Goal: Task Accomplishment & Management: Manage account settings

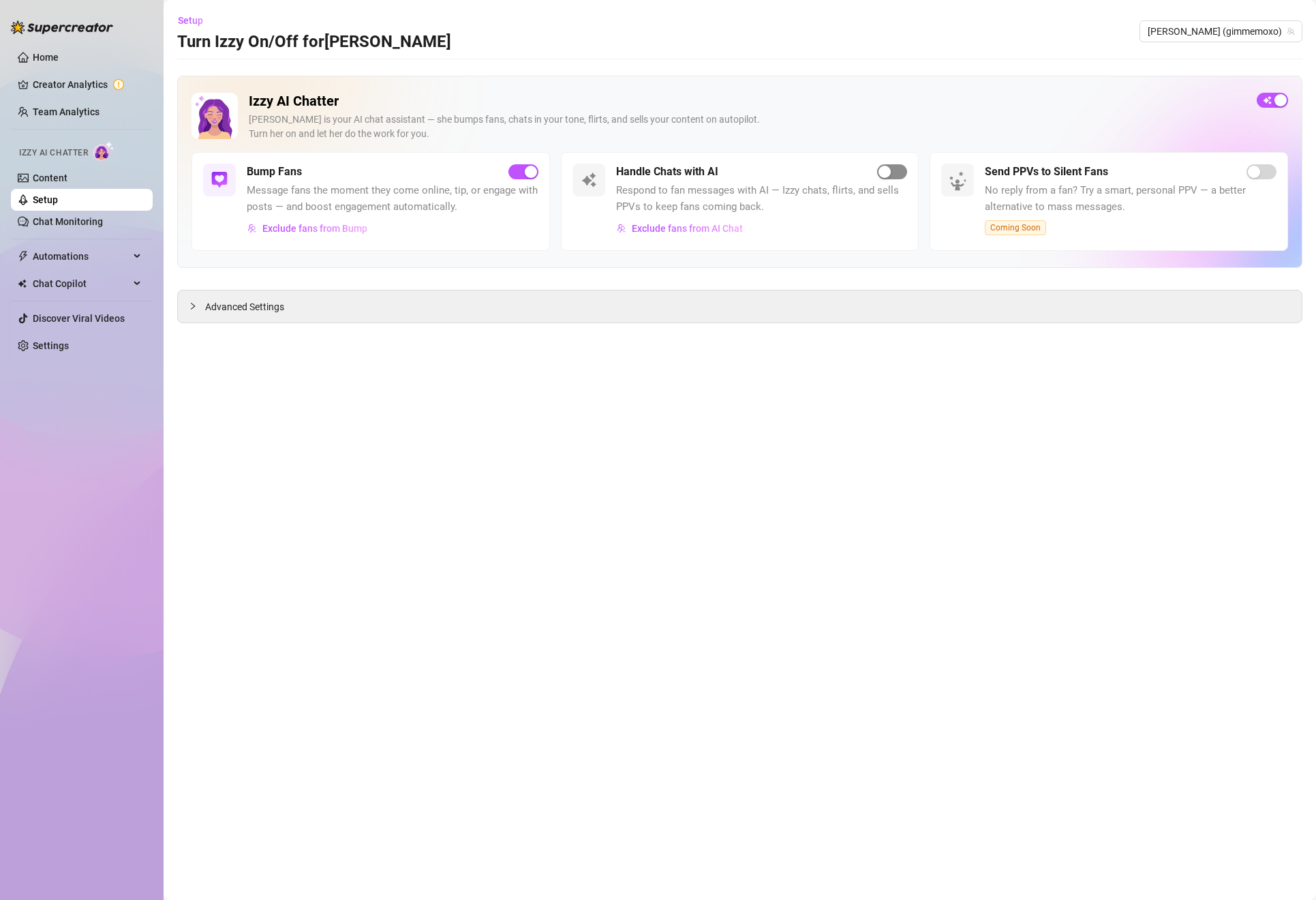
click at [897, 176] on span "button" at bounding box center [892, 171] width 30 height 15
click at [1282, 862] on div "Open Intercom Messenger" at bounding box center [1286, 870] width 36 height 36
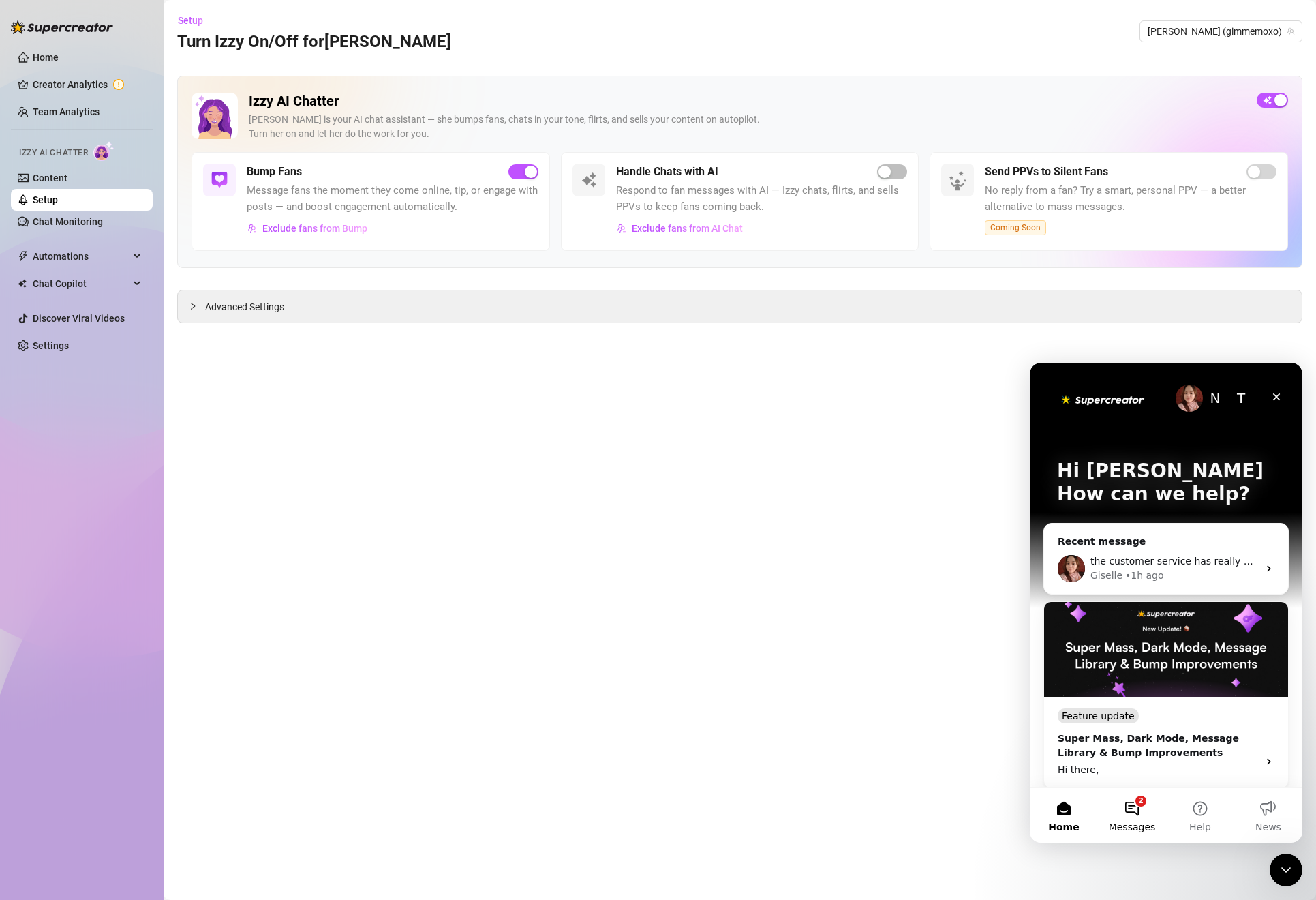
click at [1135, 810] on button "2 Messages" at bounding box center [1132, 815] width 68 height 54
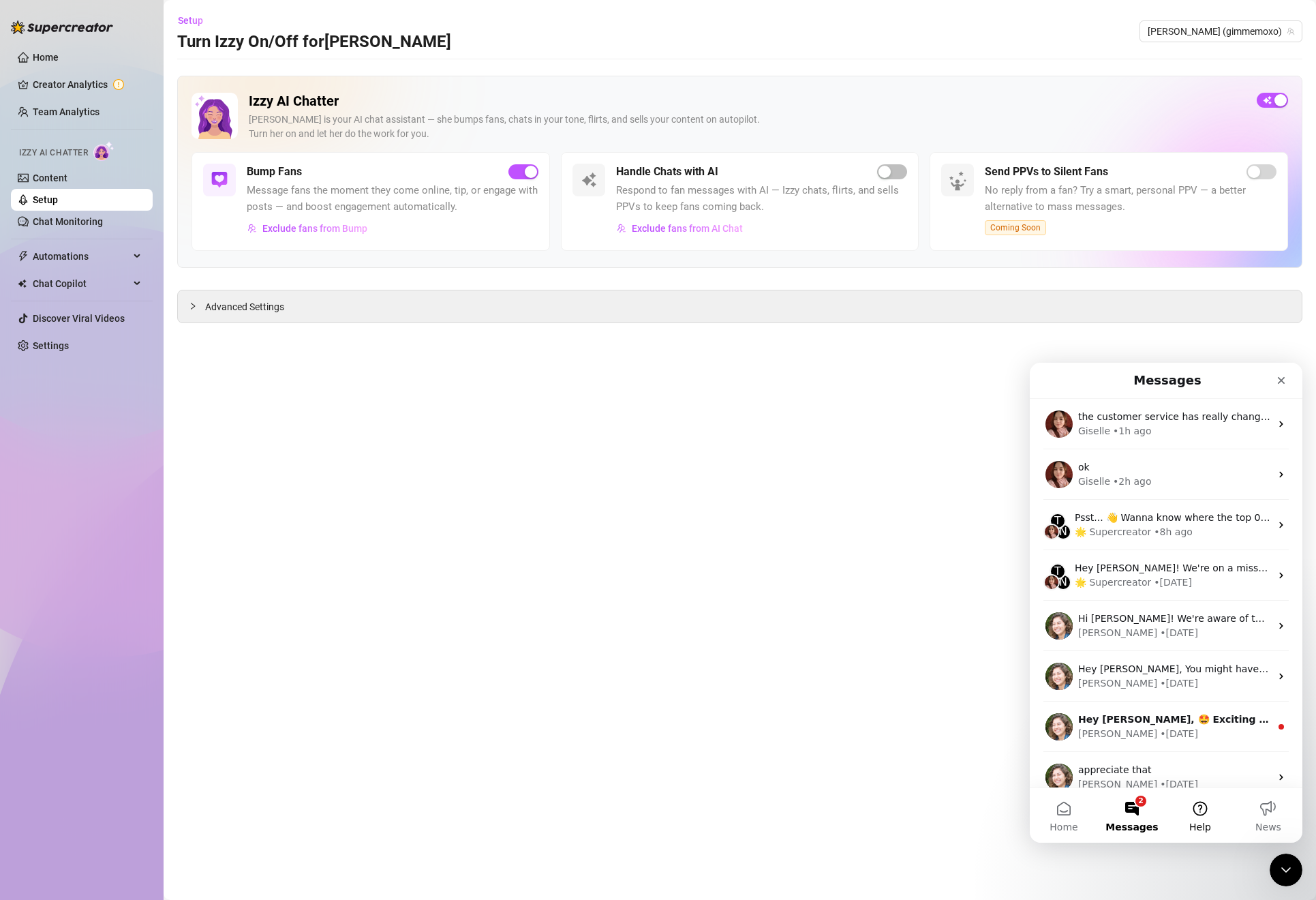
click at [1201, 814] on button "Help" at bounding box center [1200, 815] width 68 height 54
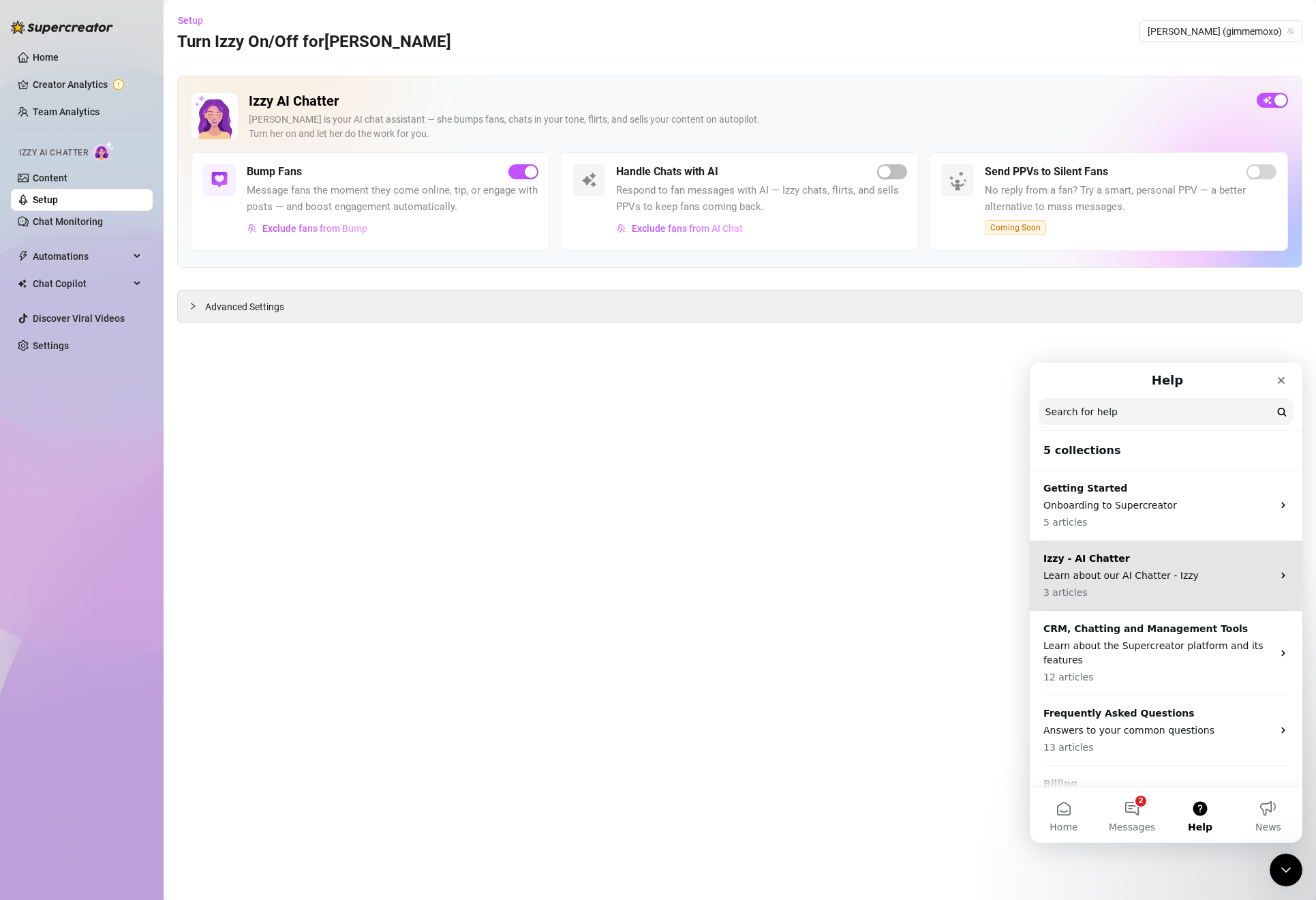
click at [1156, 575] on p "Learn about our AI Chatter - Izzy" at bounding box center [1157, 575] width 229 height 14
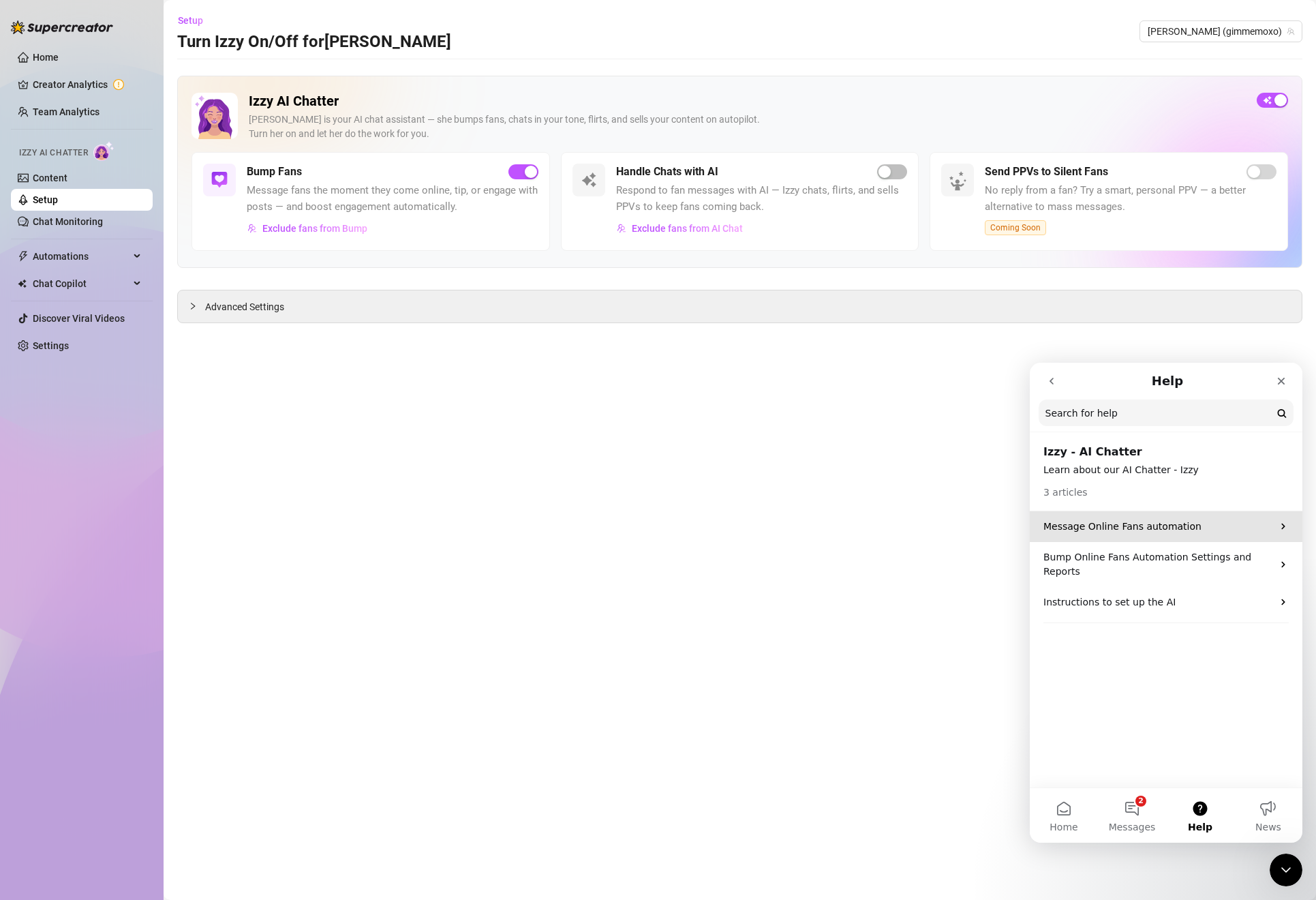
click at [1139, 536] on div "Message Online Fans automation" at bounding box center [1166, 526] width 272 height 30
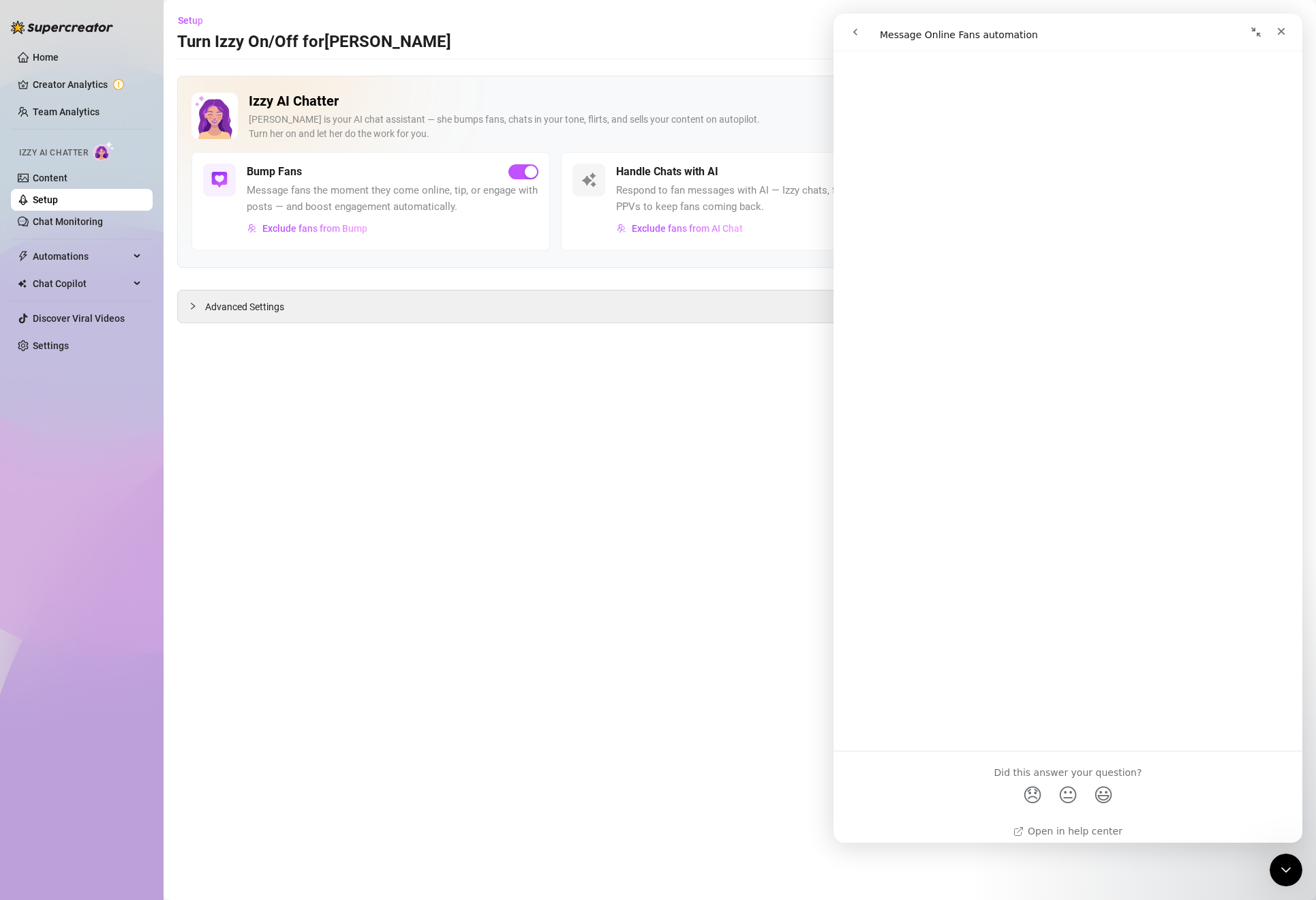
scroll to position [4123, 0]
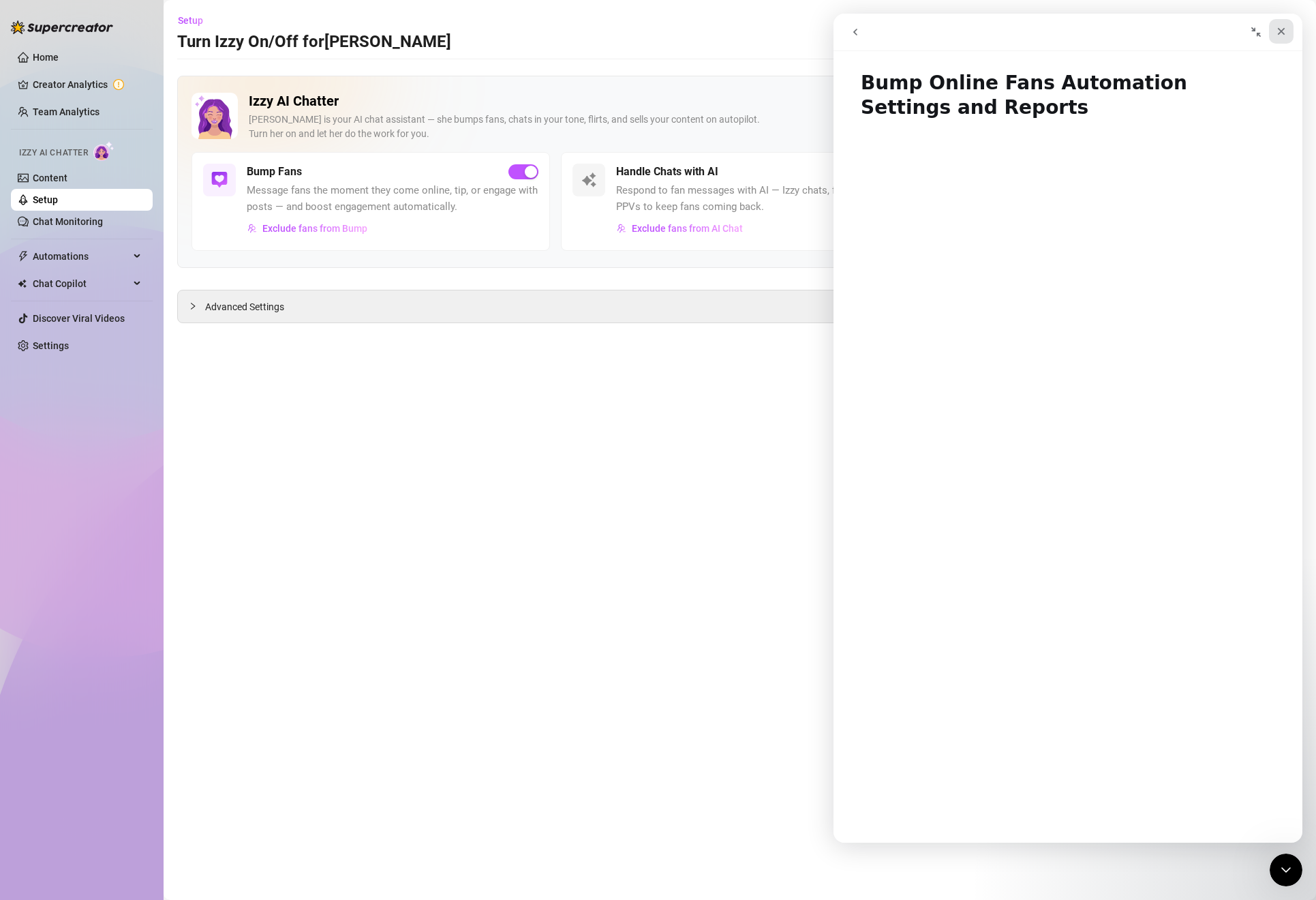
click at [1286, 26] on div "Close" at bounding box center [1281, 32] width 25 height 25
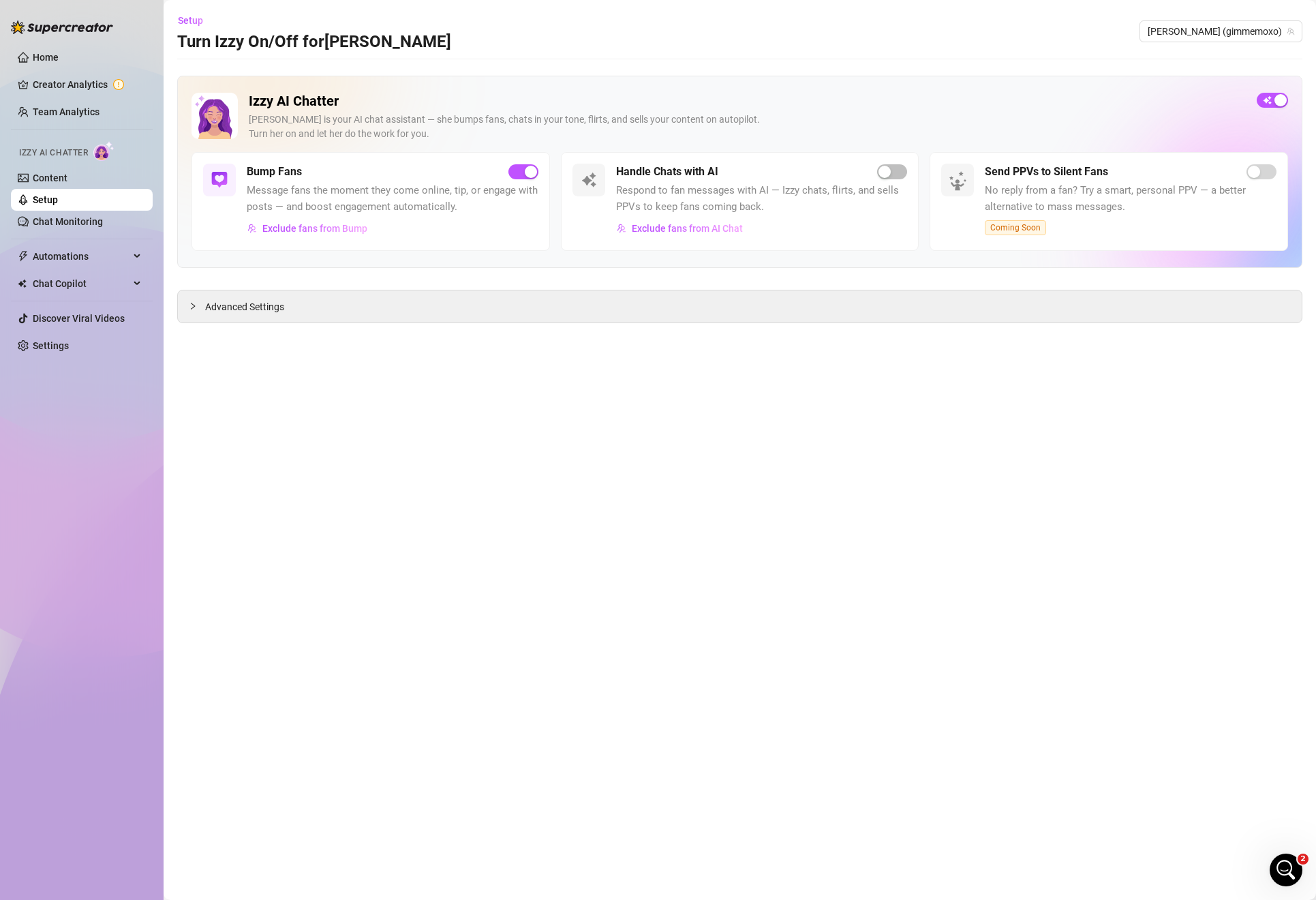
scroll to position [0, 0]
click at [71, 258] on span "Automations" at bounding box center [81, 256] width 97 height 22
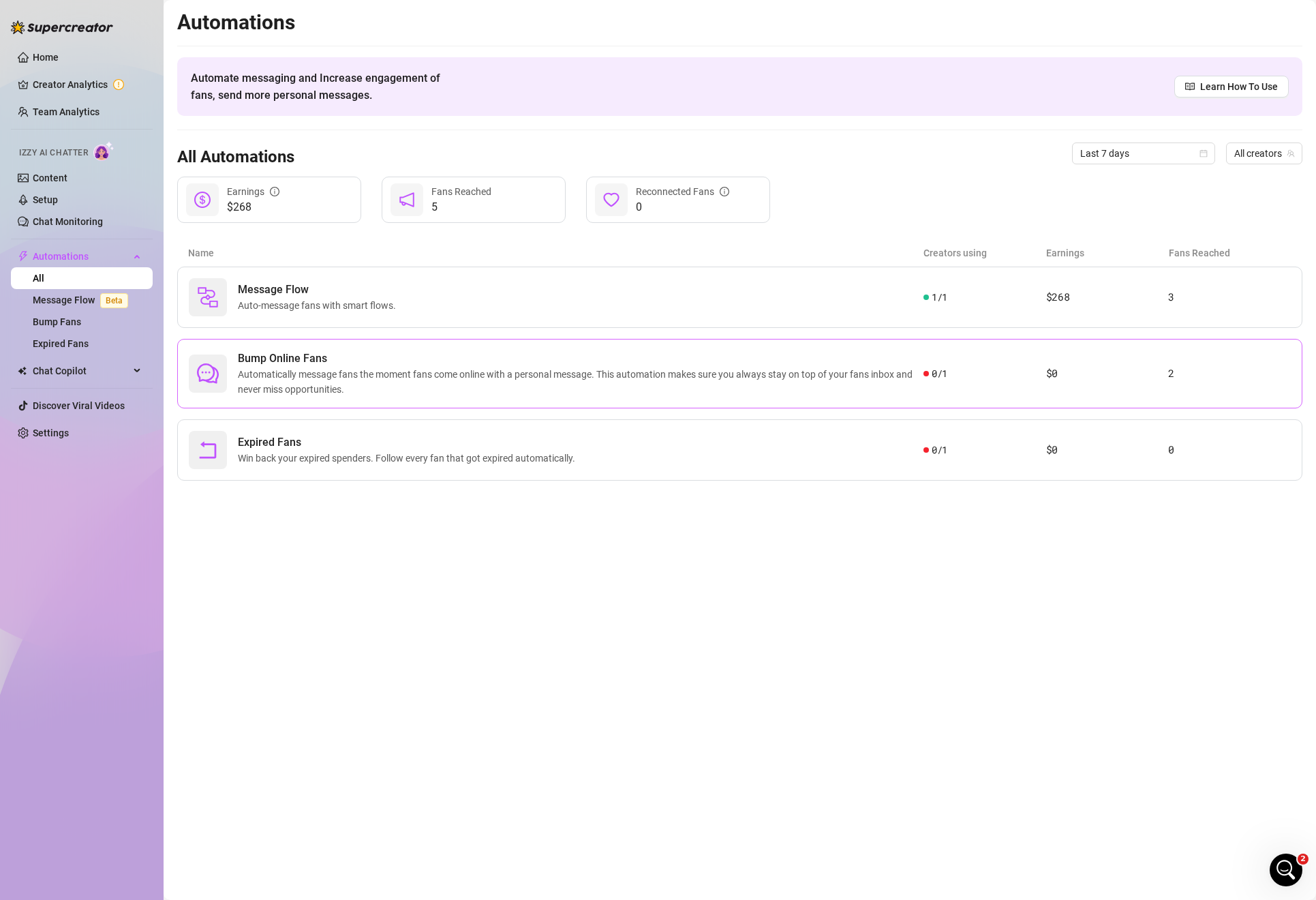
click at [316, 374] on span "Automatically message fans the moment fans come online with a personal message.…" at bounding box center [581, 381] width 686 height 30
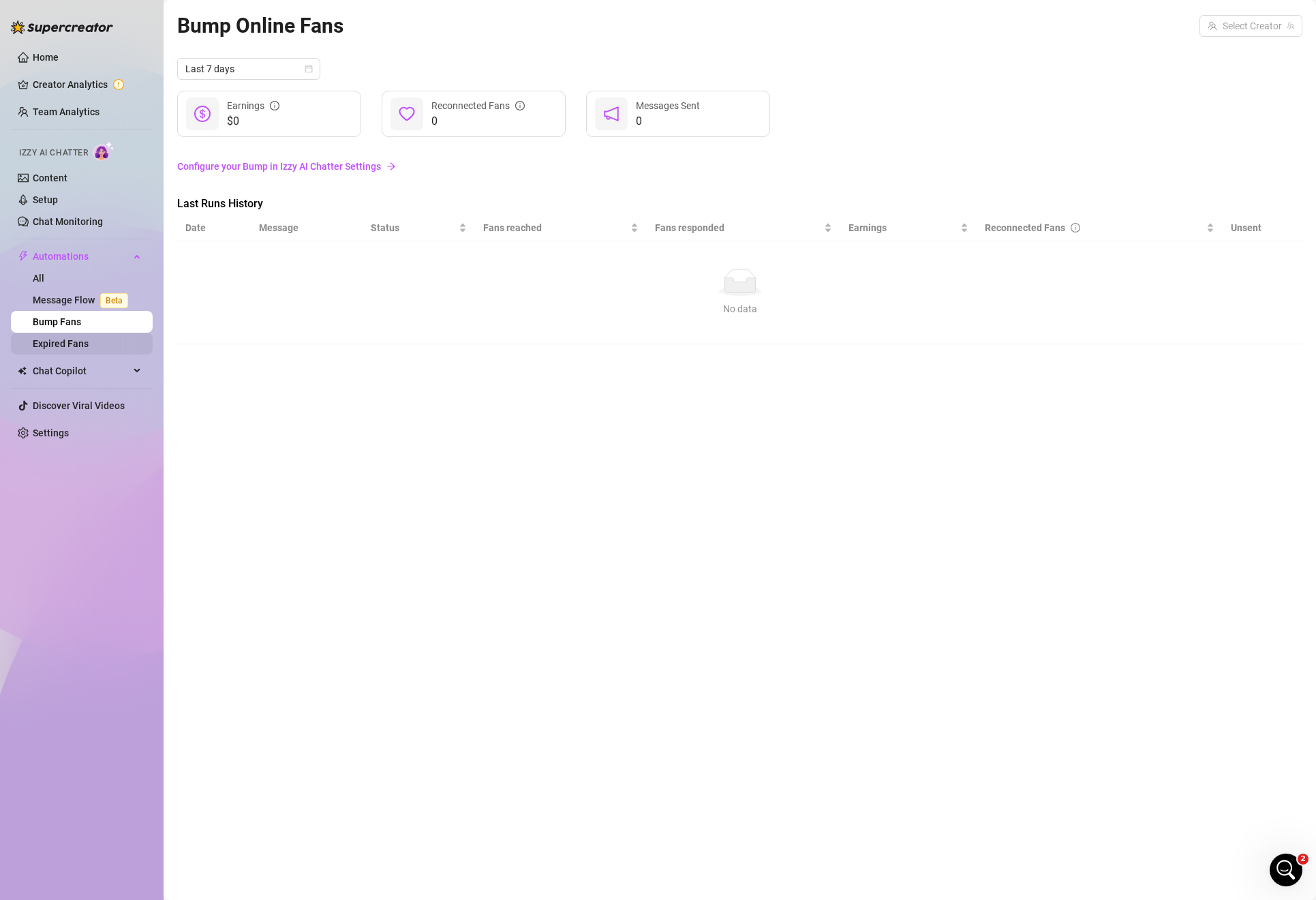
click at [89, 338] on link "Expired Fans" at bounding box center [61, 343] width 56 height 11
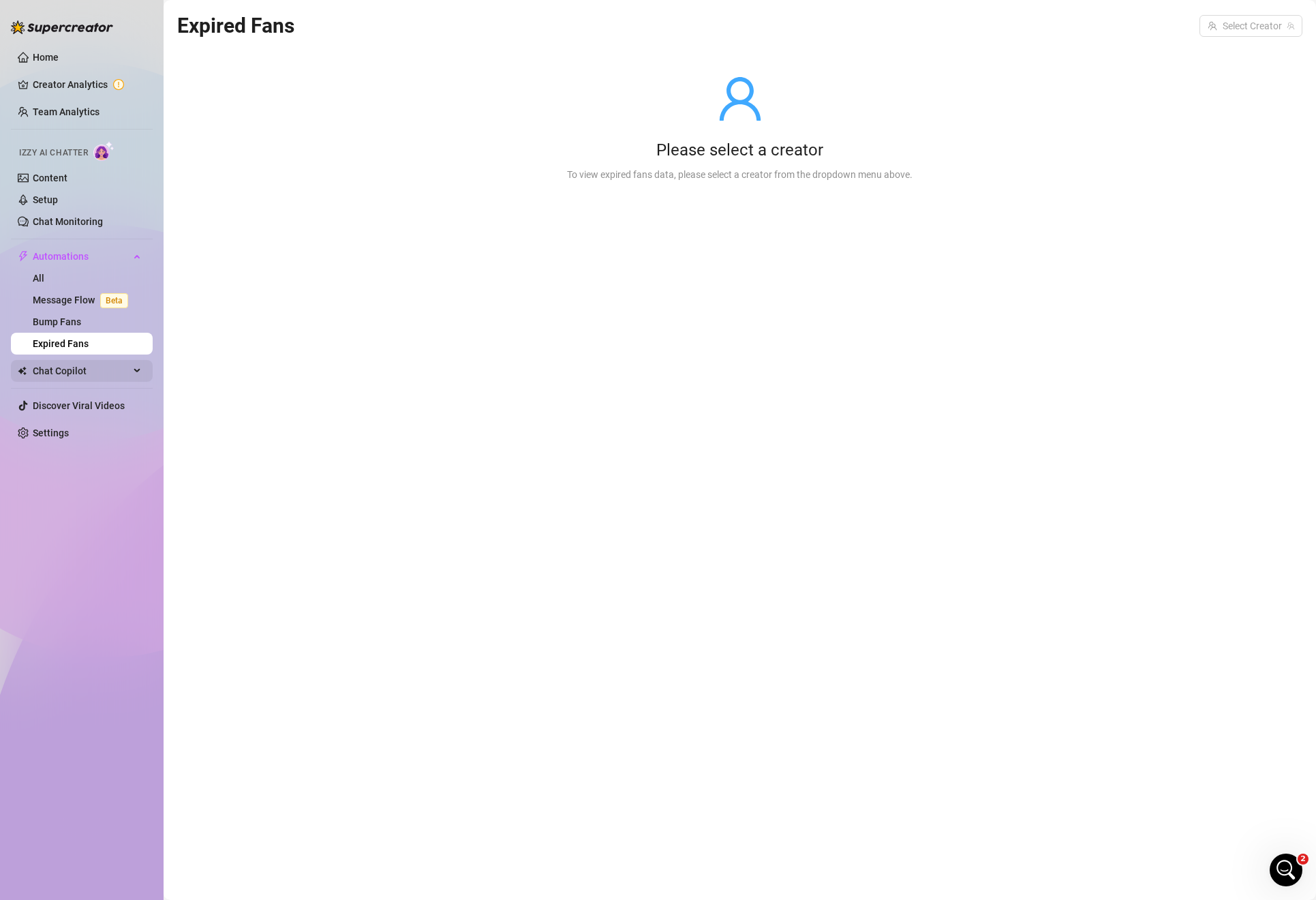
click at [71, 373] on span "Chat Copilot" at bounding box center [81, 371] width 97 height 22
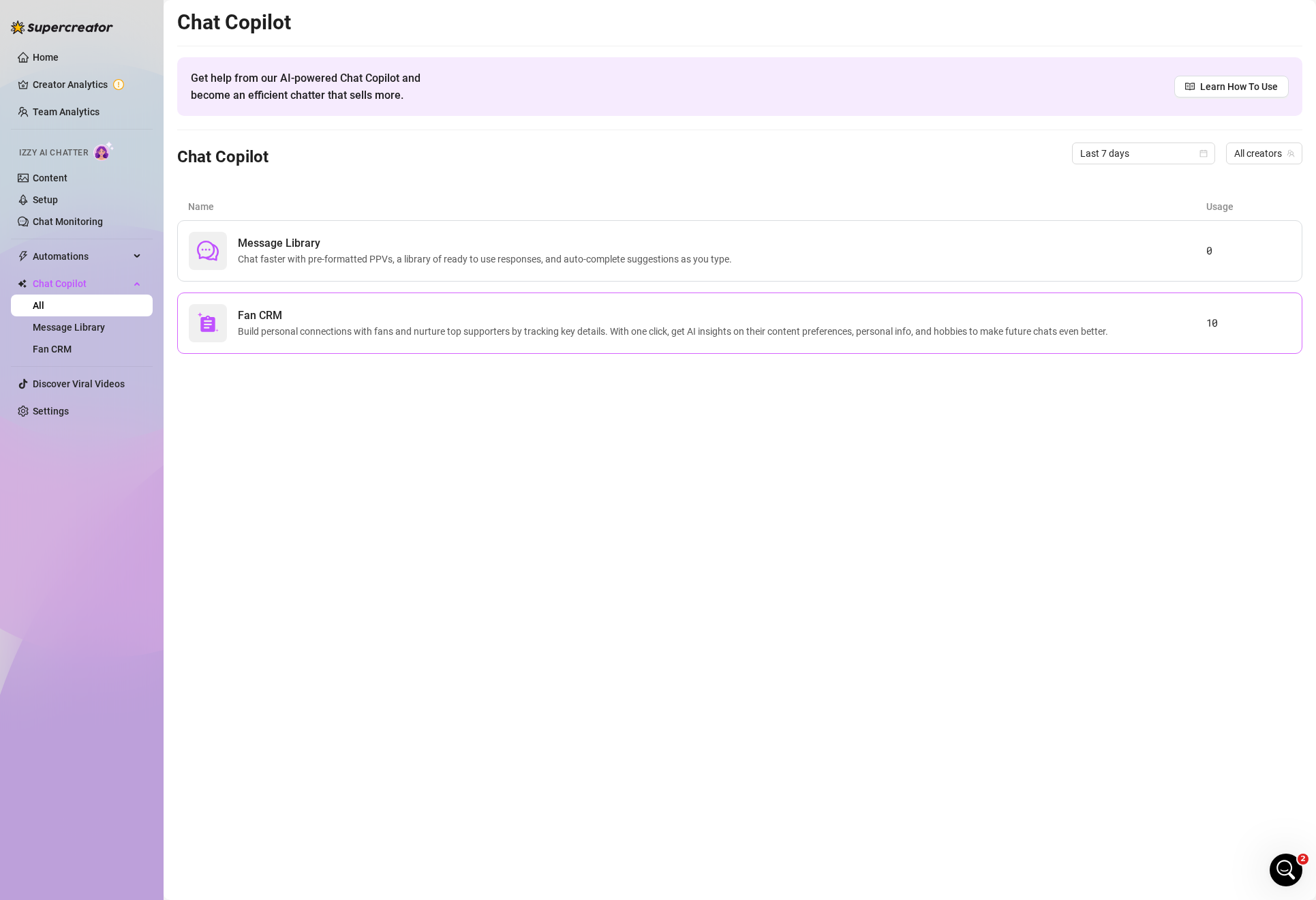
click at [287, 321] on span "Fan CRM" at bounding box center [676, 315] width 876 height 16
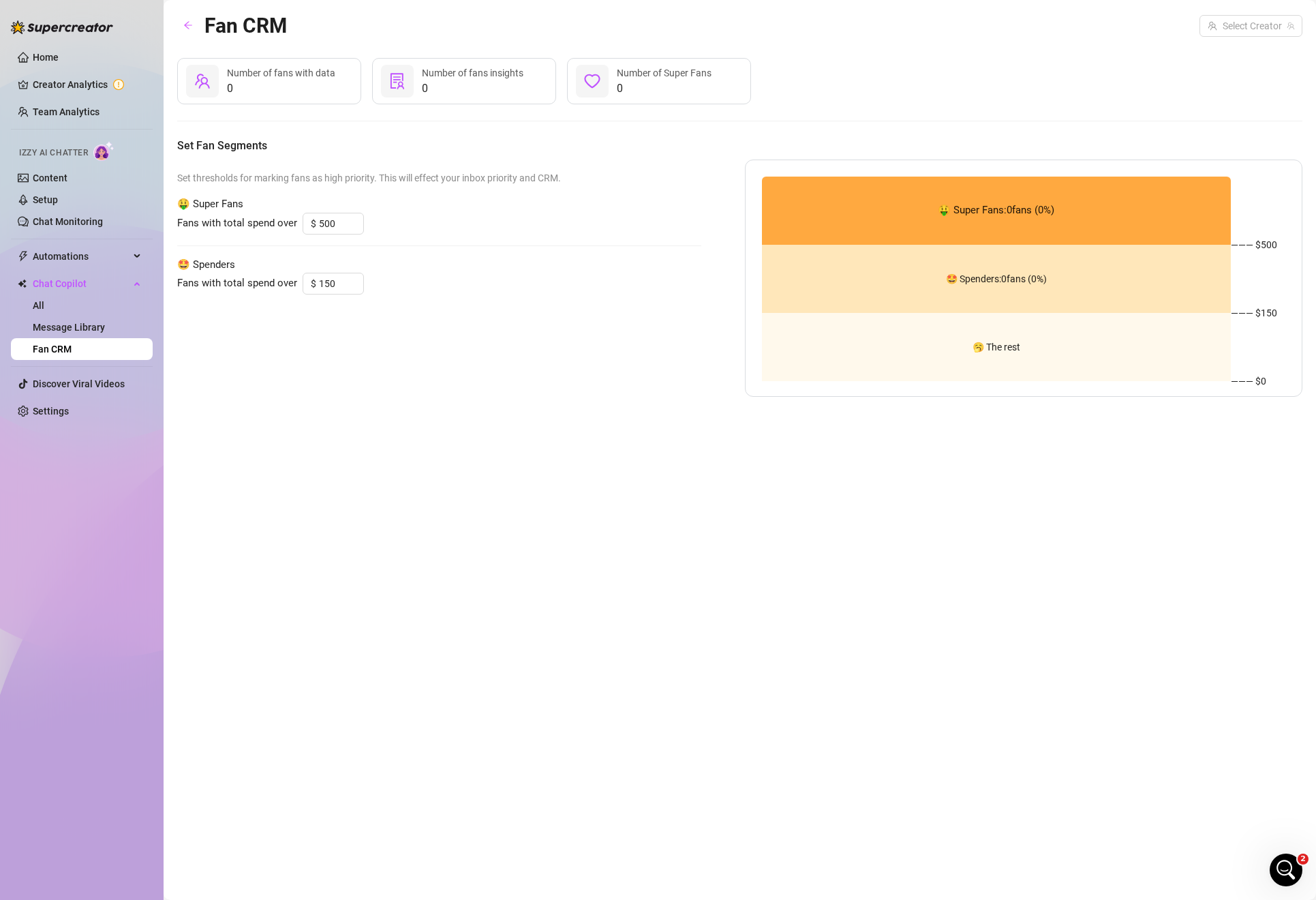
click at [251, 83] on span "0" at bounding box center [281, 88] width 108 height 16
click at [439, 87] on span "0" at bounding box center [472, 88] width 101 height 16
click at [399, 74] on icon "solution" at bounding box center [397, 81] width 16 height 16
click at [971, 202] on div "🤑 Super Fans: 0 fans ( 0 %)" at bounding box center [996, 211] width 469 height 69
click at [1230, 19] on input "search" at bounding box center [1244, 26] width 74 height 20
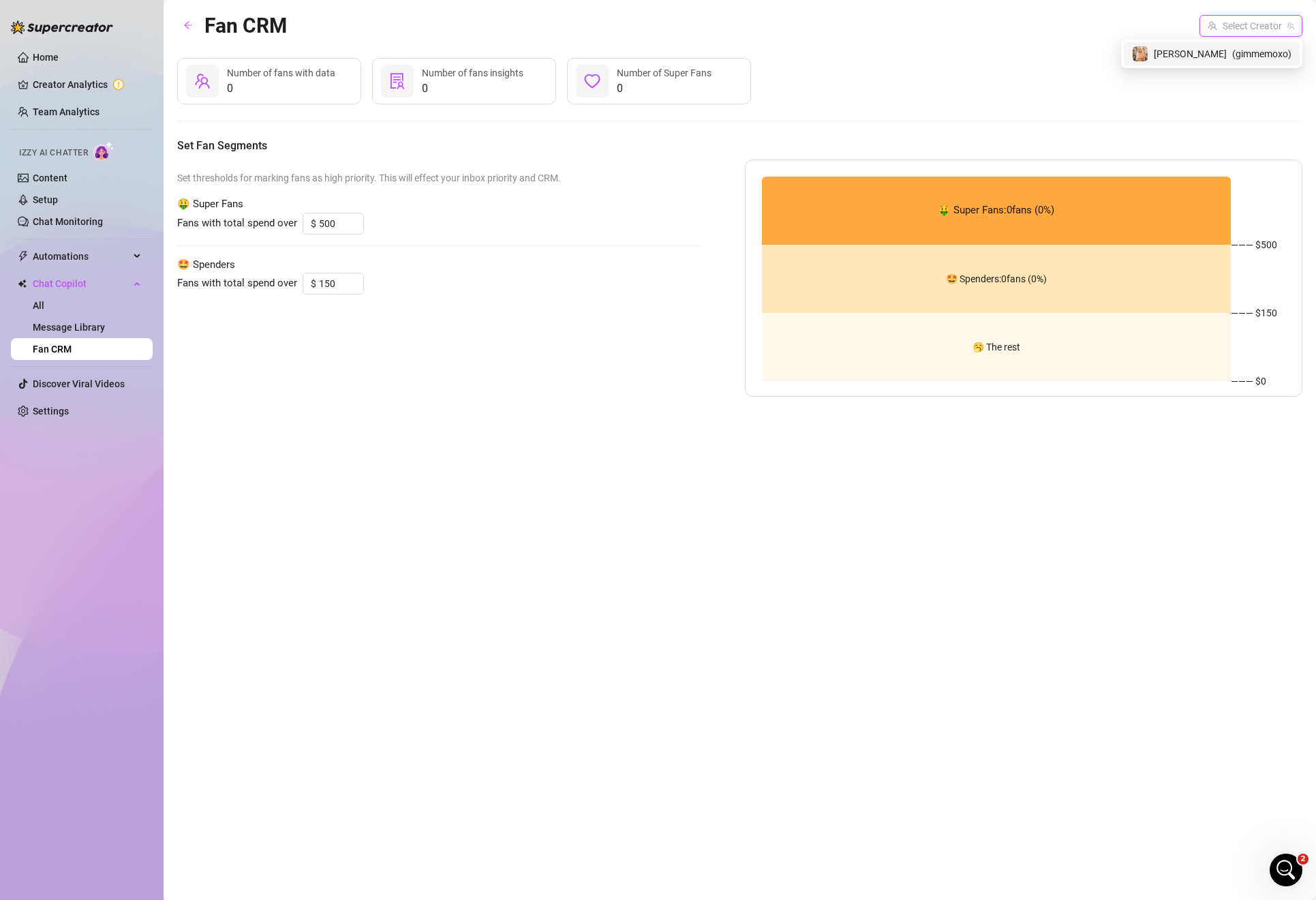
click at [1215, 53] on span "[PERSON_NAME]" at bounding box center [1190, 54] width 73 height 15
type input "2000"
type input "500"
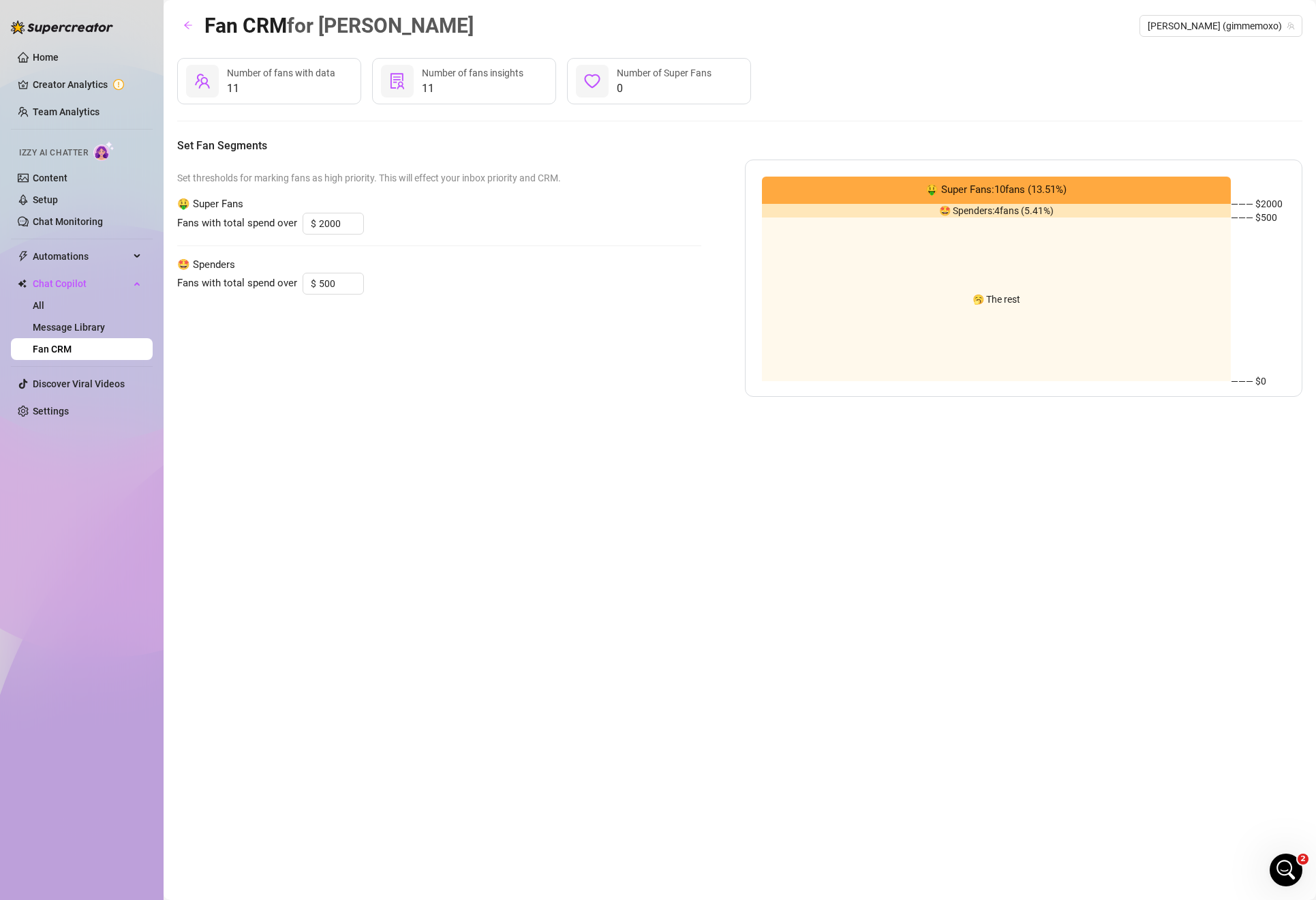
click at [412, 88] on div at bounding box center [397, 81] width 33 height 33
click at [238, 85] on span "11" at bounding box center [281, 88] width 108 height 16
click at [41, 203] on link "Setup" at bounding box center [45, 200] width 25 height 11
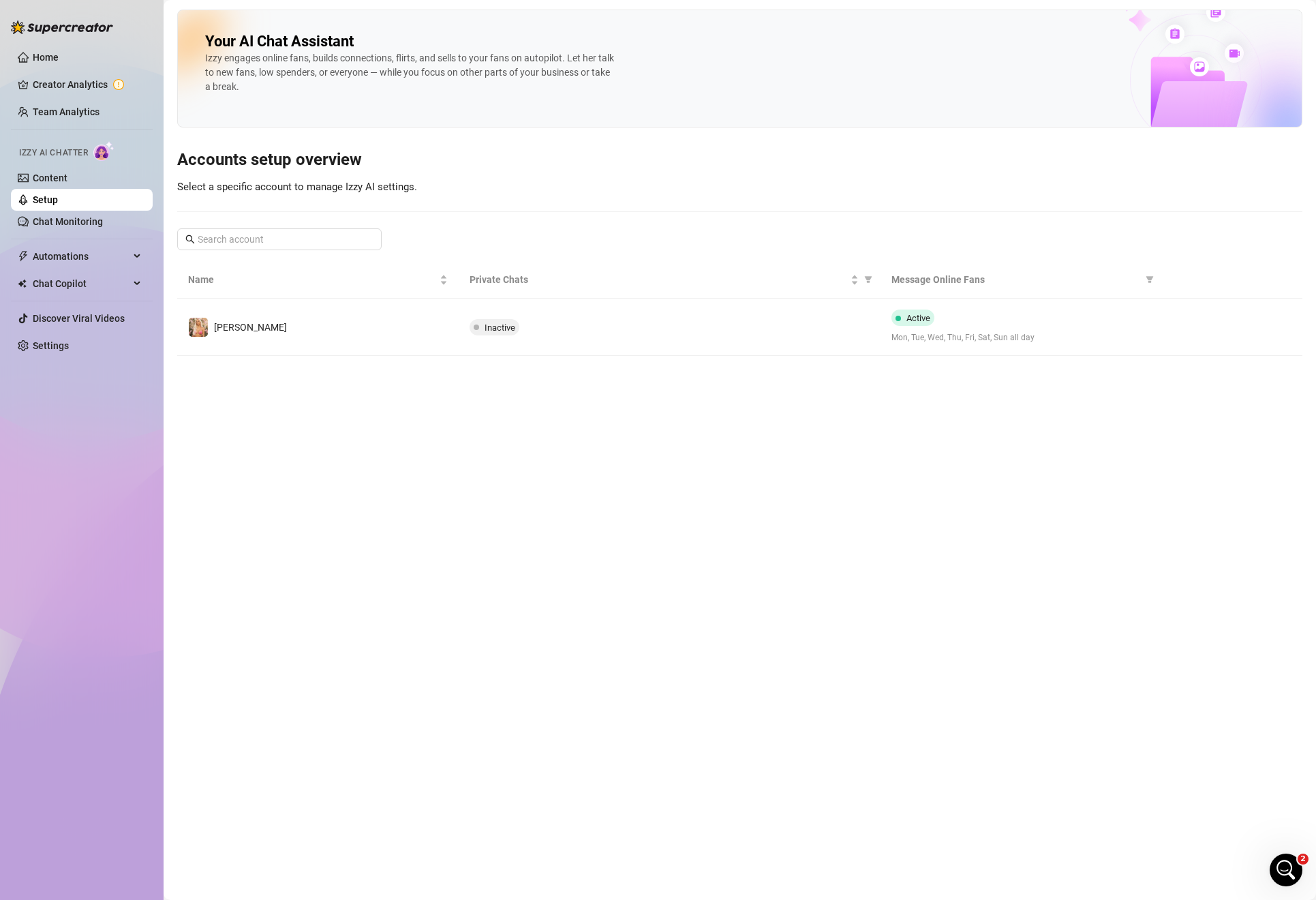
click at [41, 159] on span "Izzy AI Chatter" at bounding box center [54, 153] width 68 height 13
click at [44, 173] on link "Content" at bounding box center [50, 178] width 35 height 11
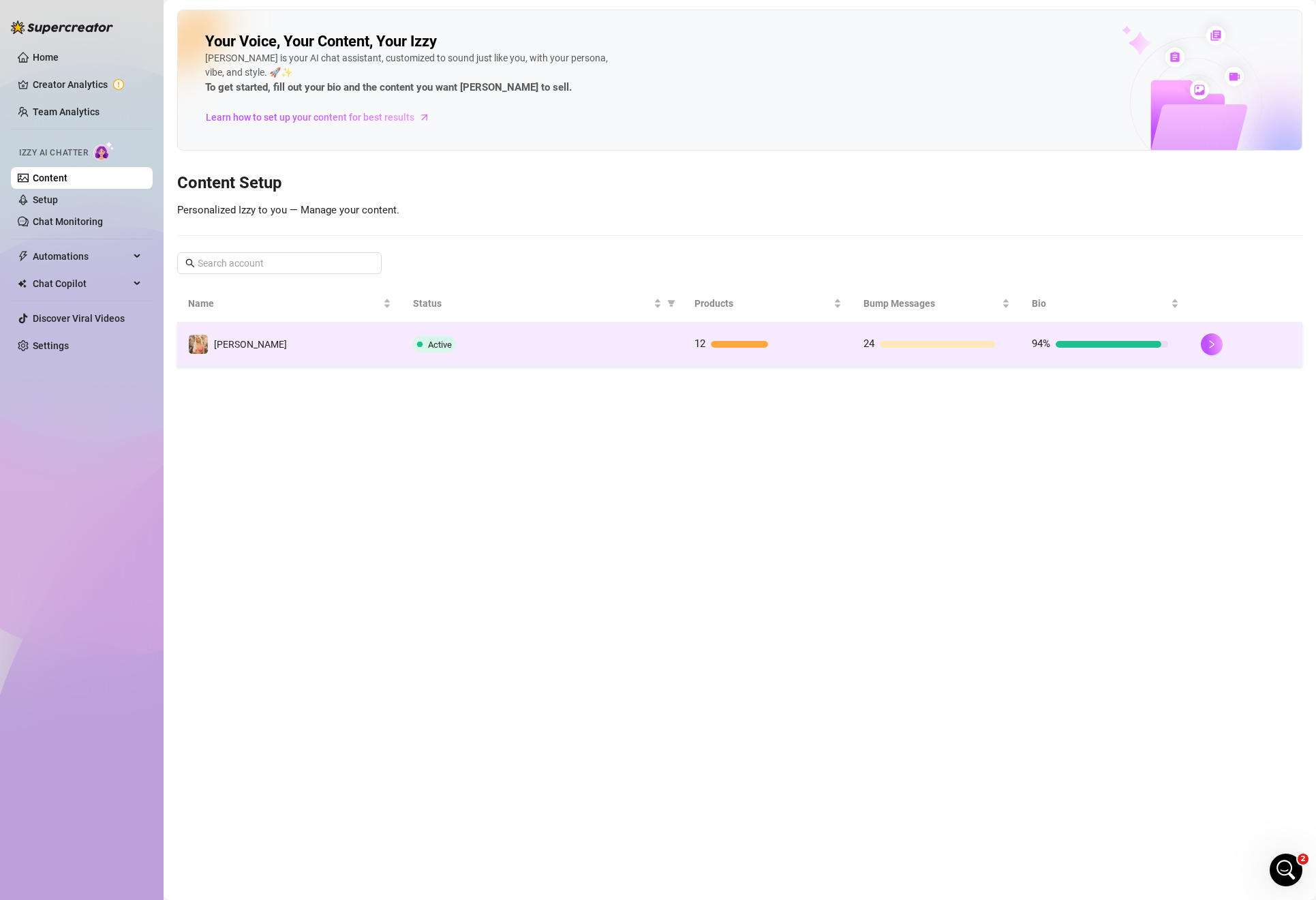
click at [1196, 338] on td at bounding box center [1246, 344] width 112 height 44
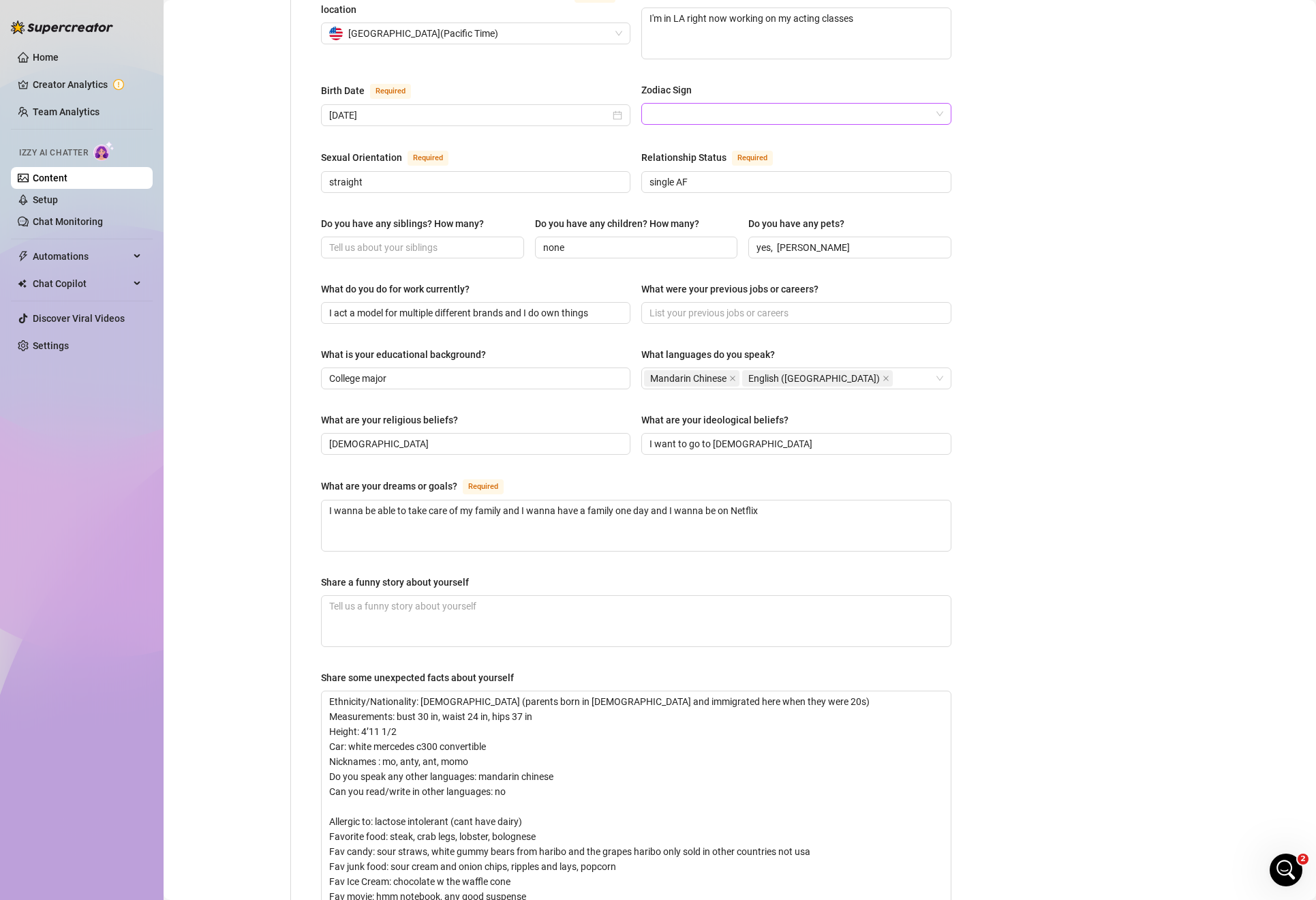
scroll to position [431, 0]
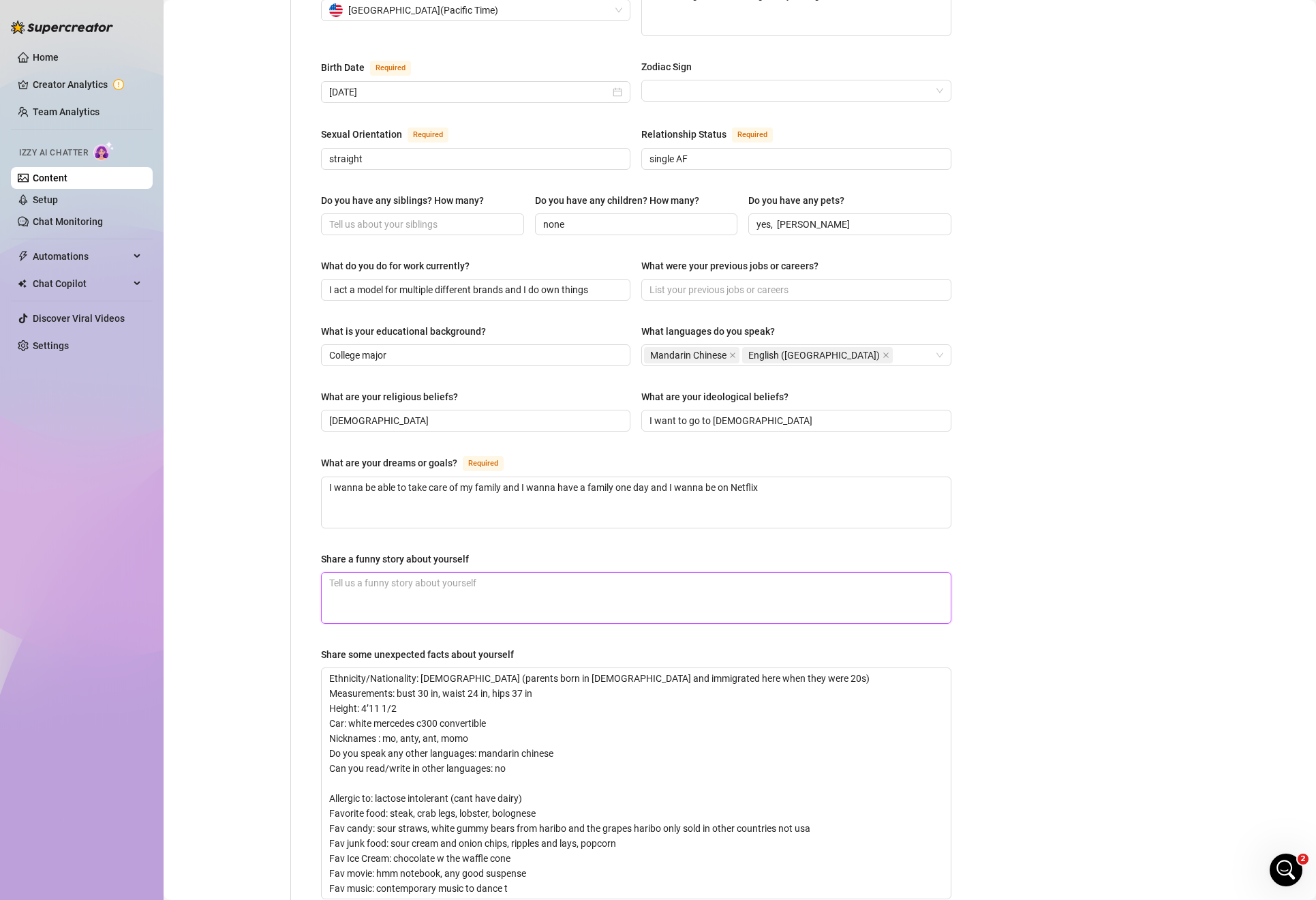
click at [647, 589] on textarea "Share a funny story about yourself" at bounding box center [636, 597] width 629 height 51
type textarea "T"
type textarea "That's"
type textarea "That's a"
type textarea "That's a hard"
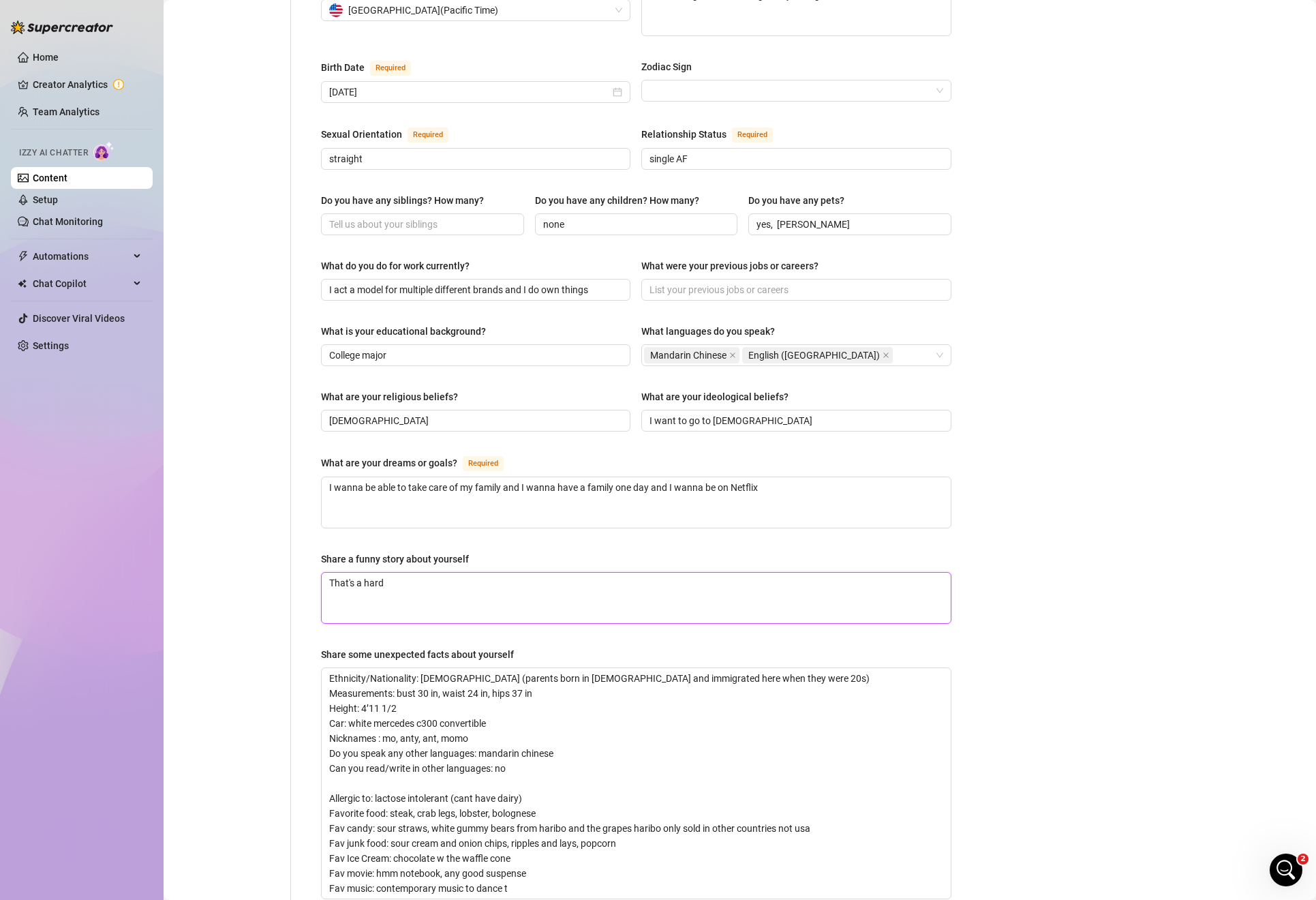
type textarea "That's a hard thing"
type textarea "That's a hard thing to"
type textarea "That's a hard thing to say"
type textarea "That's a hard thing to say because"
type textarea "That's a hard thing to say because there"
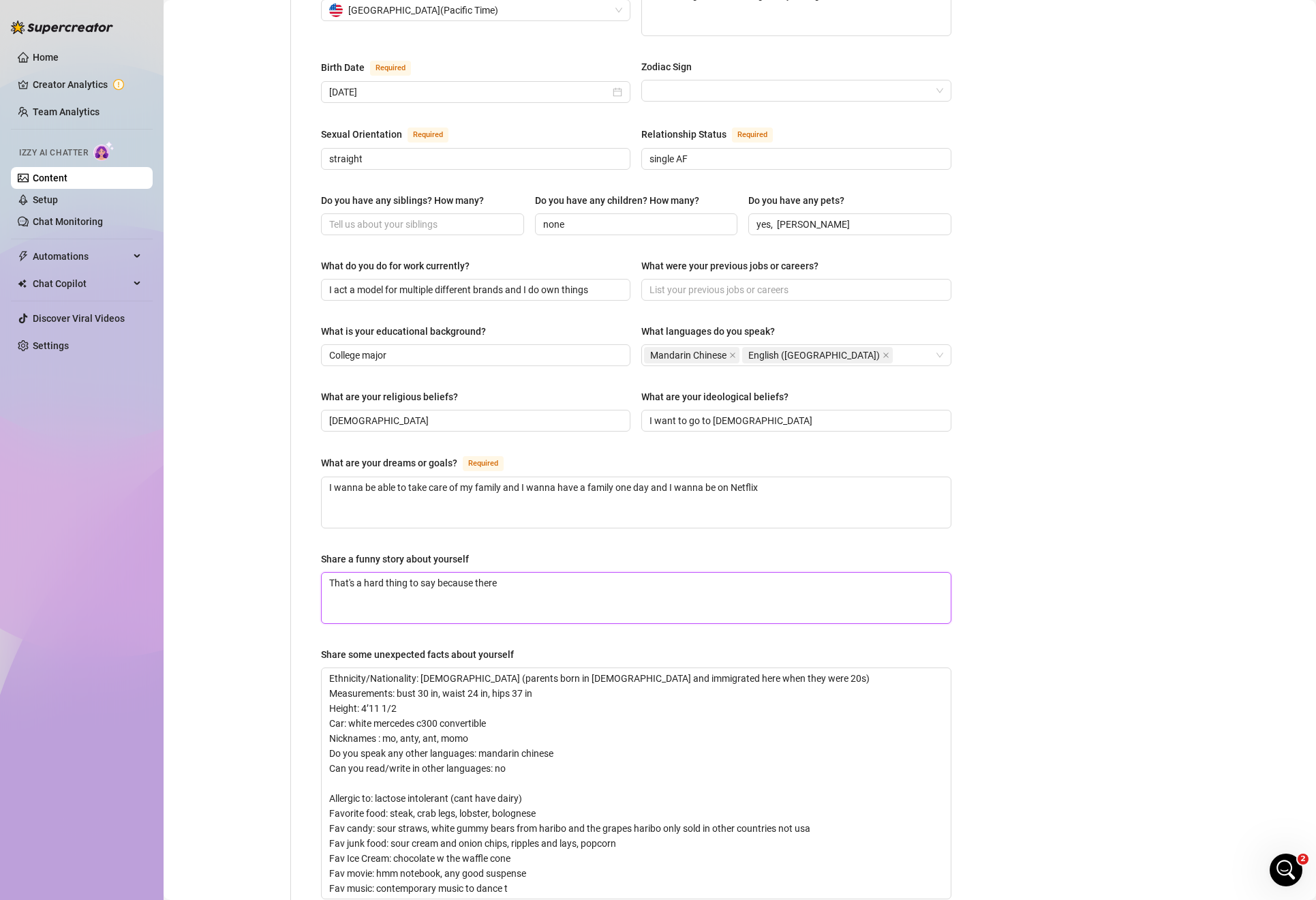
type textarea "That's a hard thing to say because there's so"
type textarea "That's a hard thing to say because there's so many"
type textarea "That's a hard thing to say because there's so many funny"
type textarea "That's a hard thing to say because there's so many funny stories"
type textarea "That's a hard thing to say because there's so many funny stories and"
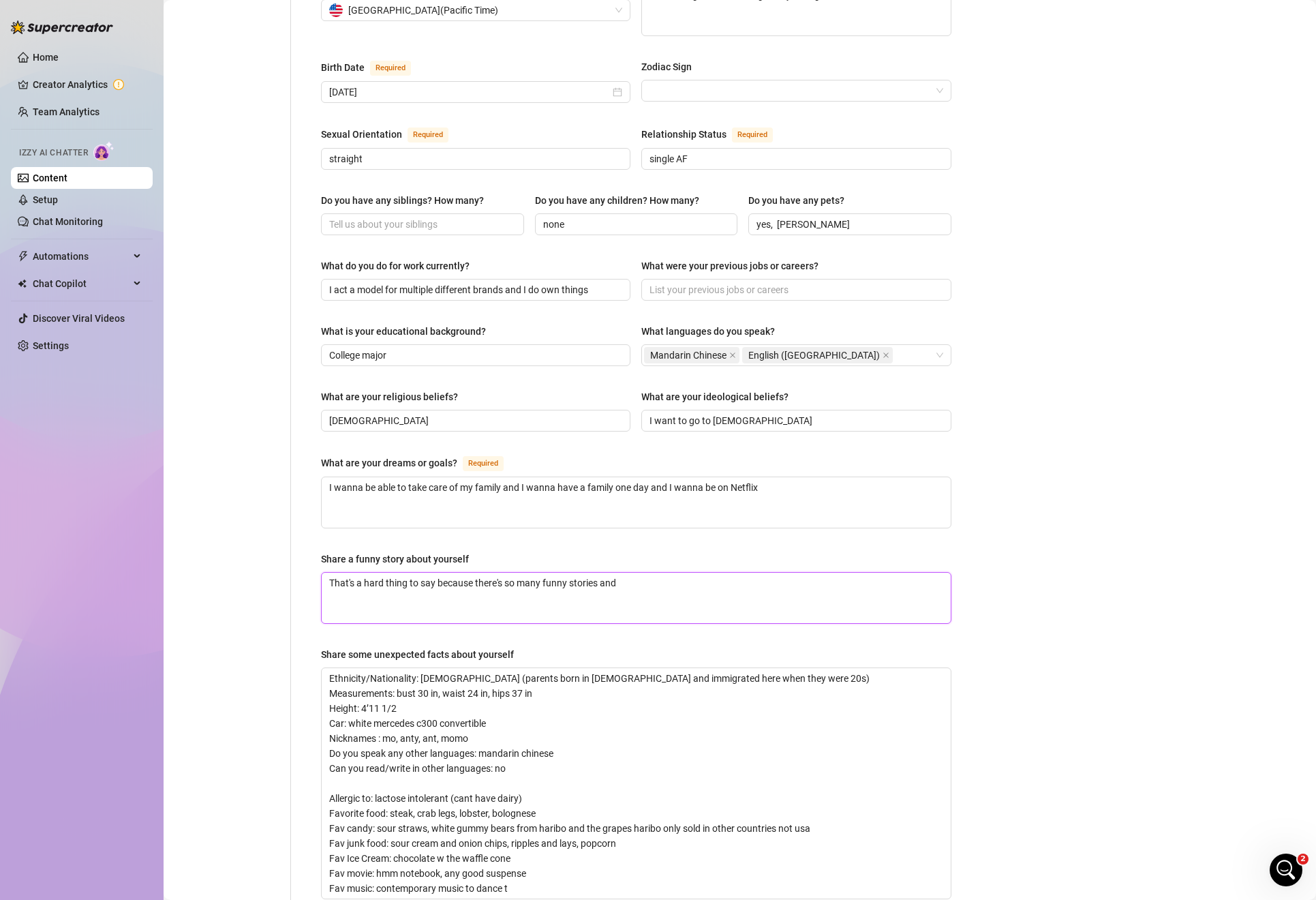
type textarea "That's a hard thing to say because there's so many funny stories and I"
type textarea "That's a hard thing to say because there's so many funny stories and I'll"
type textarea "That's a hard thing to say because there's so many funny stories and I'll j"
type textarea "That's a hard thing to say because there's so many funny stories and I'll ju"
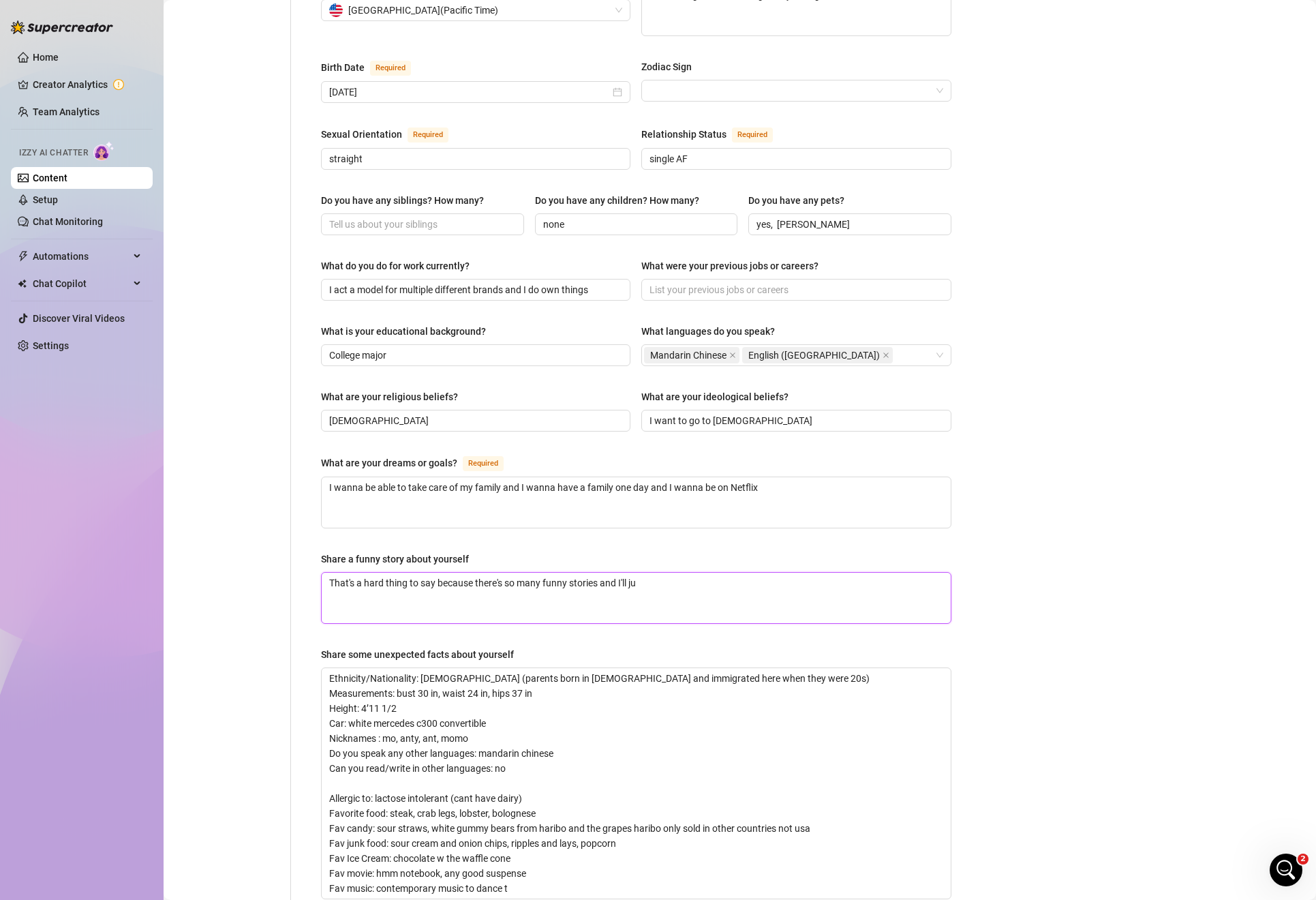
type textarea "That's a hard thing to say because there's so many funny stories and I'll jus"
type textarea "That's a hard thing to say because there's so many funny stories and I'll just"
type textarea "That's a hard thing to say because there's so many funny stories and I'll just …"
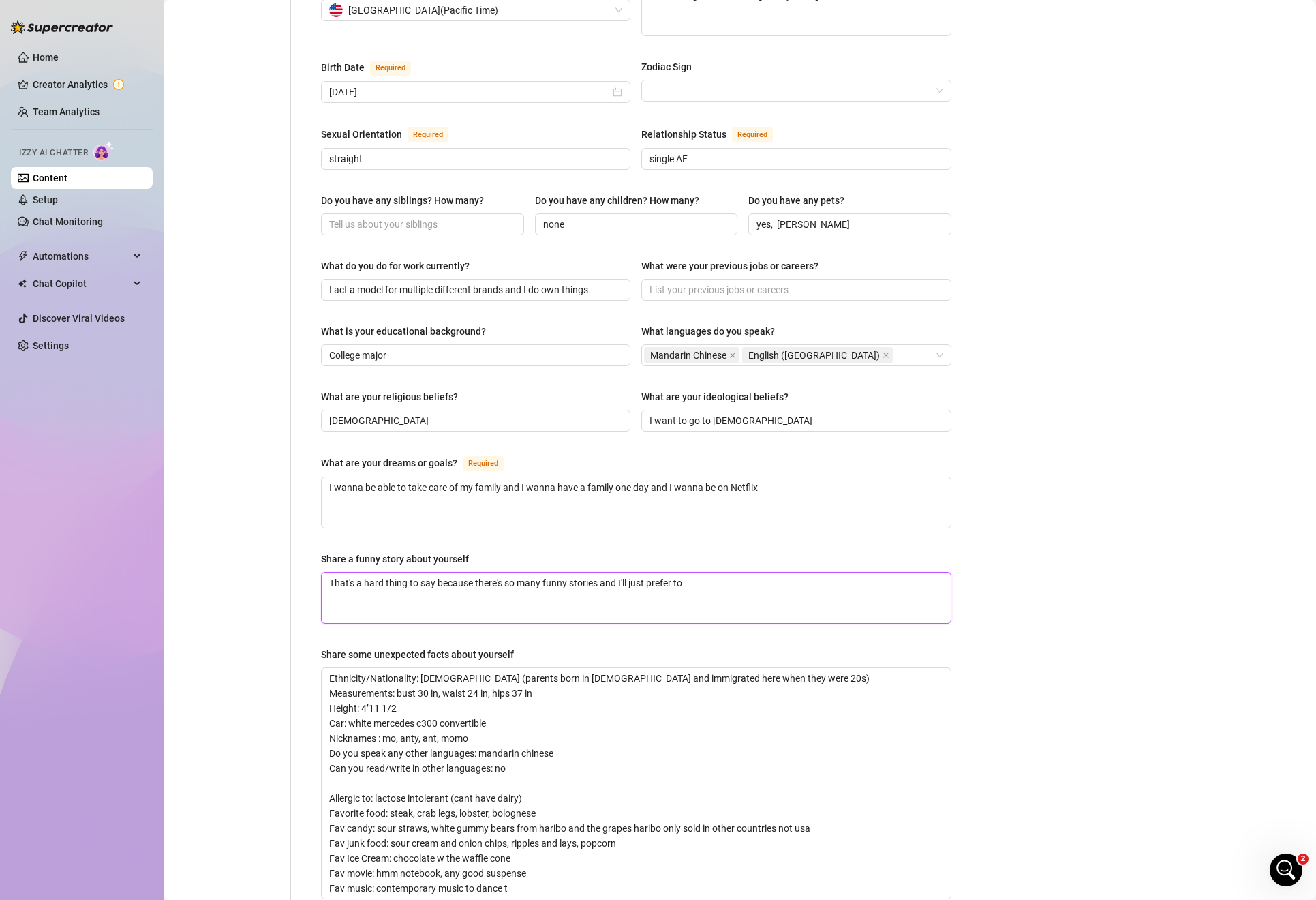
type textarea "That's a hard thing to say because there's so many funny stories and I'll just …"
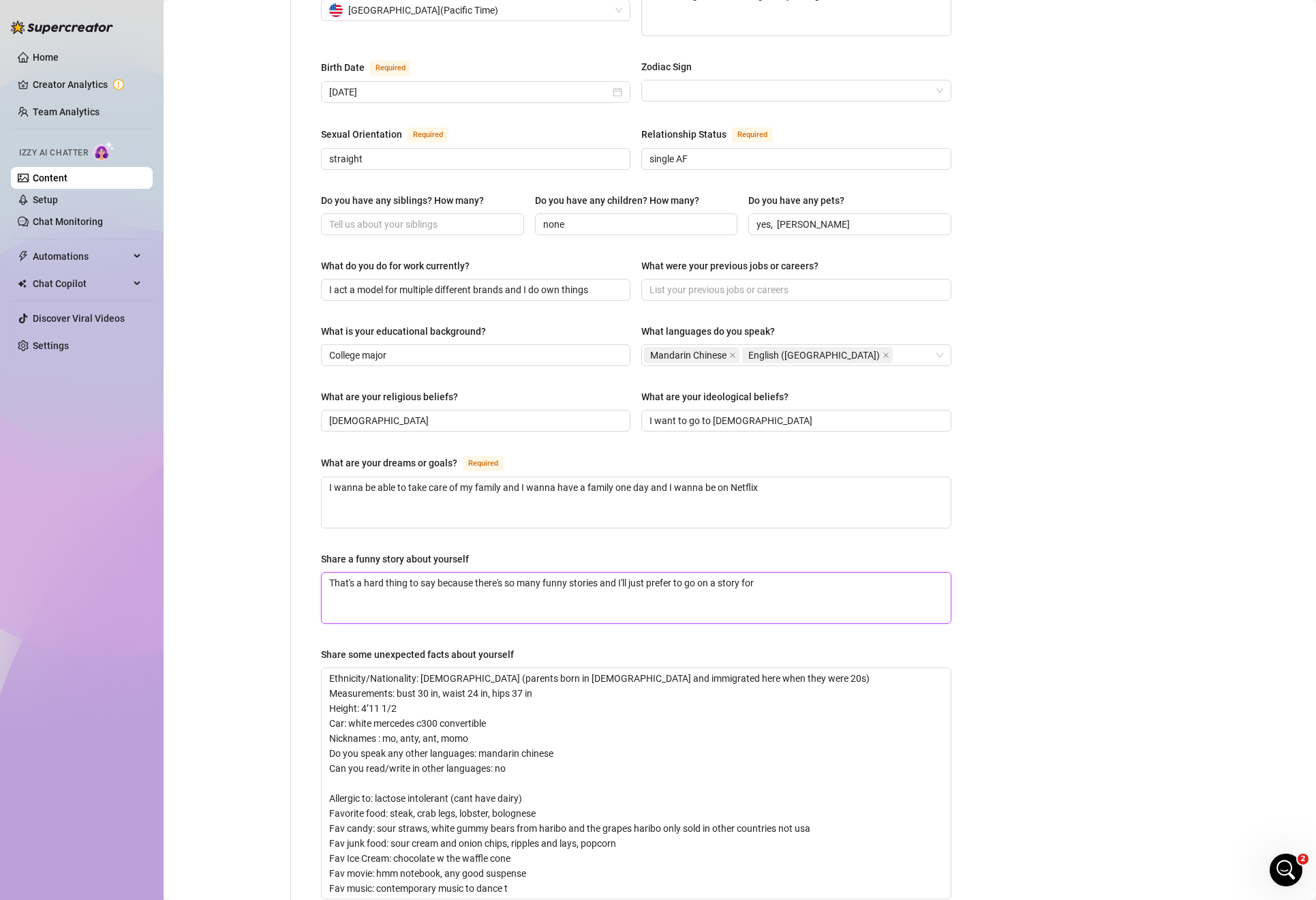
type textarea "That's a hard thing to say because there's so many funny stories and I'll just …"
click at [647, 589] on textarea "That's a hard thing to say because there's so many funny stories and I'll just …" at bounding box center [636, 597] width 629 height 51
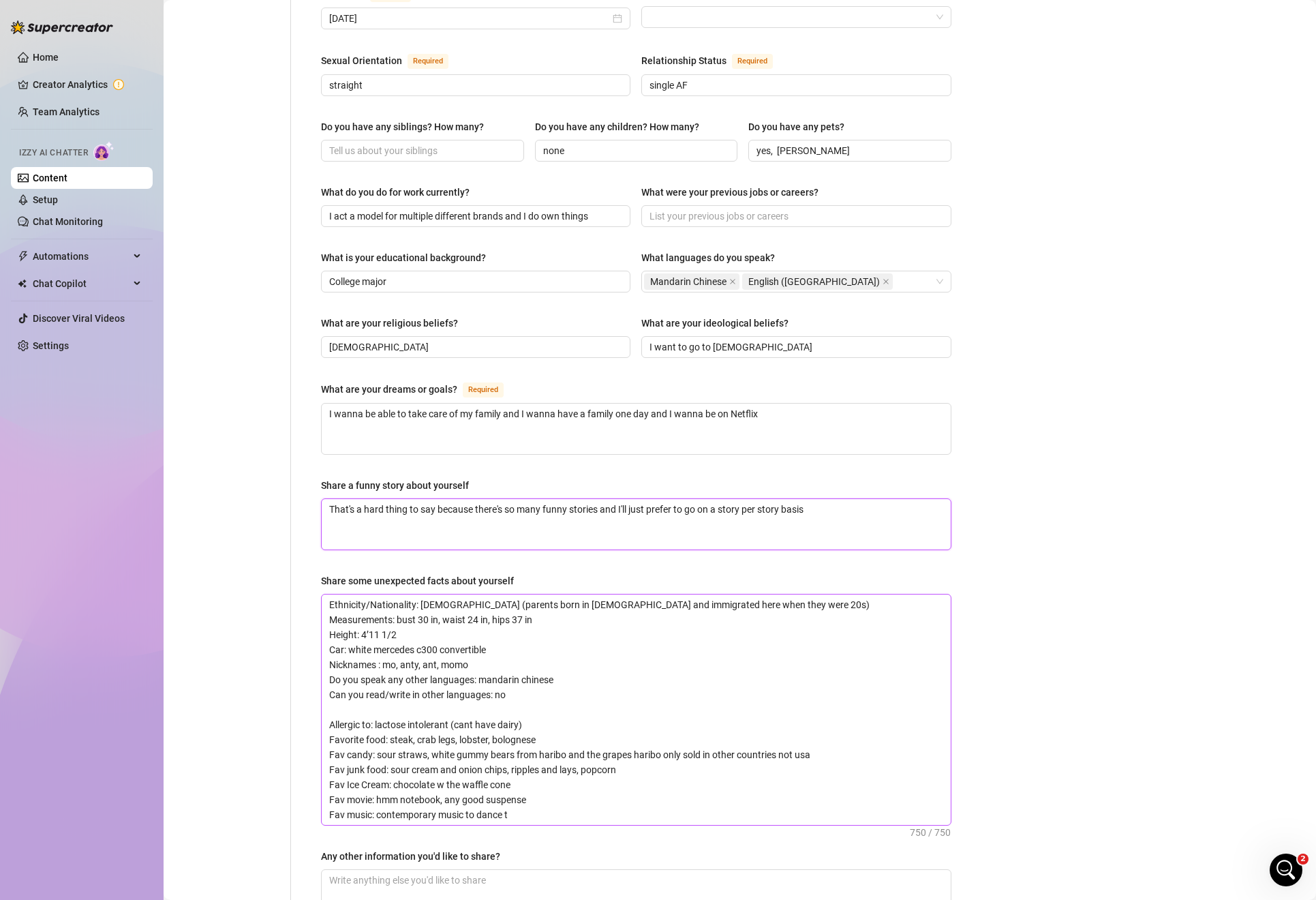
scroll to position [645, 0]
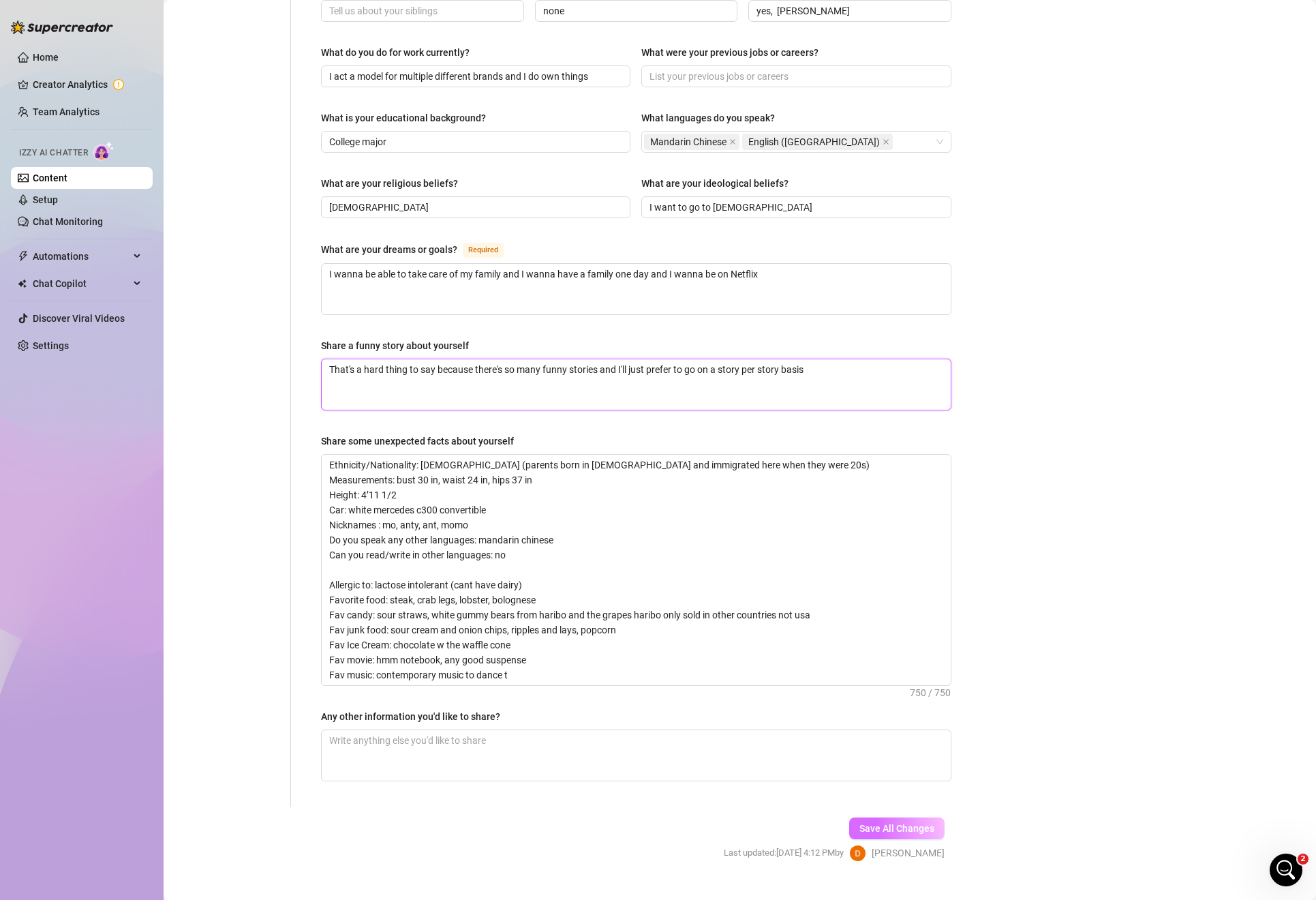
type textarea "That's a hard thing to say because there's so many funny stories and I'll just …"
click at [873, 817] on button "Save All Changes" at bounding box center [897, 828] width 96 height 22
click at [601, 733] on textarea "Any other information you'd like to share?" at bounding box center [636, 755] width 629 height 51
type textarea "I"
type textarea "I just [PERSON_NAME]"
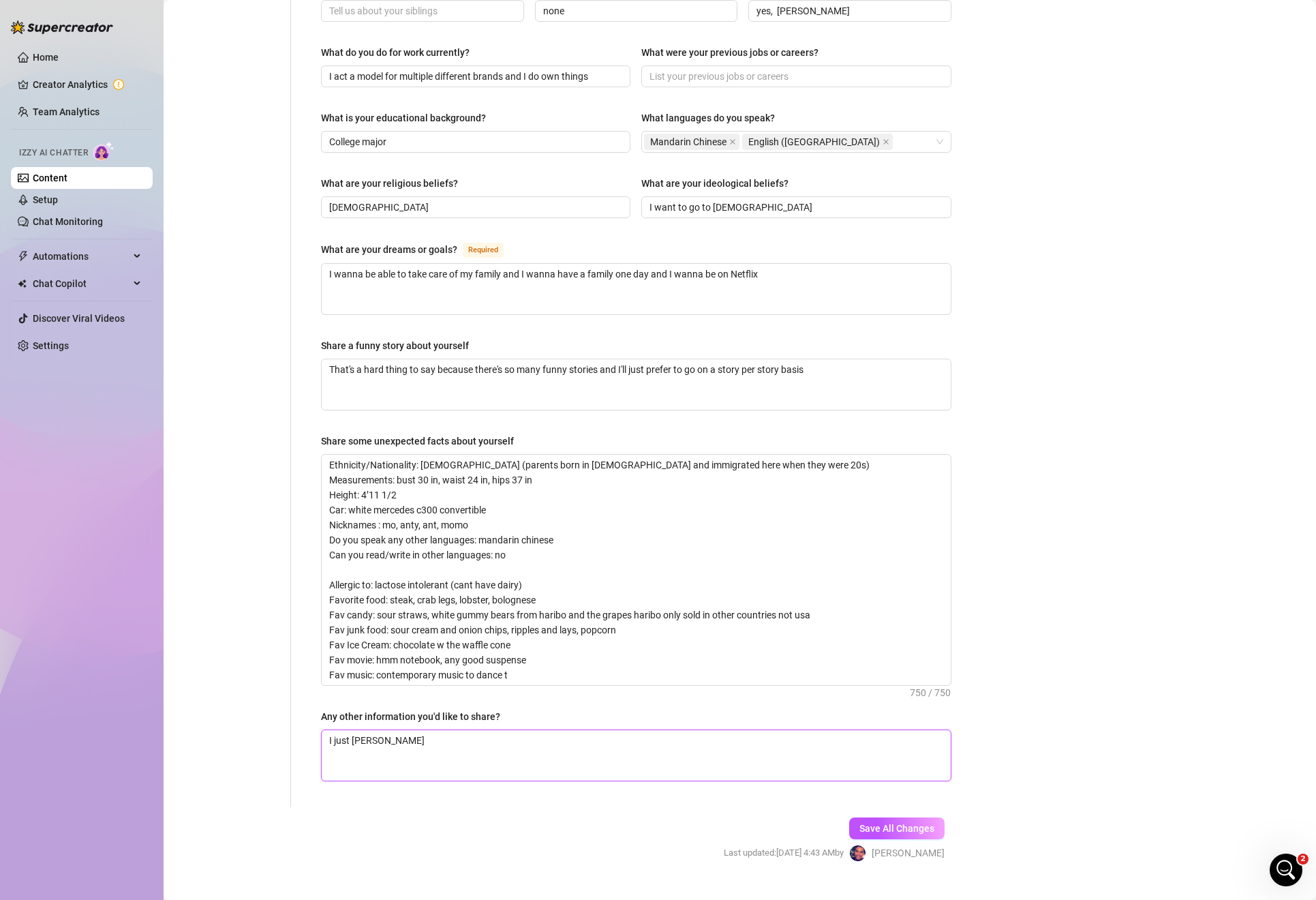
type textarea "I just don't"
type textarea "I just don't l"
type textarea "I just don't li"
type textarea "I just don't like"
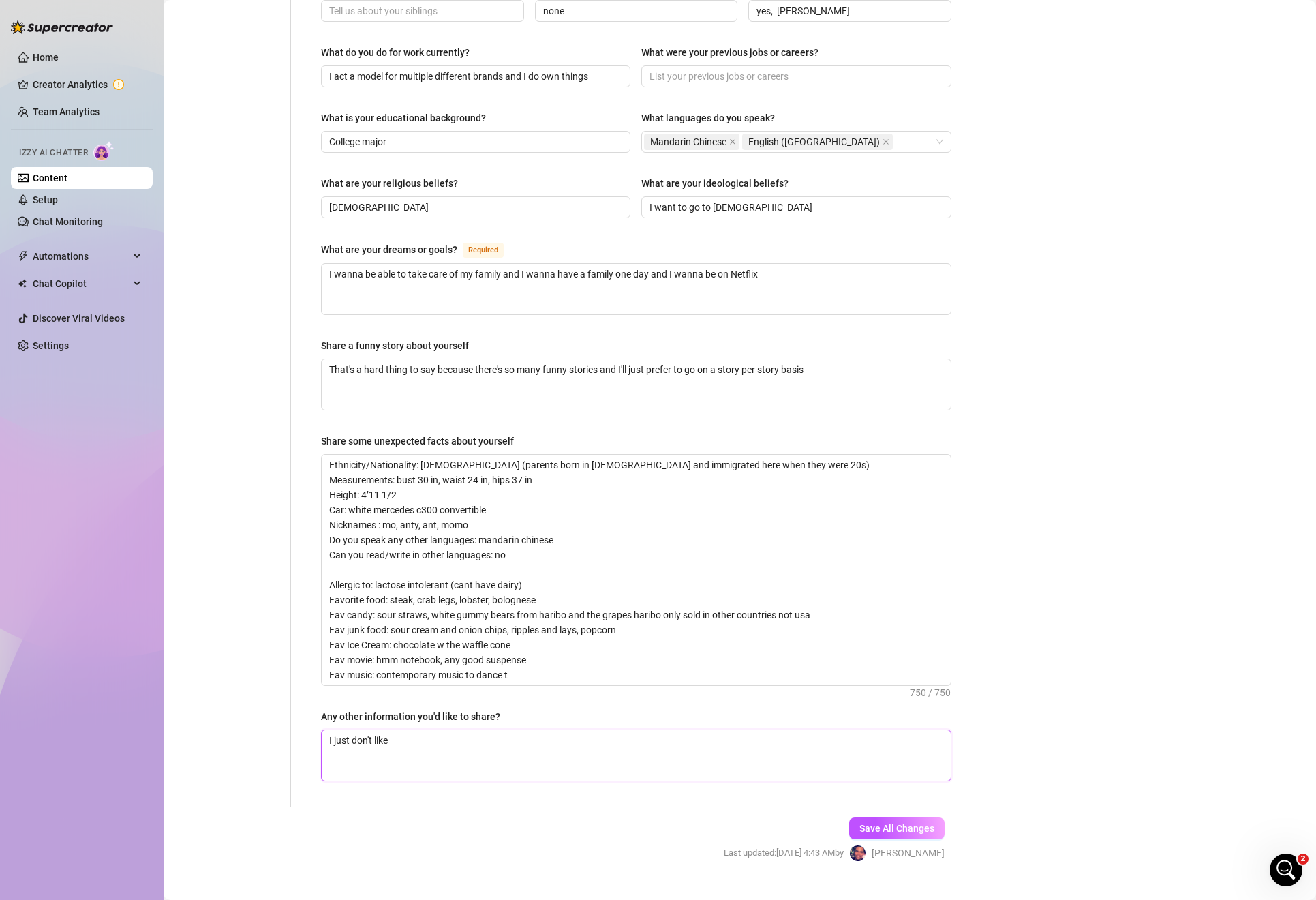
type textarea "I just don't like to"
type textarea "I just don't like to do"
type textarea "I just don't like to do sex"
type textarea "I just don't like to do sex talk"
type textarea "I just don't like to do sex talk I"
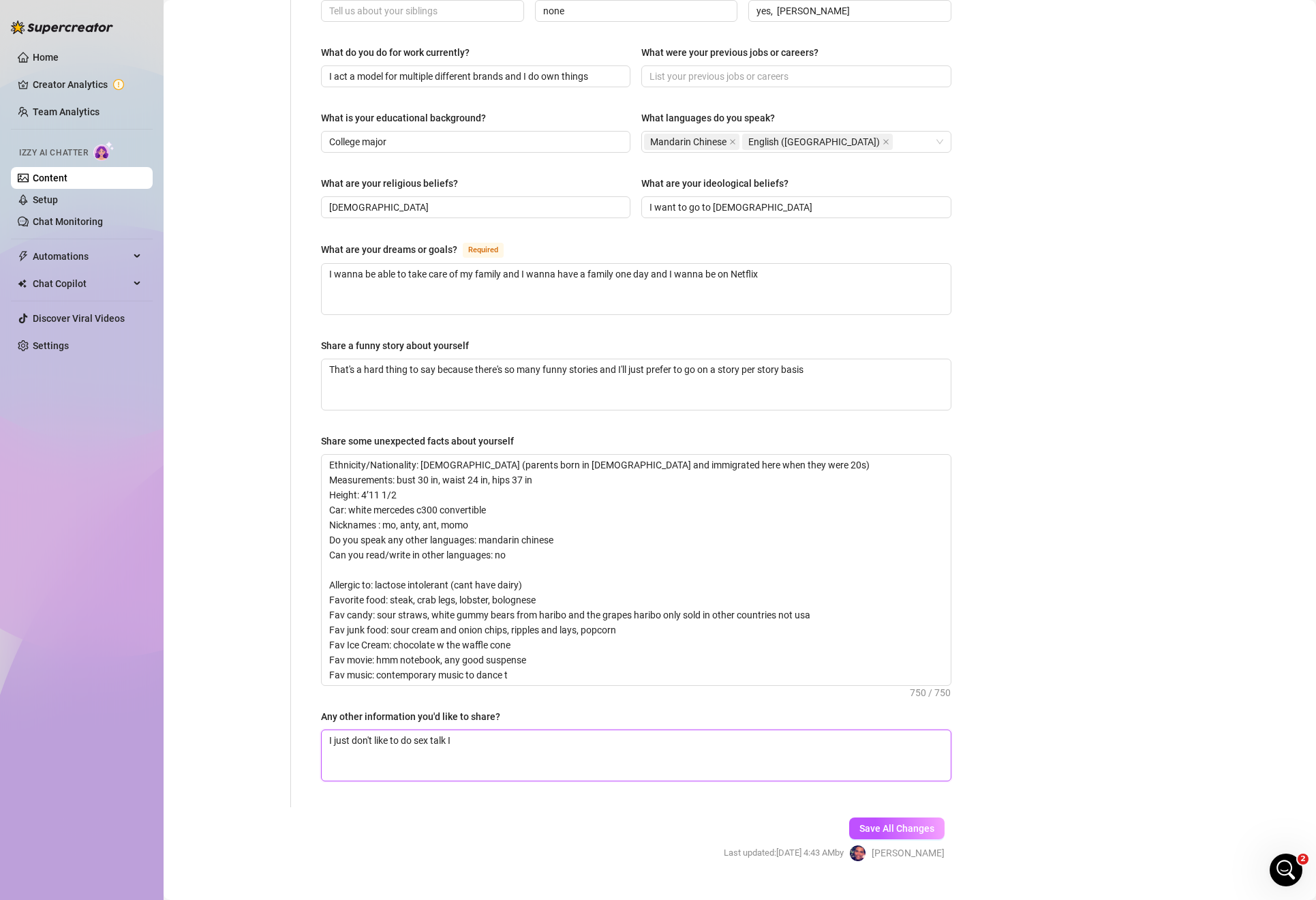
type textarea "I just don't like to do sex talk I like"
type textarea "I just don't like to do sex talk I like to"
type textarea "I just don't like to do sex talk I like to be"
type textarea "I just don't like to do sex talk I like to be more"
type textarea "I just don't like to do sex talk I like to be more wit"
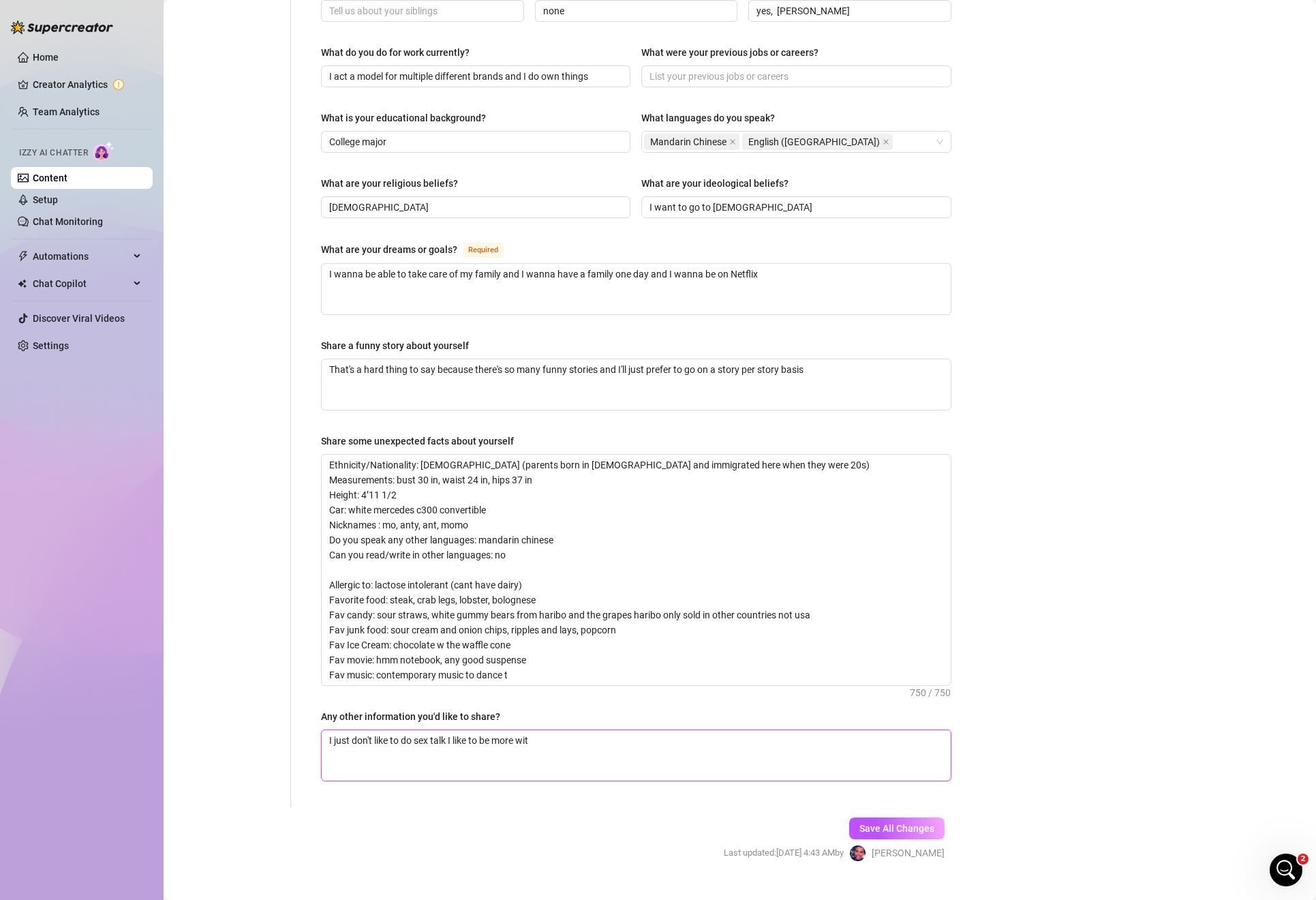
type textarea "I just don't like to do sex talk I like to be more witty"
type textarea "I just don't like to do sex talk I like to be more witty and"
type textarea "I just don't like to do sex talk I like to be more witty and you"
type textarea "I just don't like to do sex talk I like to be more witty and you sarcasm"
type textarea "I just don't like to do sex talk I like to be more witty and you sarcasm as"
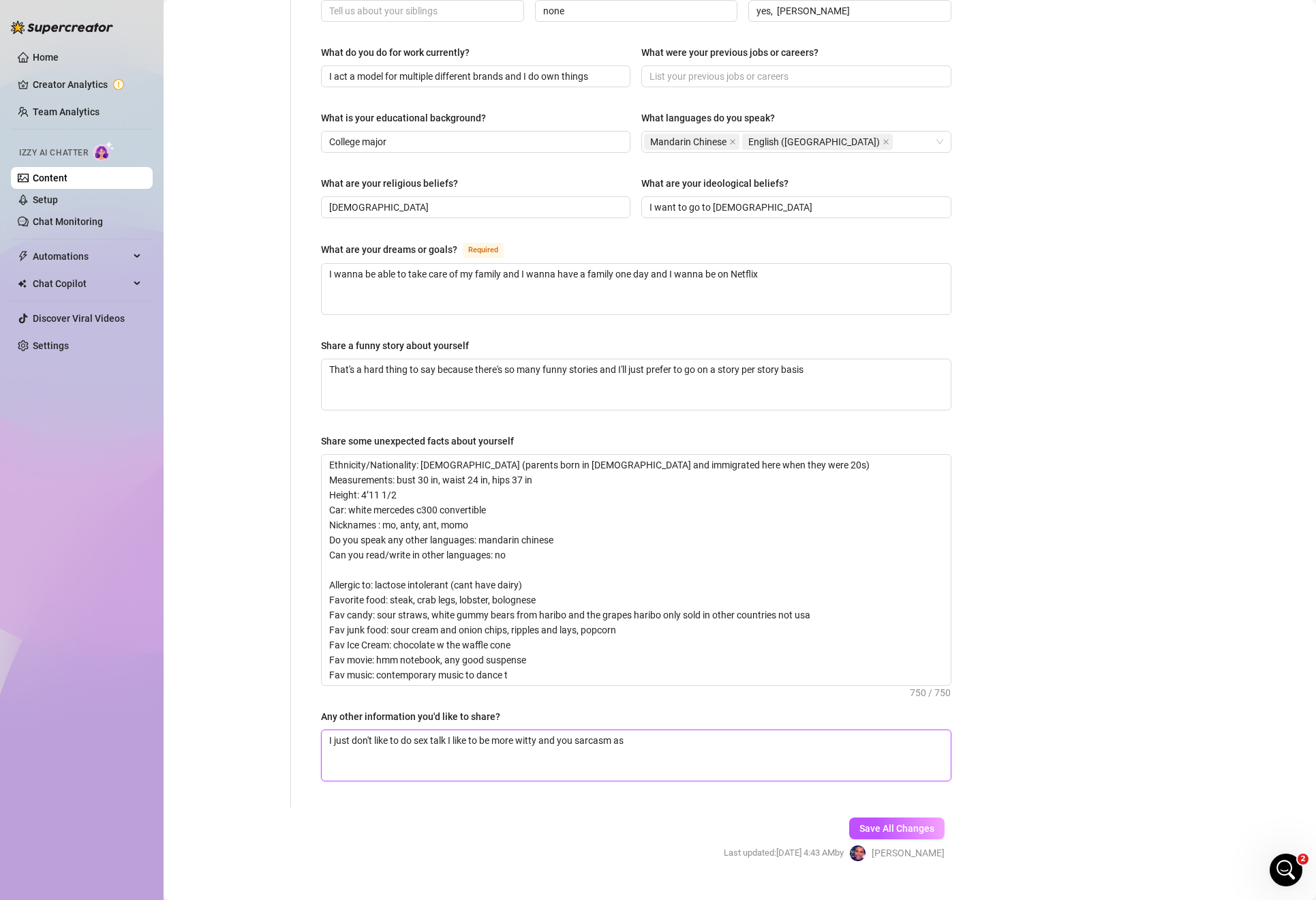
type textarea "I just don't like to do sex talk I like to be more witty and you sarcasm as my"
type textarea "I just don't like to do sex talk I like to be more witty and you sarcasm as my …"
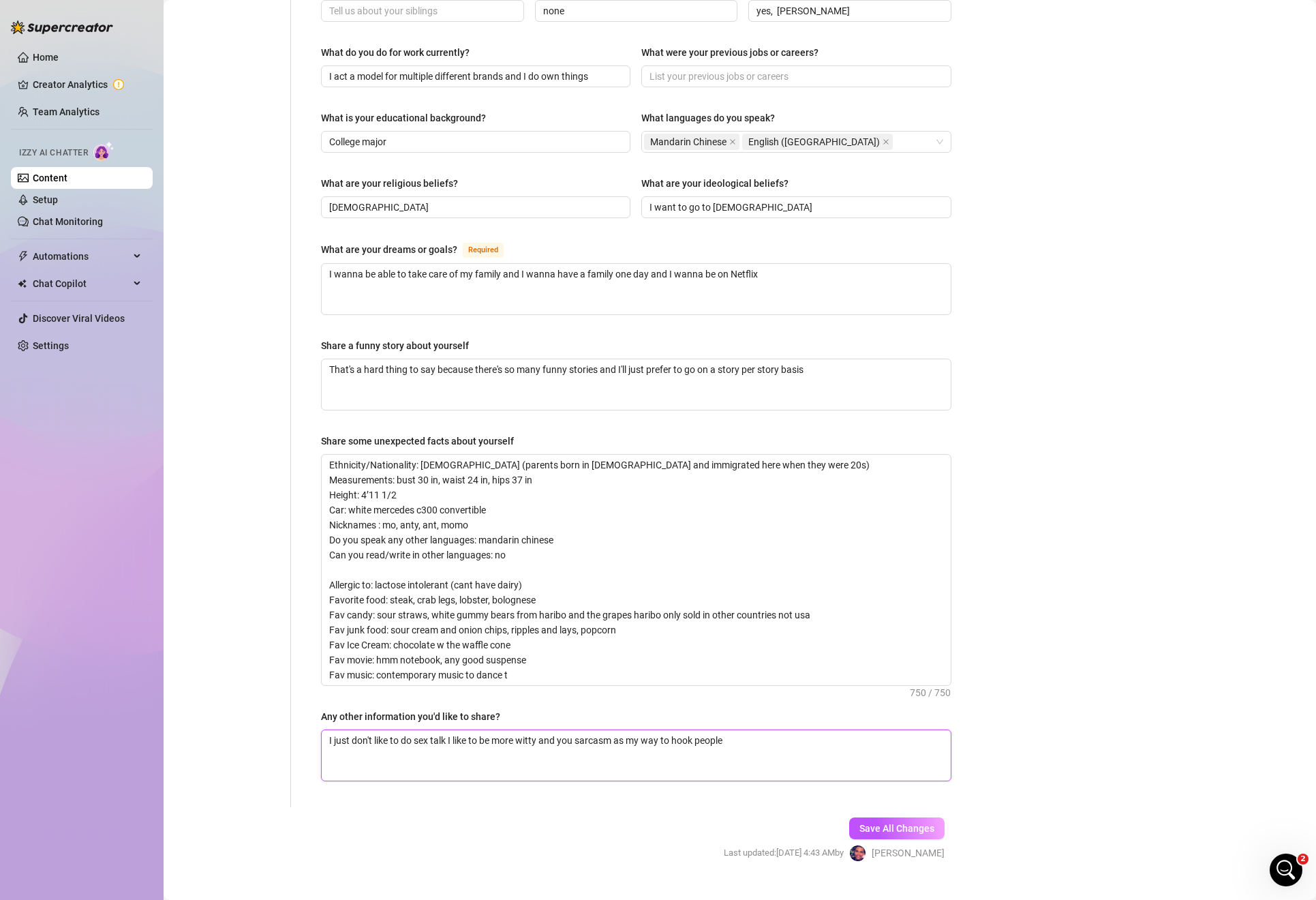
type textarea "I just don't like to do sex talk I like to be more witty and you sarcasm as my …"
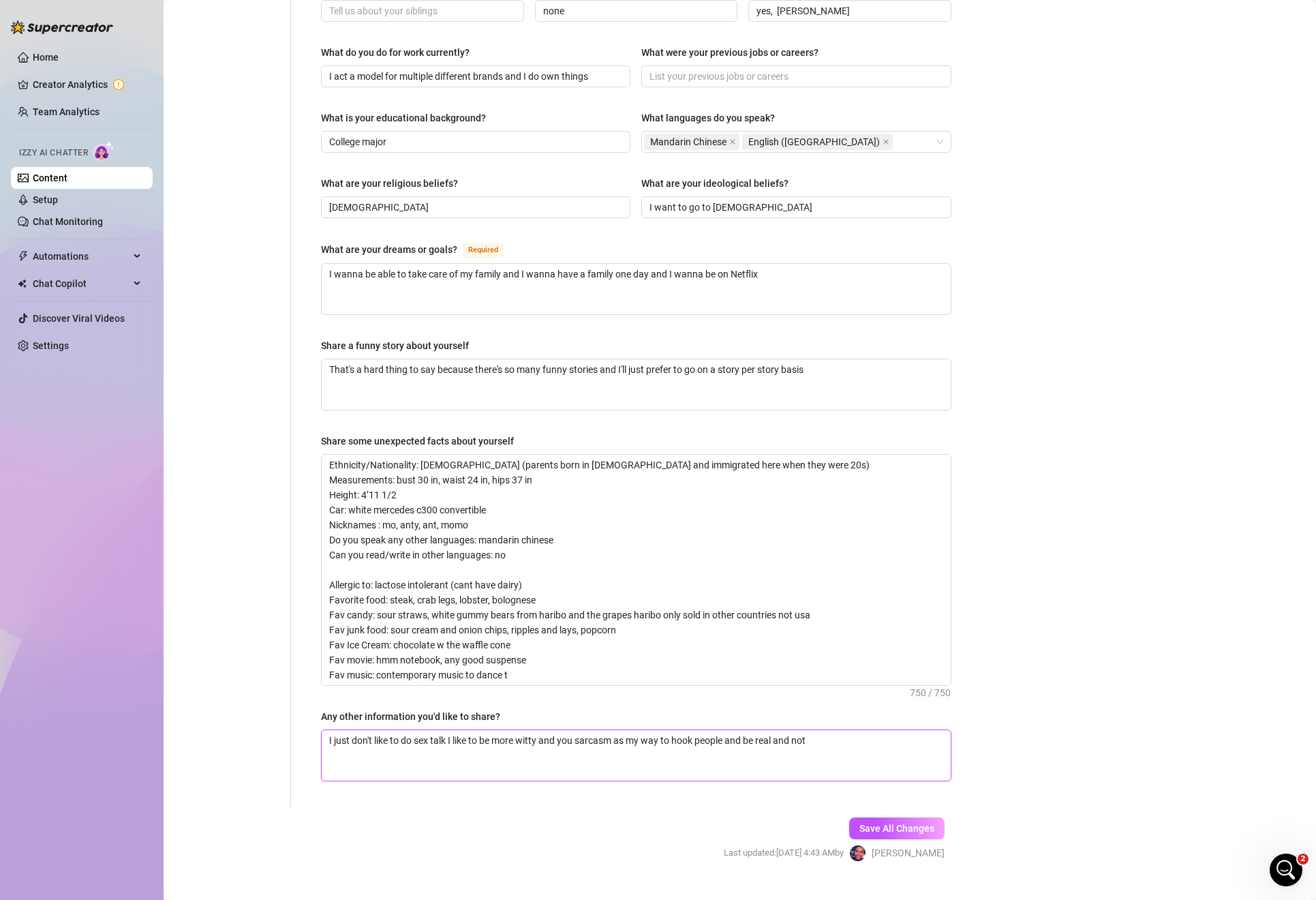
type textarea "I just don't like to do sex talk I like to be more witty and you sarcasm as my …"
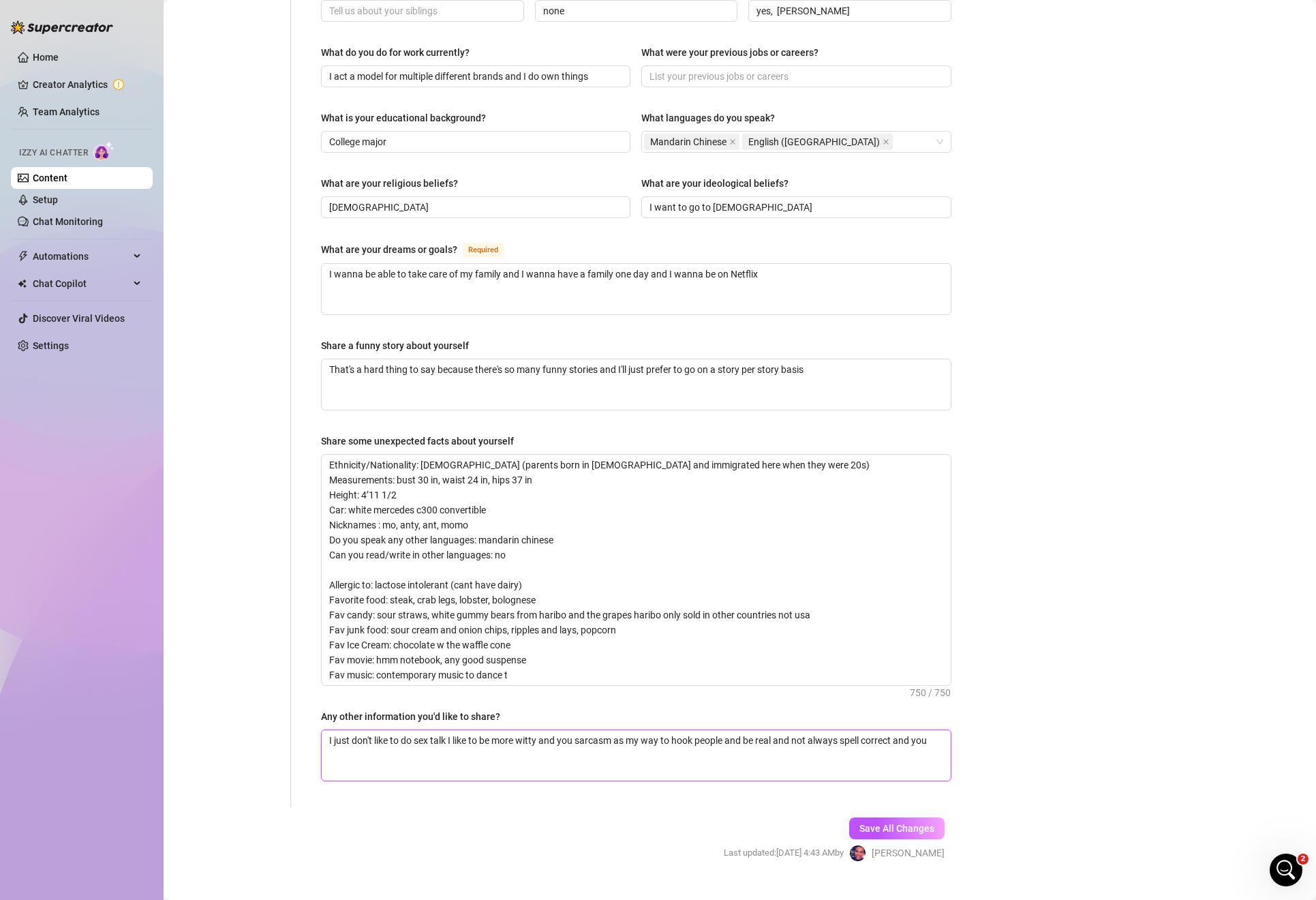
type textarea "I just don't like to do sex talk I like to be more witty and you sarcasm as my …"
type textarea "I just don't like to do sex talk I like to be more witty and use sarcasm as my …"
click at [900, 823] on span "Save All Changes" at bounding box center [897, 828] width 75 height 11
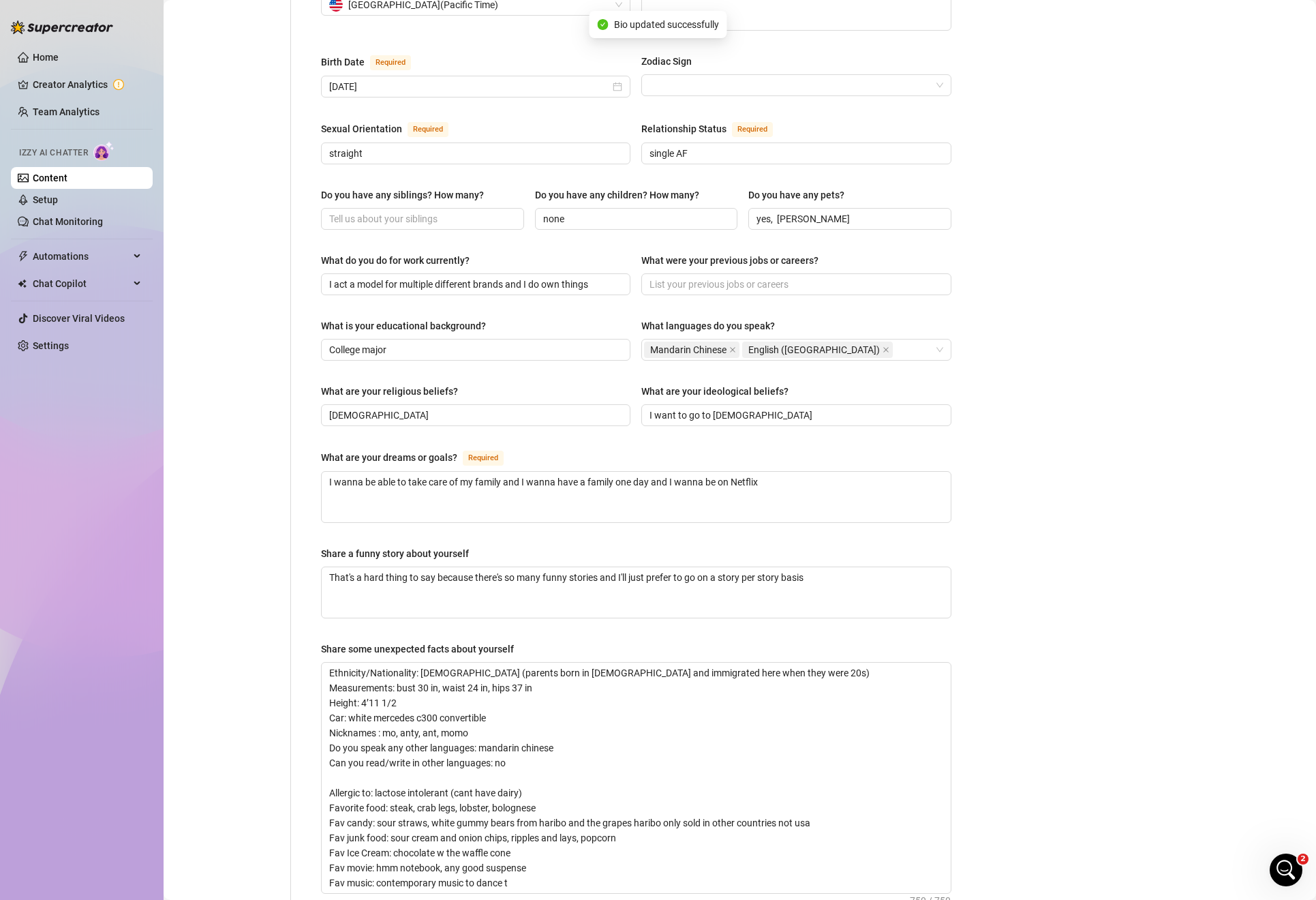
scroll to position [0, 0]
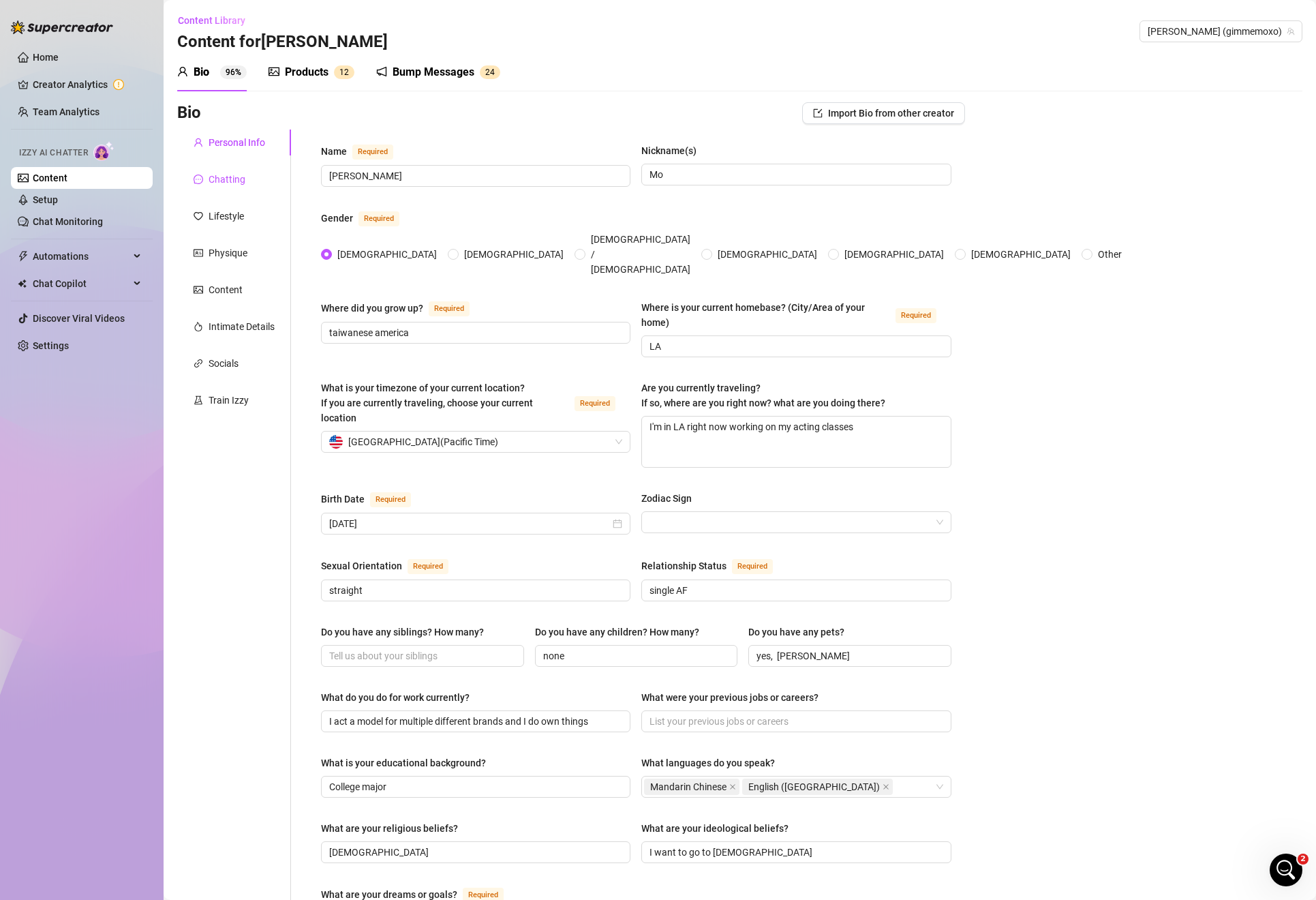
click at [243, 174] on div "Chatting" at bounding box center [226, 179] width 37 height 15
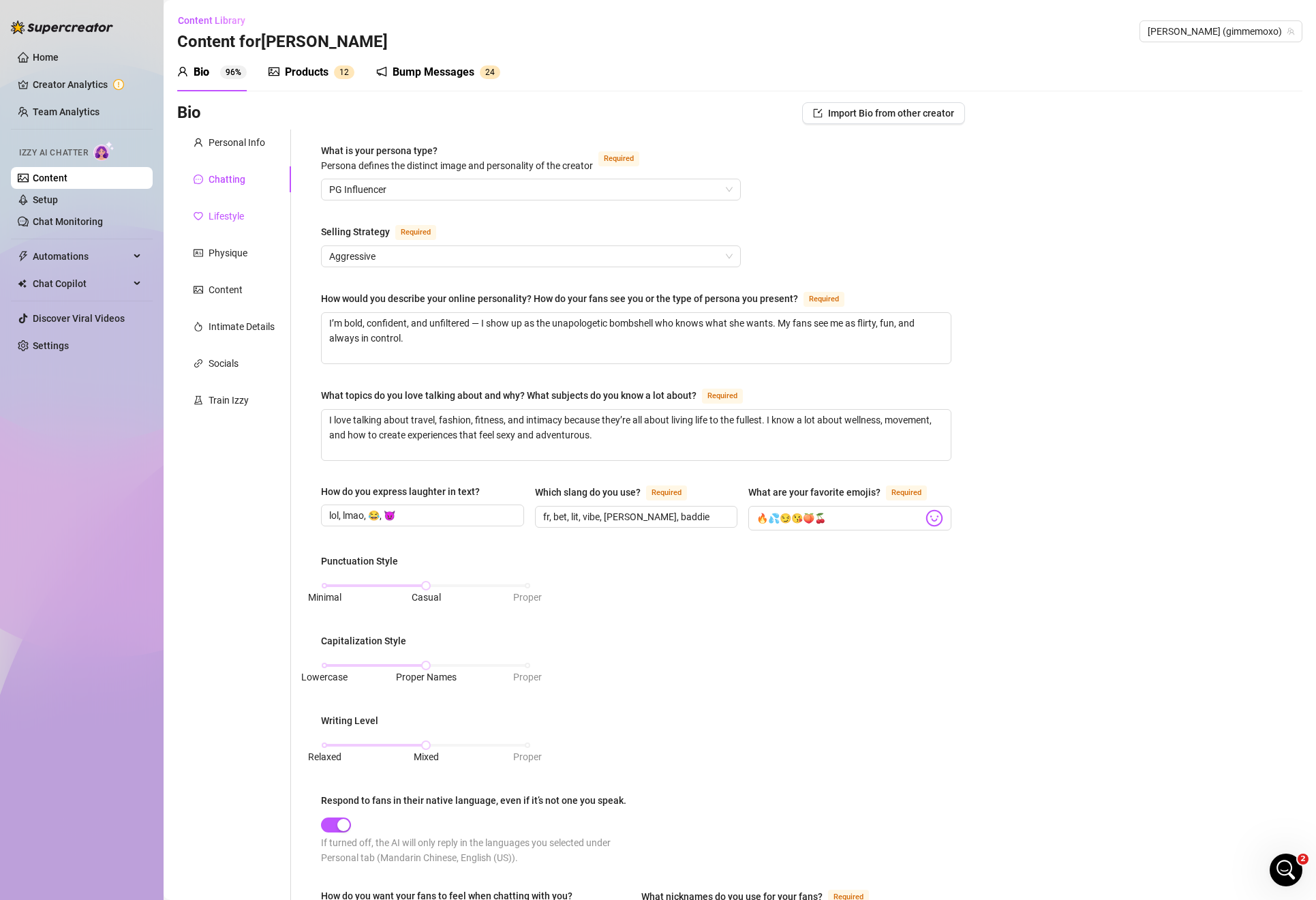
click at [198, 220] on div at bounding box center [198, 216] width 9 height 15
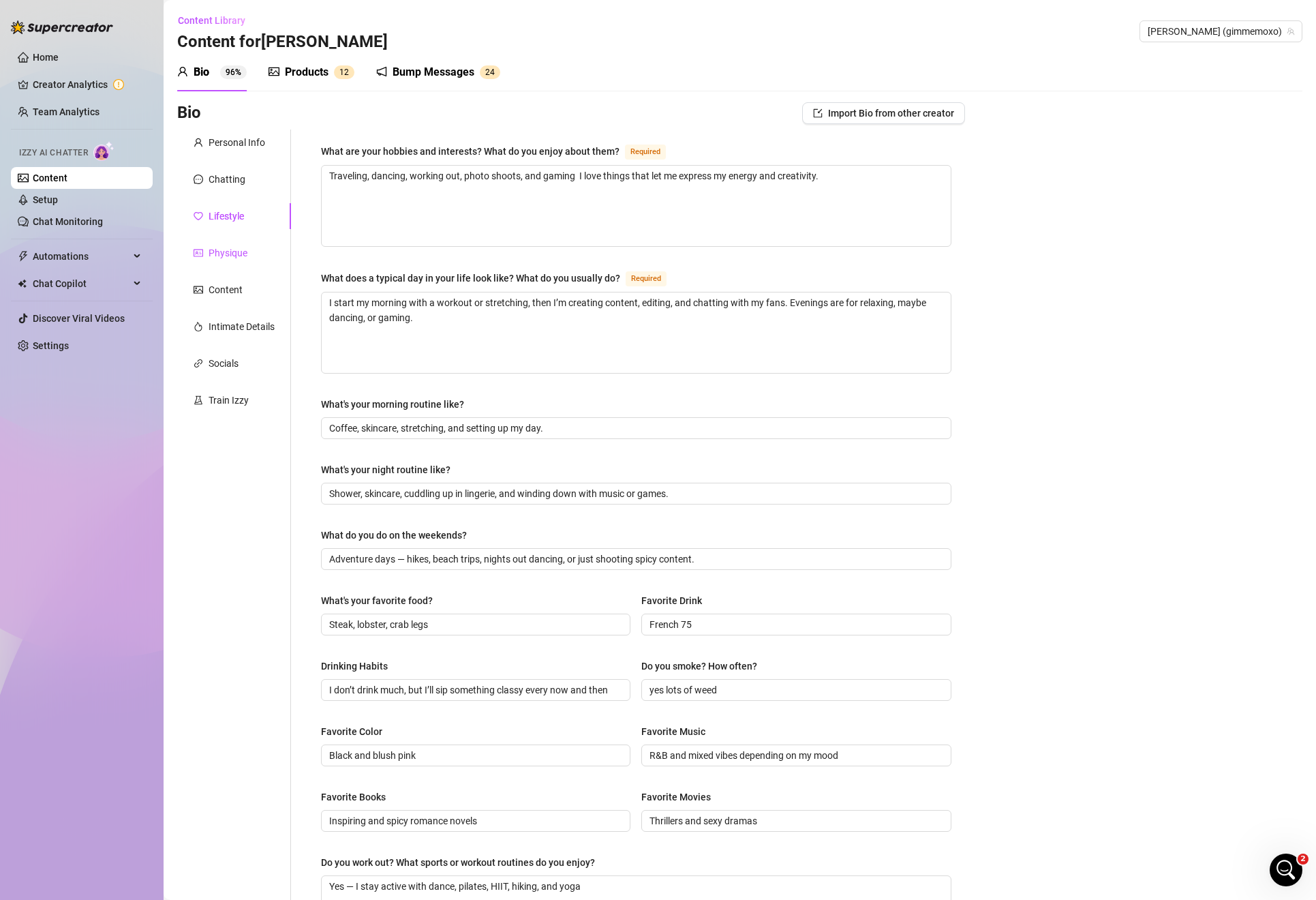
click at [217, 246] on div "Physique" at bounding box center [228, 252] width 39 height 15
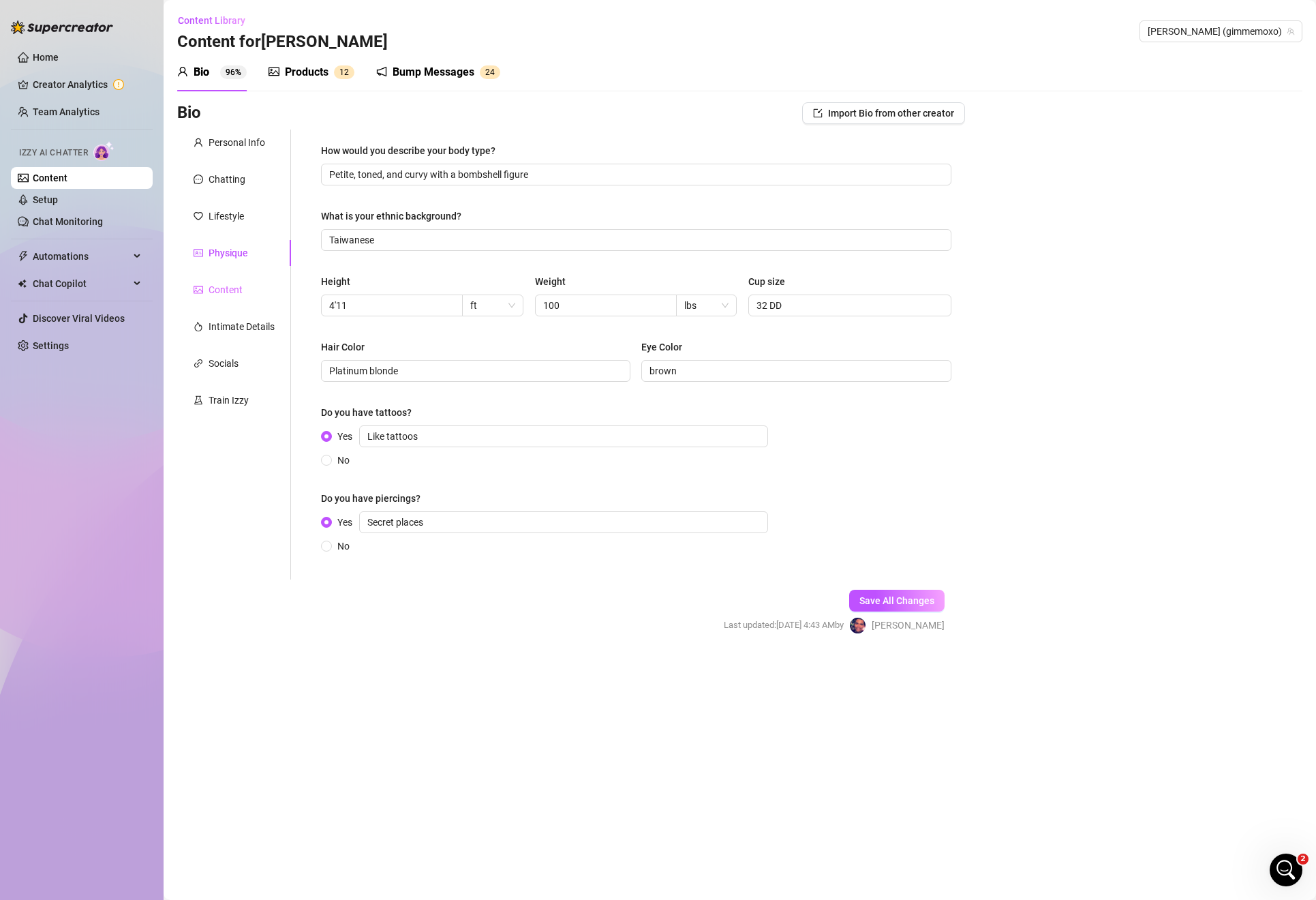
click at [223, 281] on div "Content" at bounding box center [234, 289] width 114 height 26
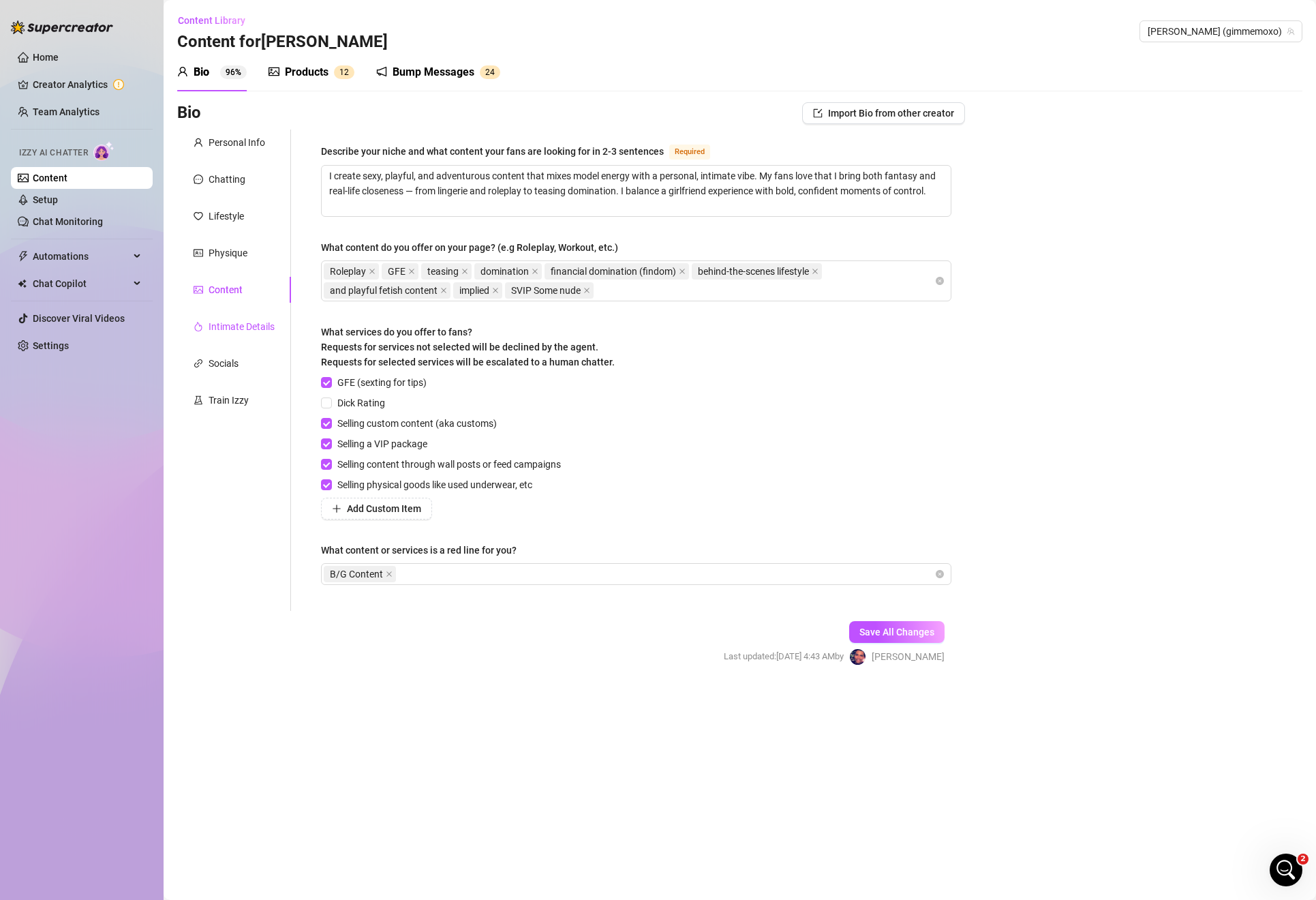
click at [229, 323] on div "Intimate Details" at bounding box center [241, 326] width 66 height 15
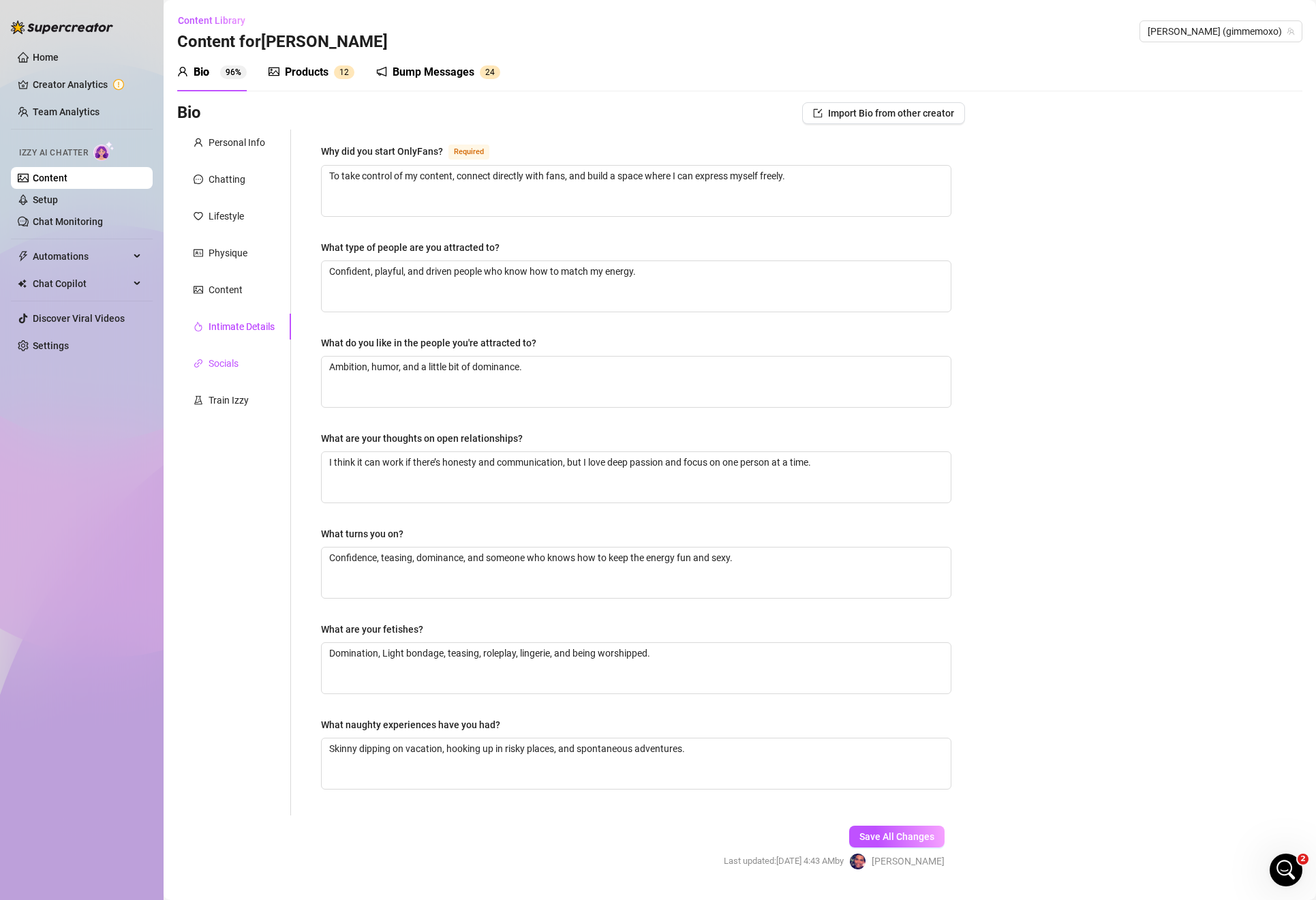
click at [232, 368] on div "Socials" at bounding box center [223, 363] width 30 height 15
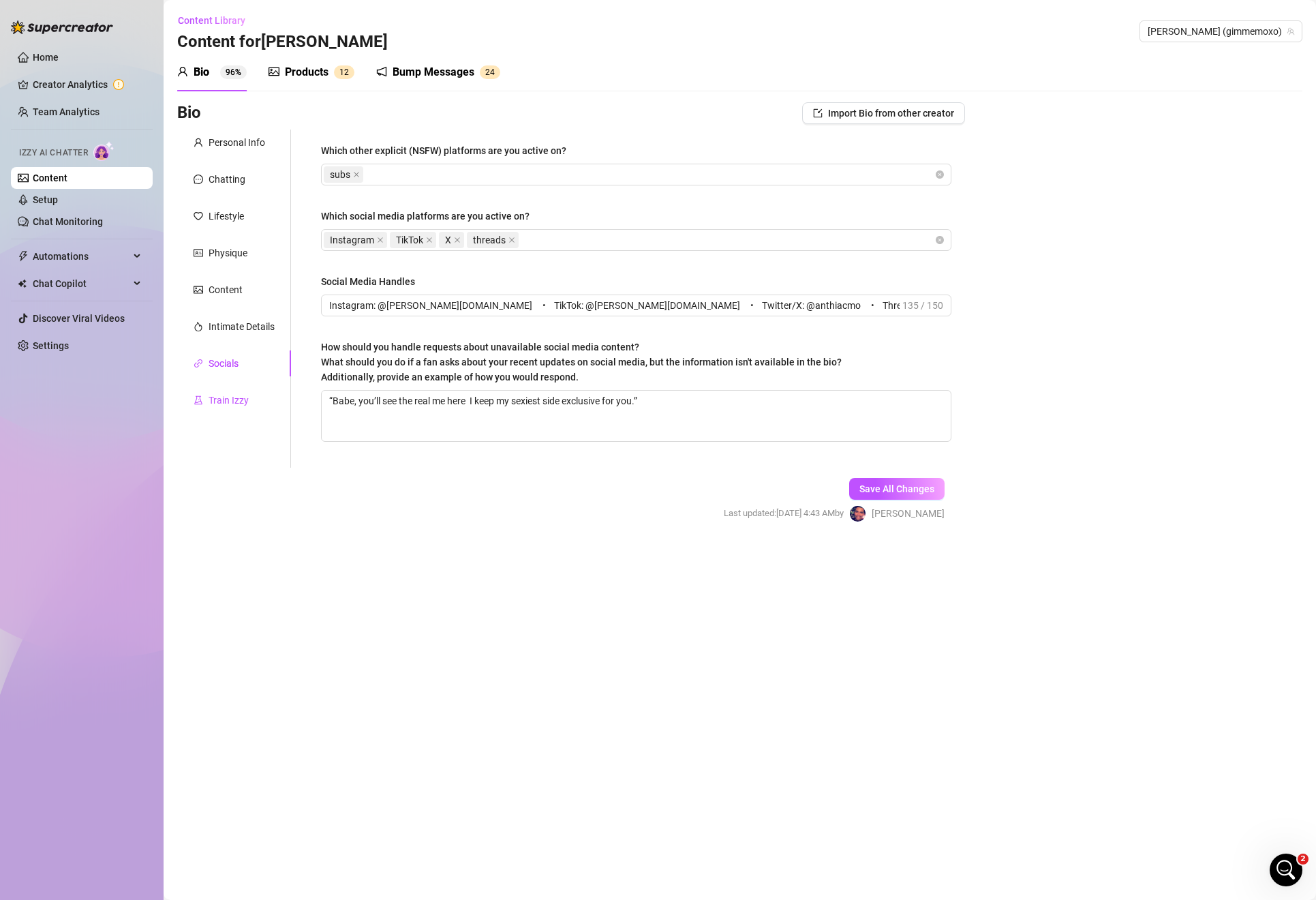
click at [231, 392] on div "Train Izzy" at bounding box center [229, 399] width 40 height 15
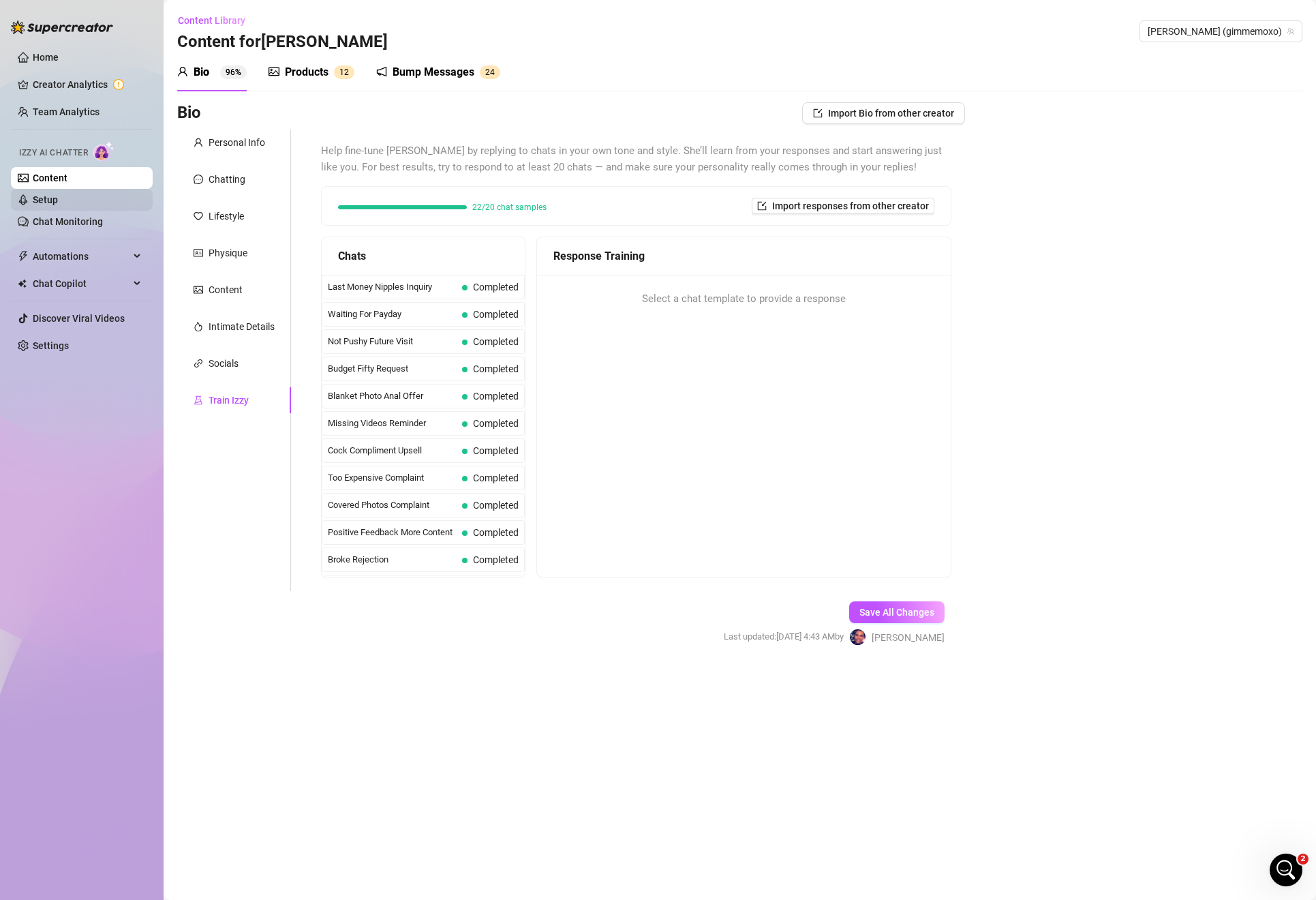
click at [51, 206] on link "Setup" at bounding box center [45, 200] width 25 height 11
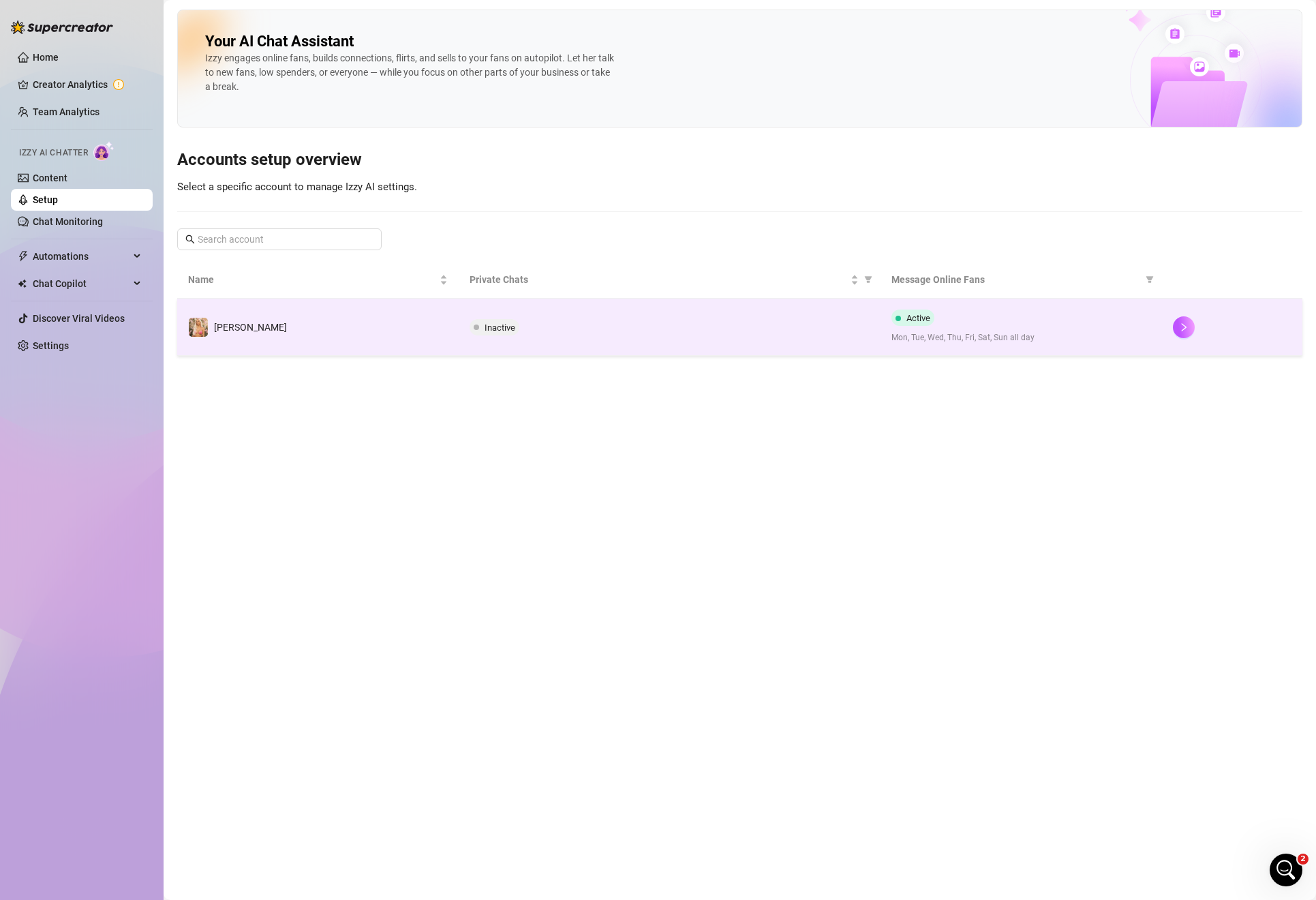
click at [480, 311] on td "Inactive" at bounding box center [669, 327] width 422 height 58
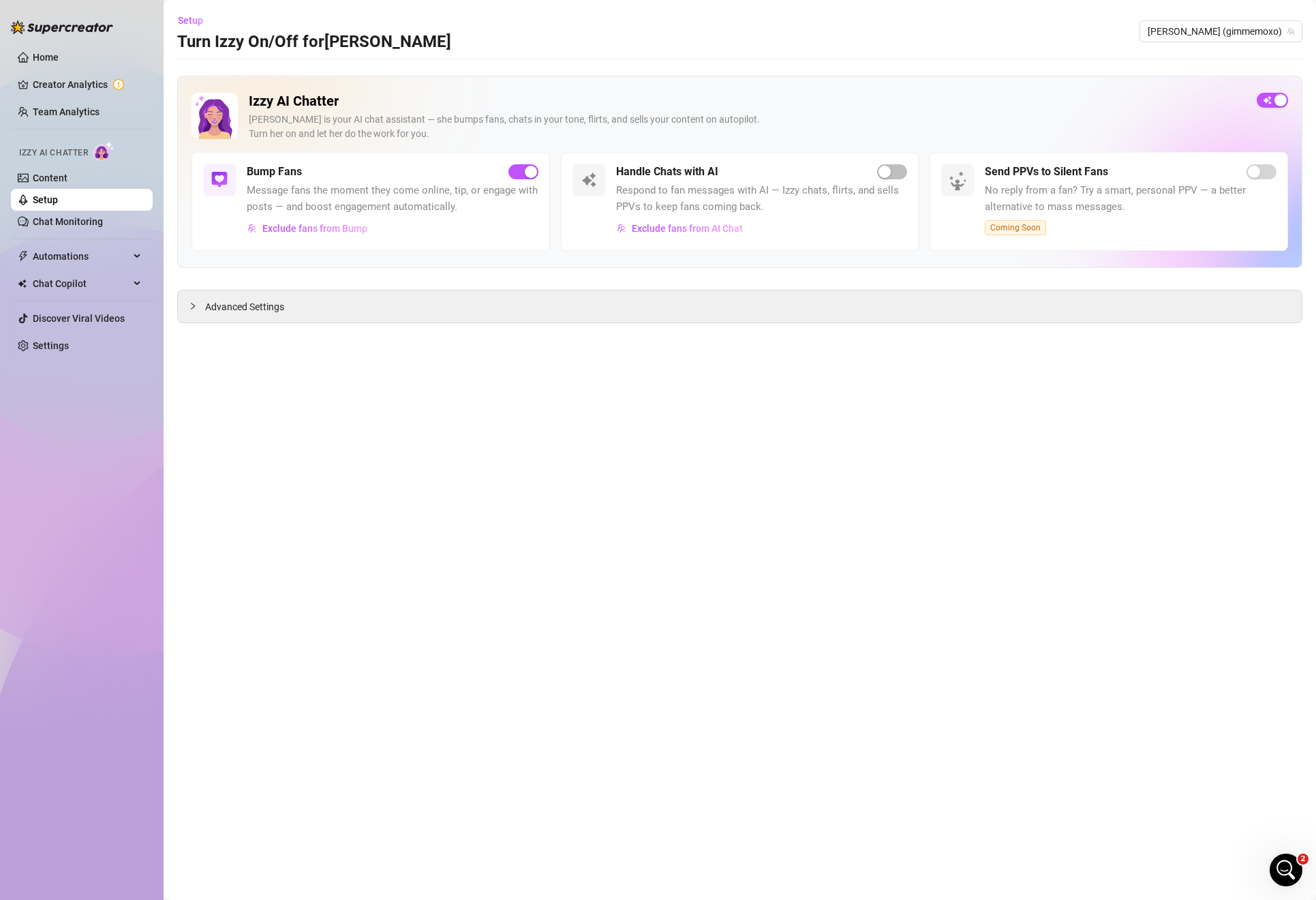
click at [889, 180] on div "Handle Chats with AI Respond to fan messages with AI — Izzy chats, flirts, and …" at bounding box center [762, 201] width 292 height 76
click at [890, 164] on button "button" at bounding box center [892, 171] width 30 height 15
click at [890, 164] on span "button" at bounding box center [892, 171] width 30 height 15
click html
click at [1282, 868] on icon "Open Intercom Messenger" at bounding box center [1284, 868] width 23 height 23
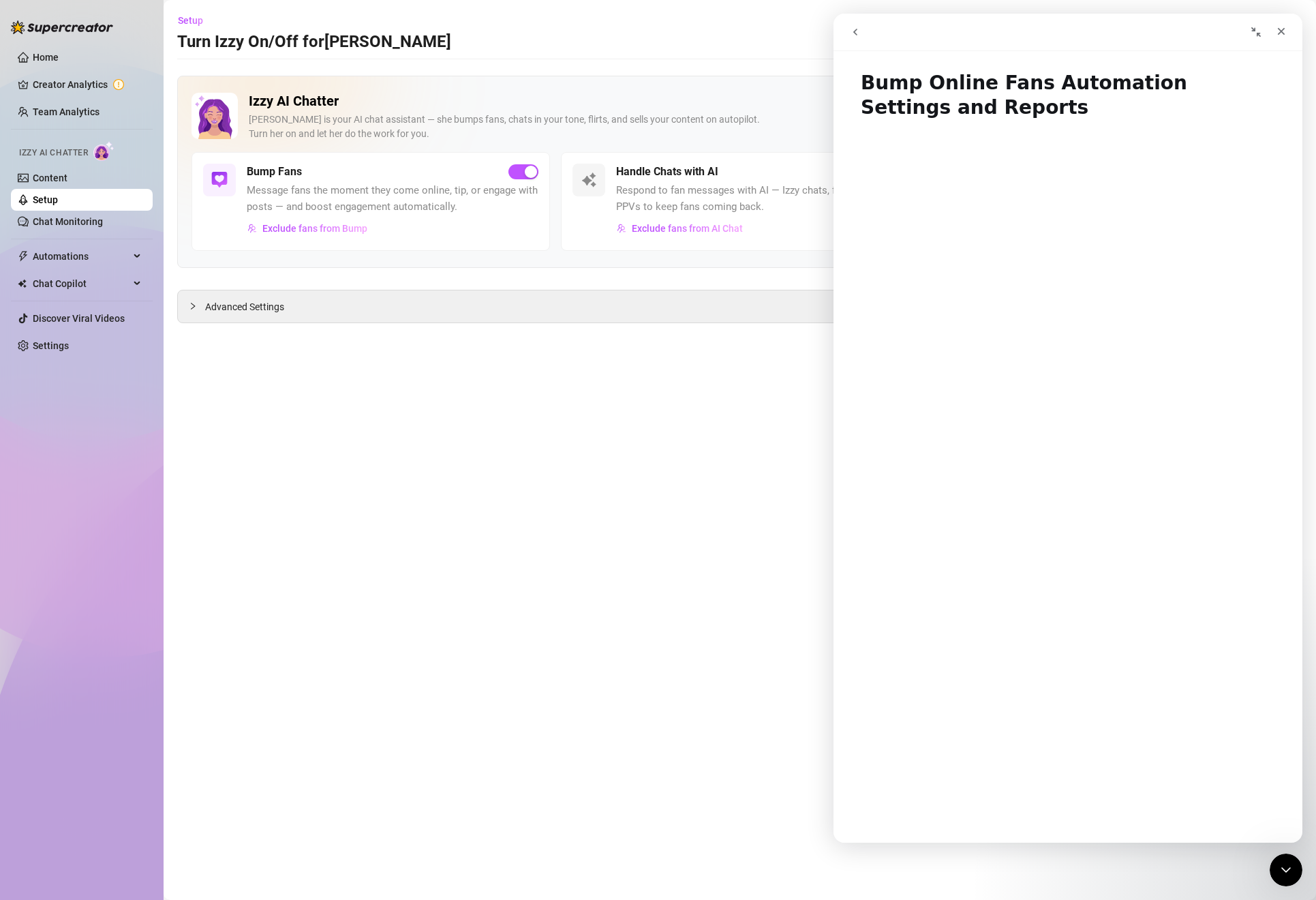
click at [862, 32] on button "go back" at bounding box center [855, 32] width 26 height 26
click at [866, 33] on button "go back" at bounding box center [855, 32] width 26 height 26
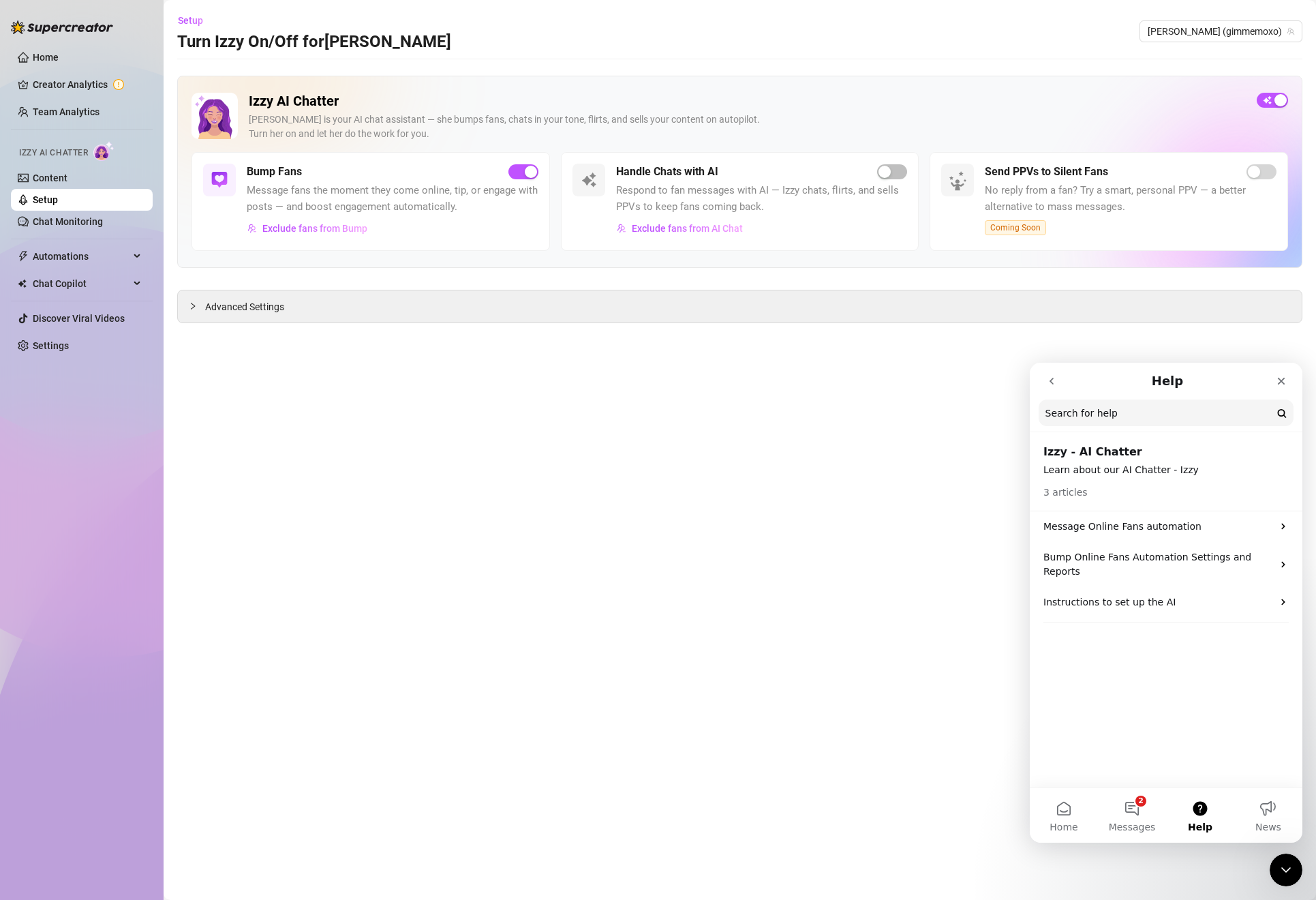
click at [1042, 375] on button "go back" at bounding box center [1051, 381] width 26 height 26
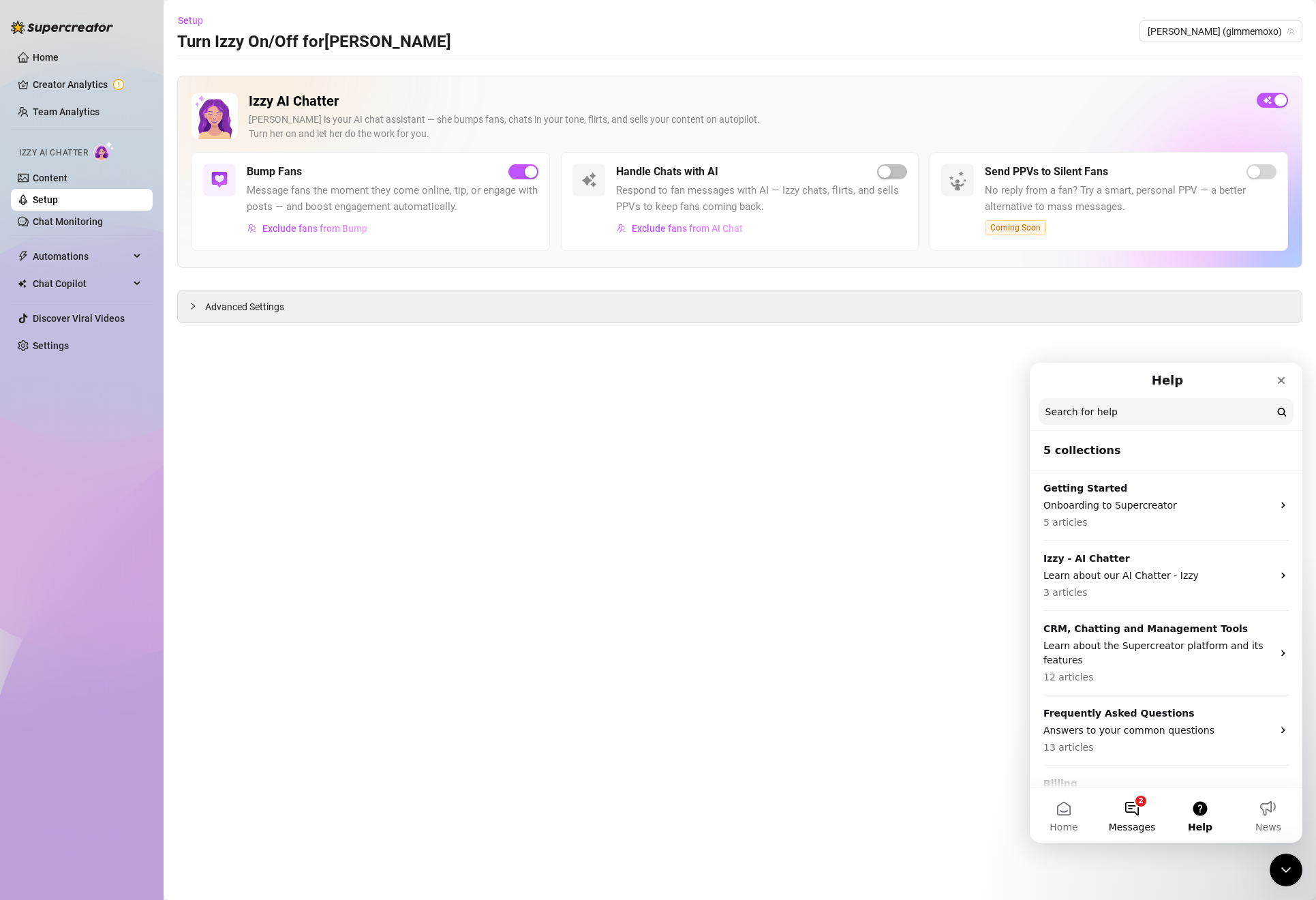
click at [1139, 795] on button "2 Messages" at bounding box center [1132, 815] width 68 height 54
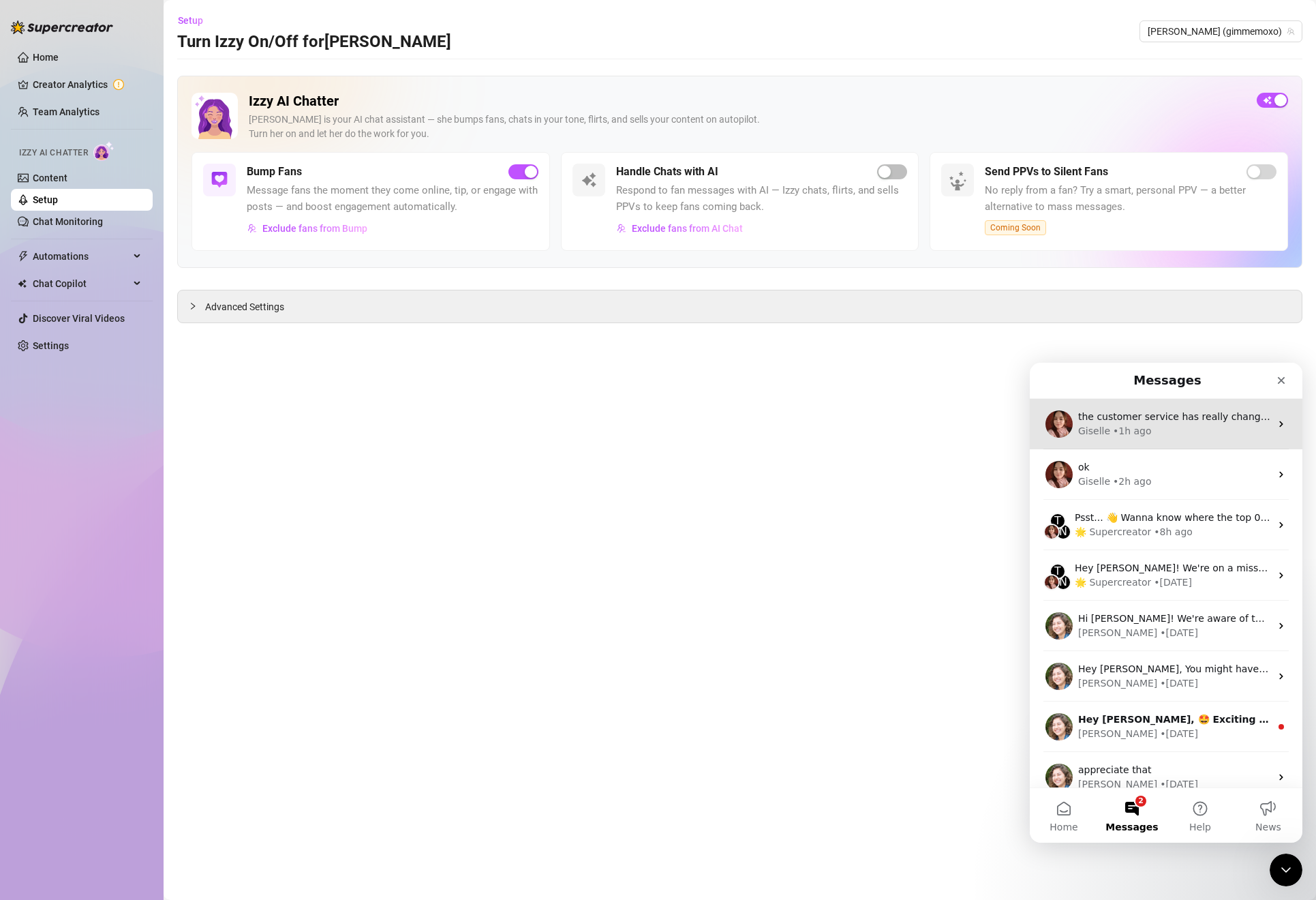
click at [1118, 413] on span "the customer service has really changed on this platform." at bounding box center [1216, 417] width 276 height 11
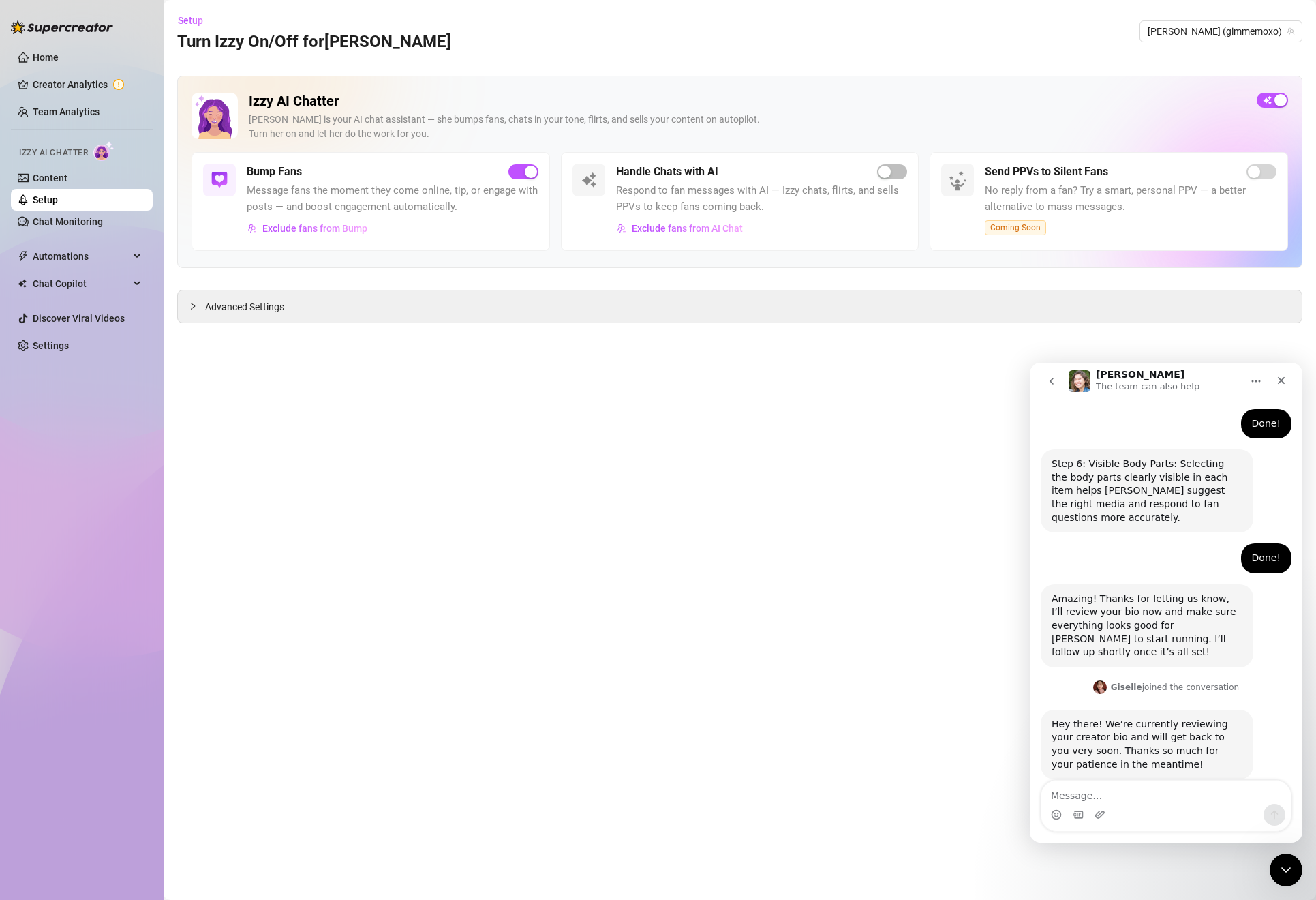
scroll to position [1097, 0]
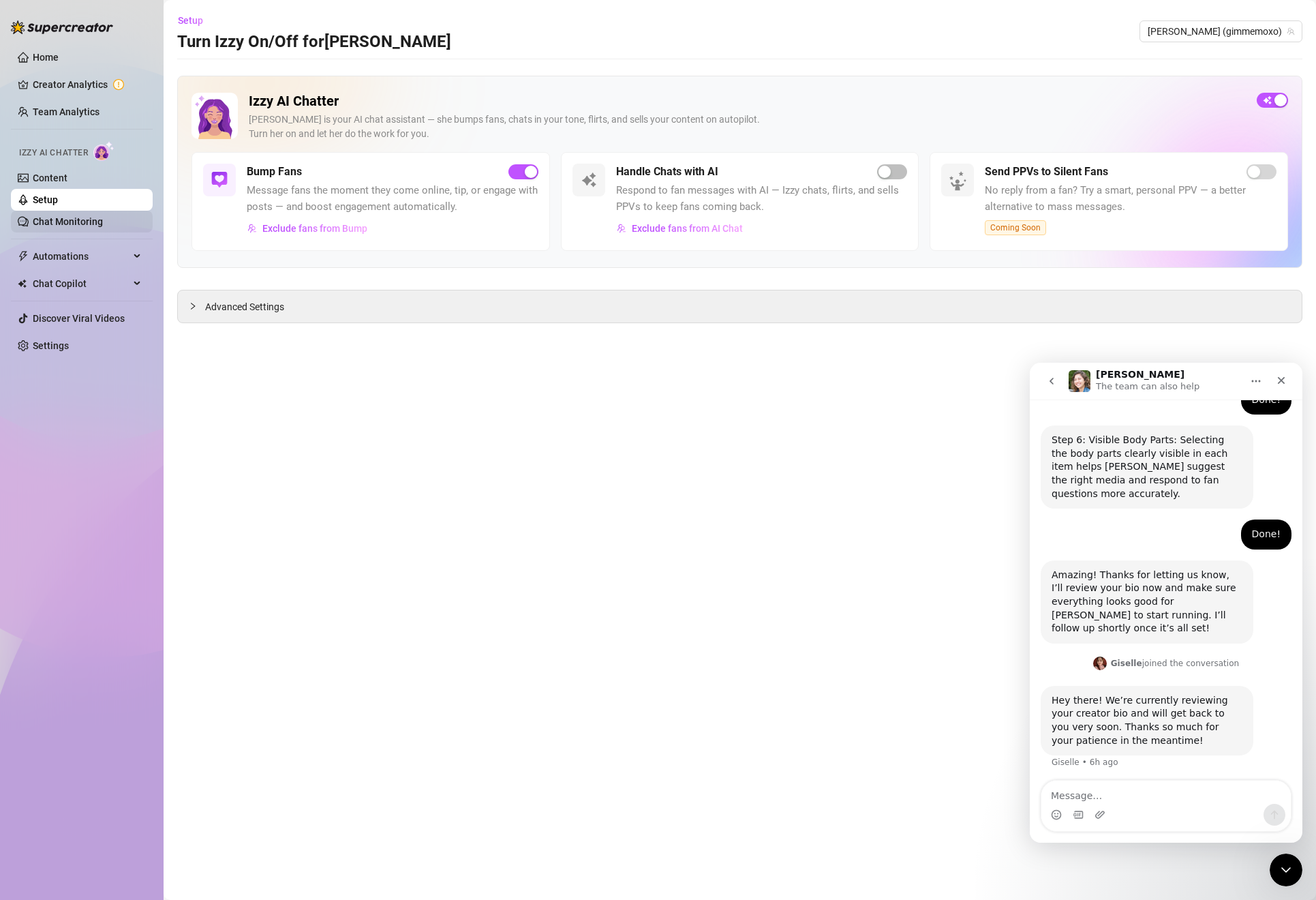
click at [87, 226] on link "Chat Monitoring" at bounding box center [68, 222] width 70 height 11
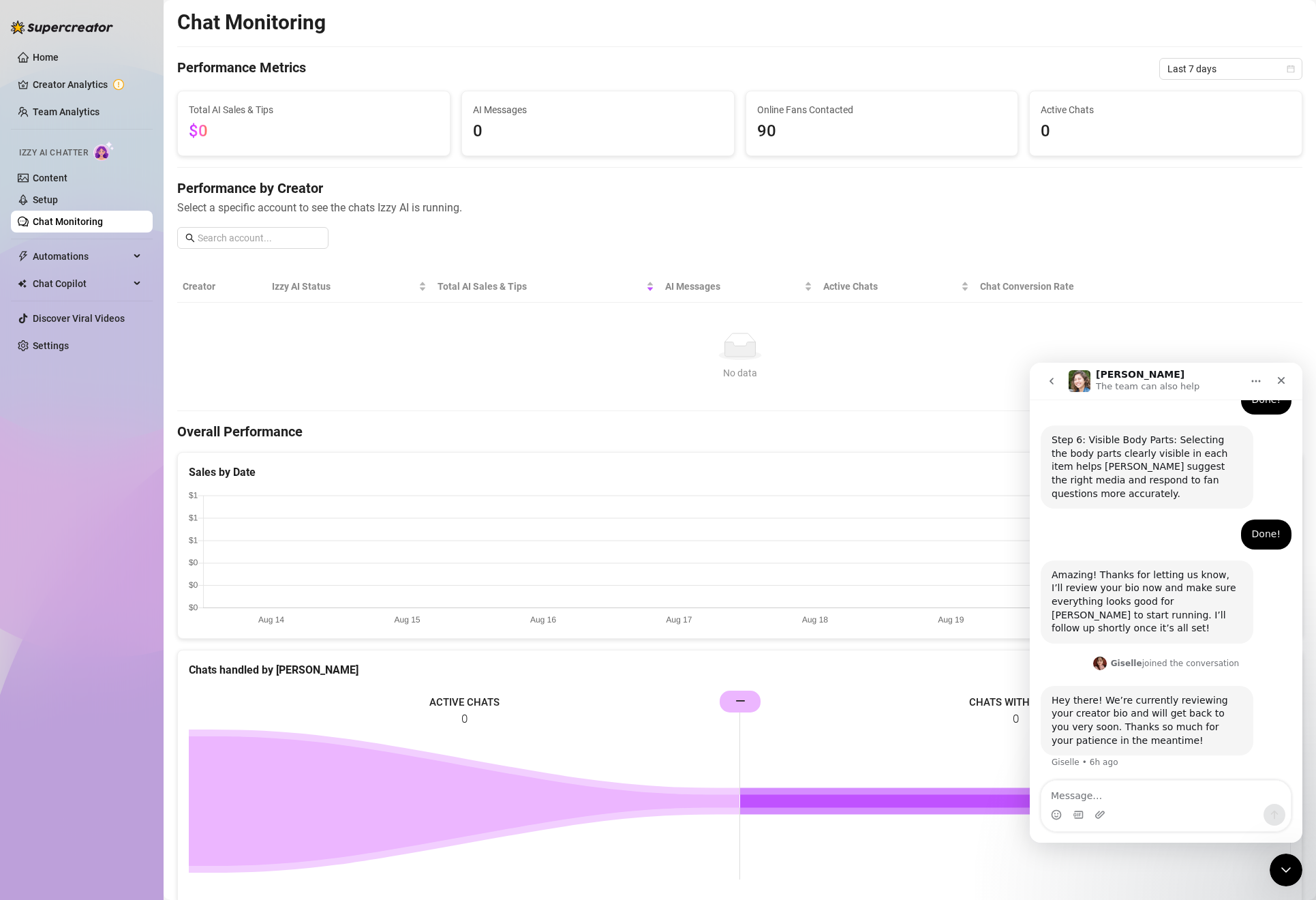
click at [779, 119] on span "90" at bounding box center [882, 131] width 250 height 26
click at [773, 247] on div "Performance by Creator Select a specific account to see the chats Izzy AI is ru…" at bounding box center [740, 219] width 1125 height 81
click at [1290, 868] on icon "Close Intercom Messenger" at bounding box center [1283, 867] width 16 height 16
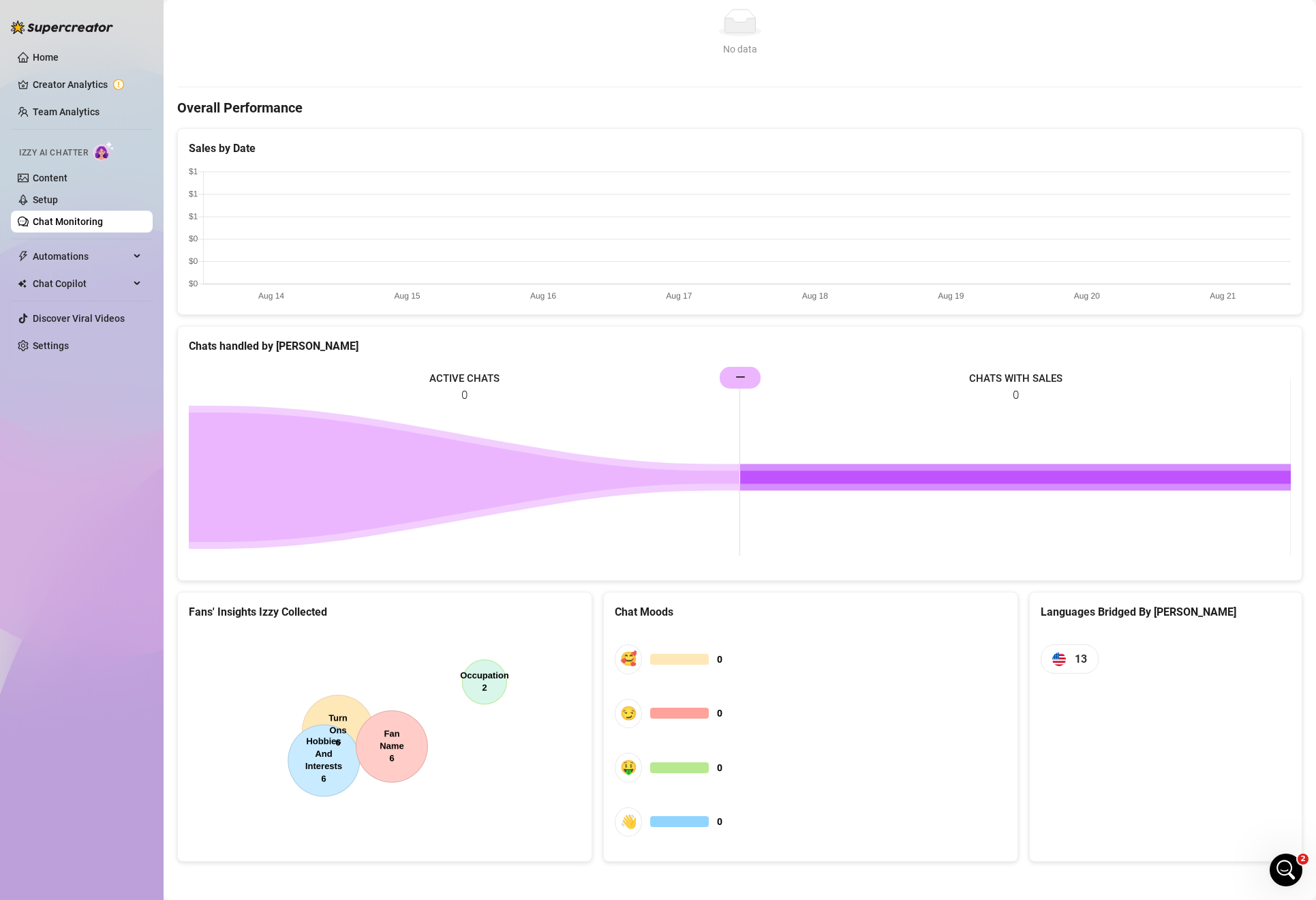
scroll to position [326, 0]
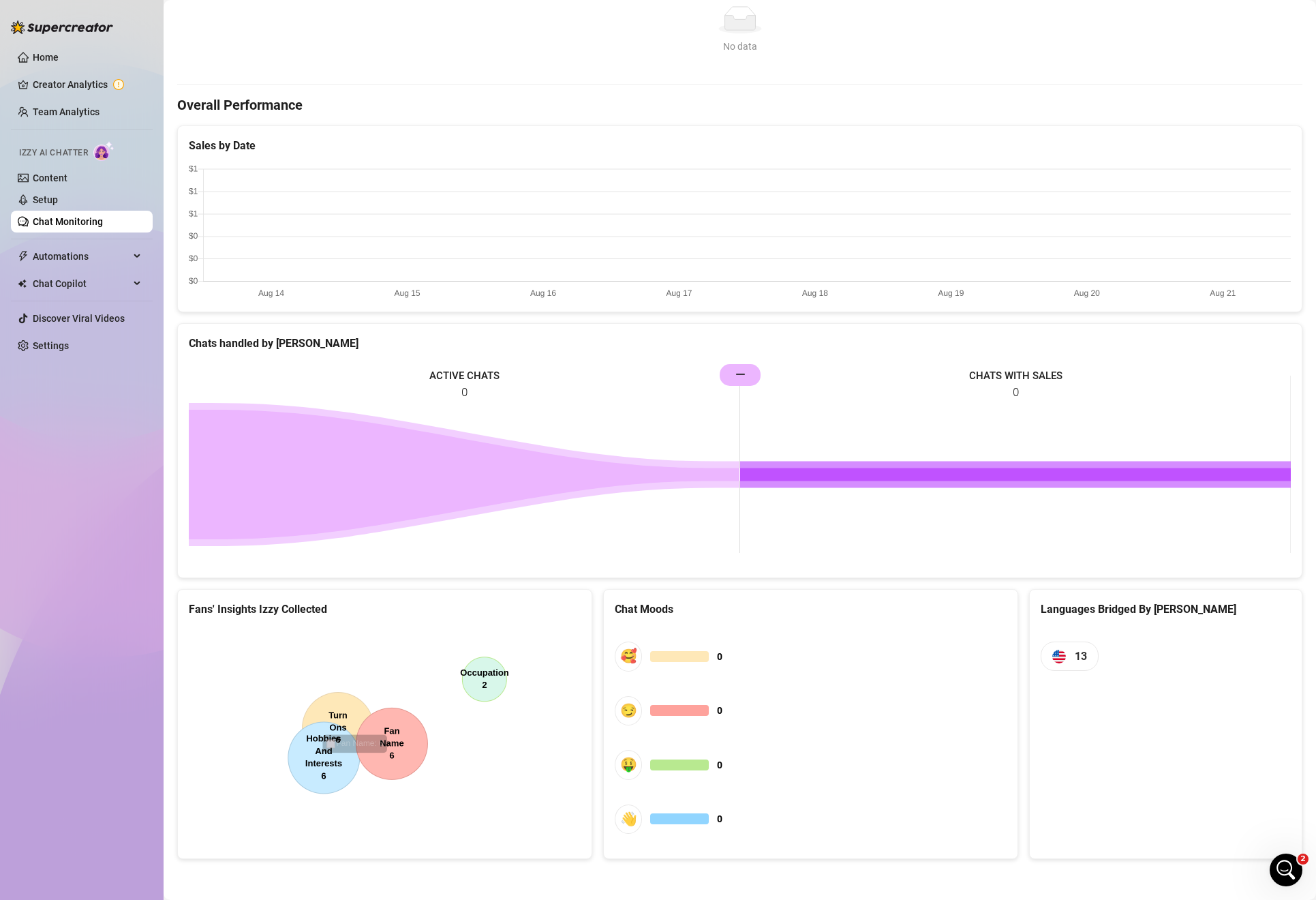
drag, startPoint x: 401, startPoint y: 768, endPoint x: 433, endPoint y: 786, distance: 36.7
click at [434, 786] on canvas at bounding box center [384, 729] width 391 height 205
click at [348, 701] on canvas at bounding box center [384, 729] width 391 height 205
click at [490, 664] on canvas at bounding box center [384, 729] width 391 height 205
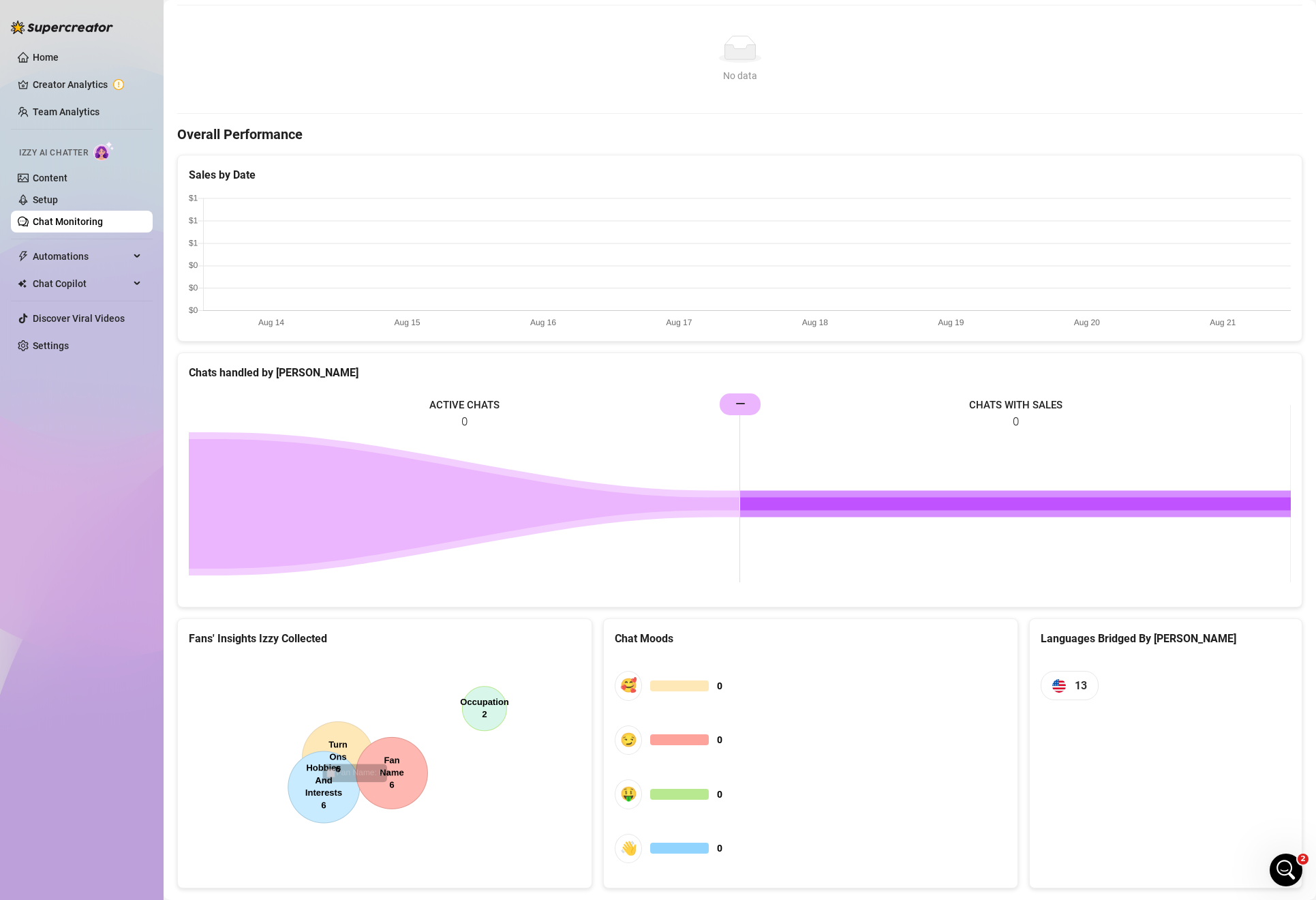
click at [736, 511] on icon at bounding box center [464, 504] width 550 height 129
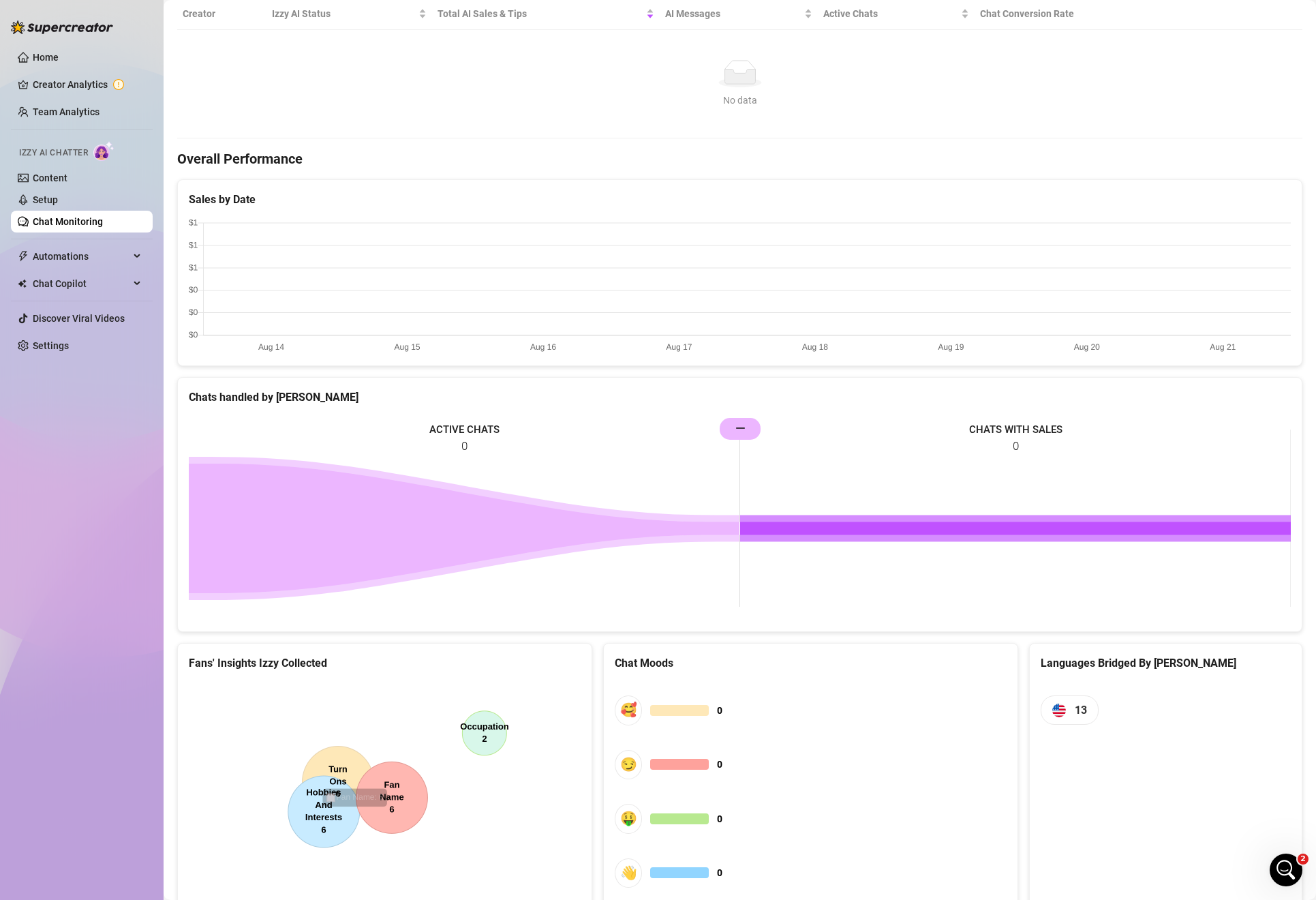
scroll to position [0, 0]
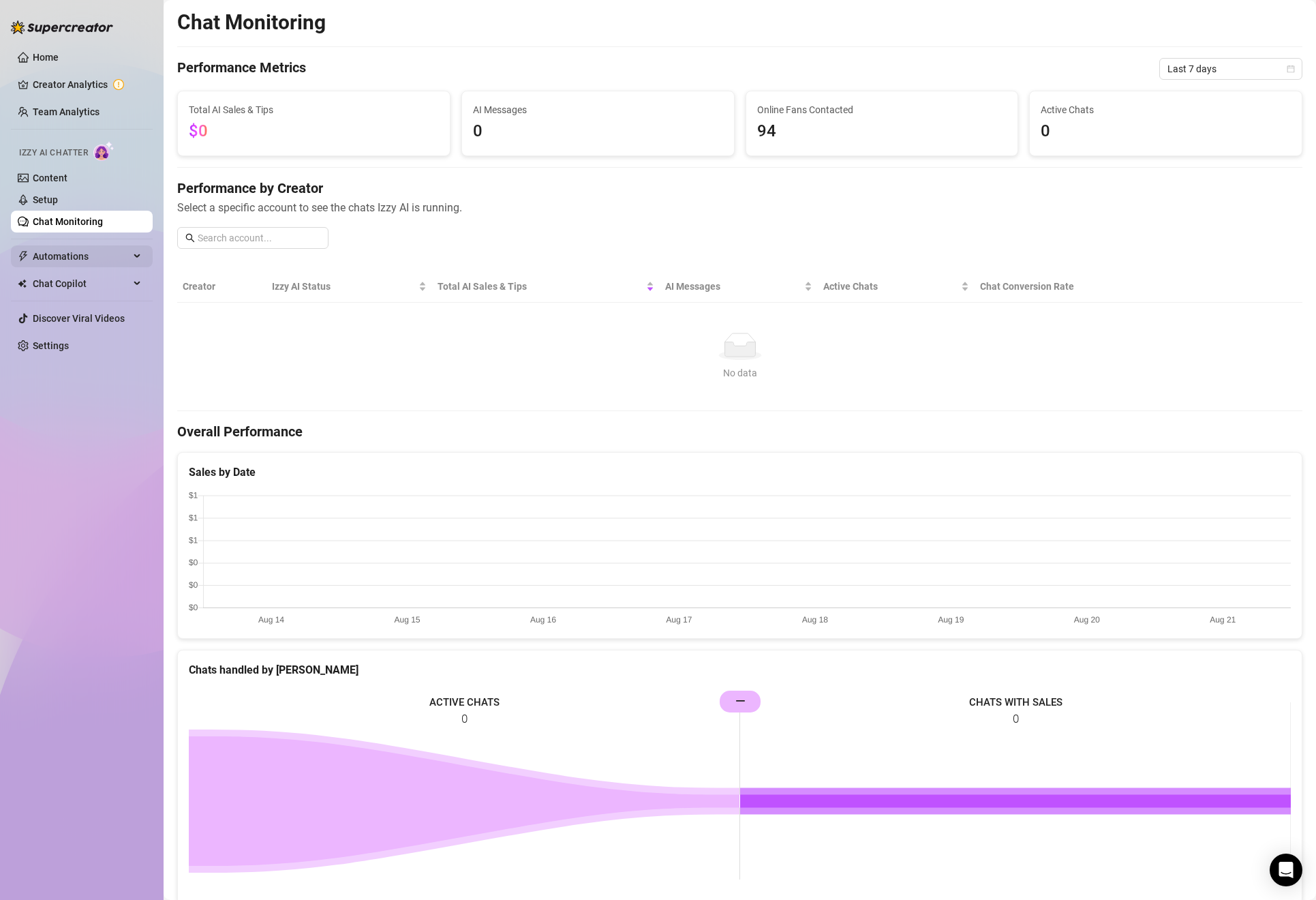
click at [85, 254] on span "Automations" at bounding box center [81, 256] width 97 height 22
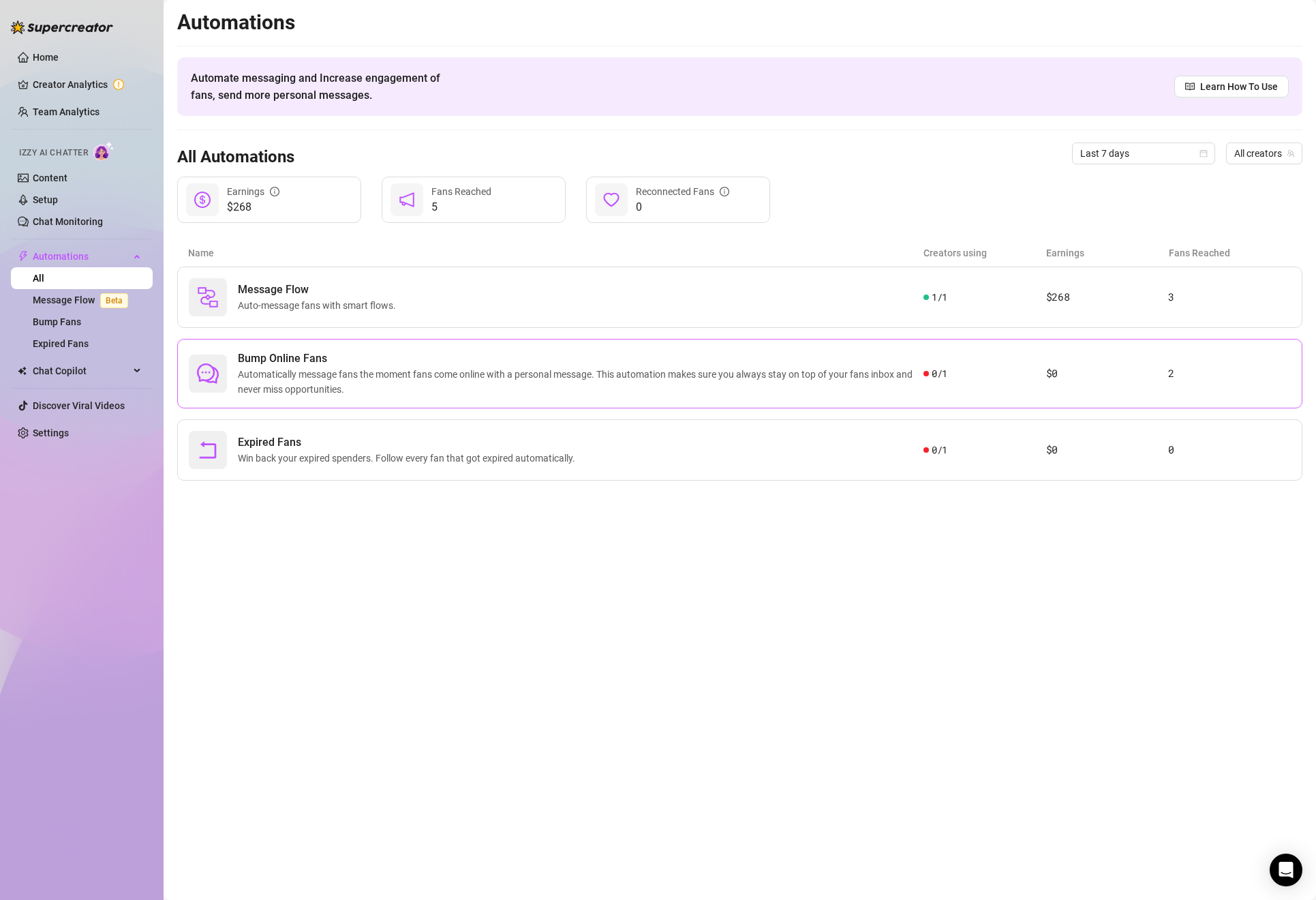
click at [197, 365] on div at bounding box center [208, 373] width 38 height 38
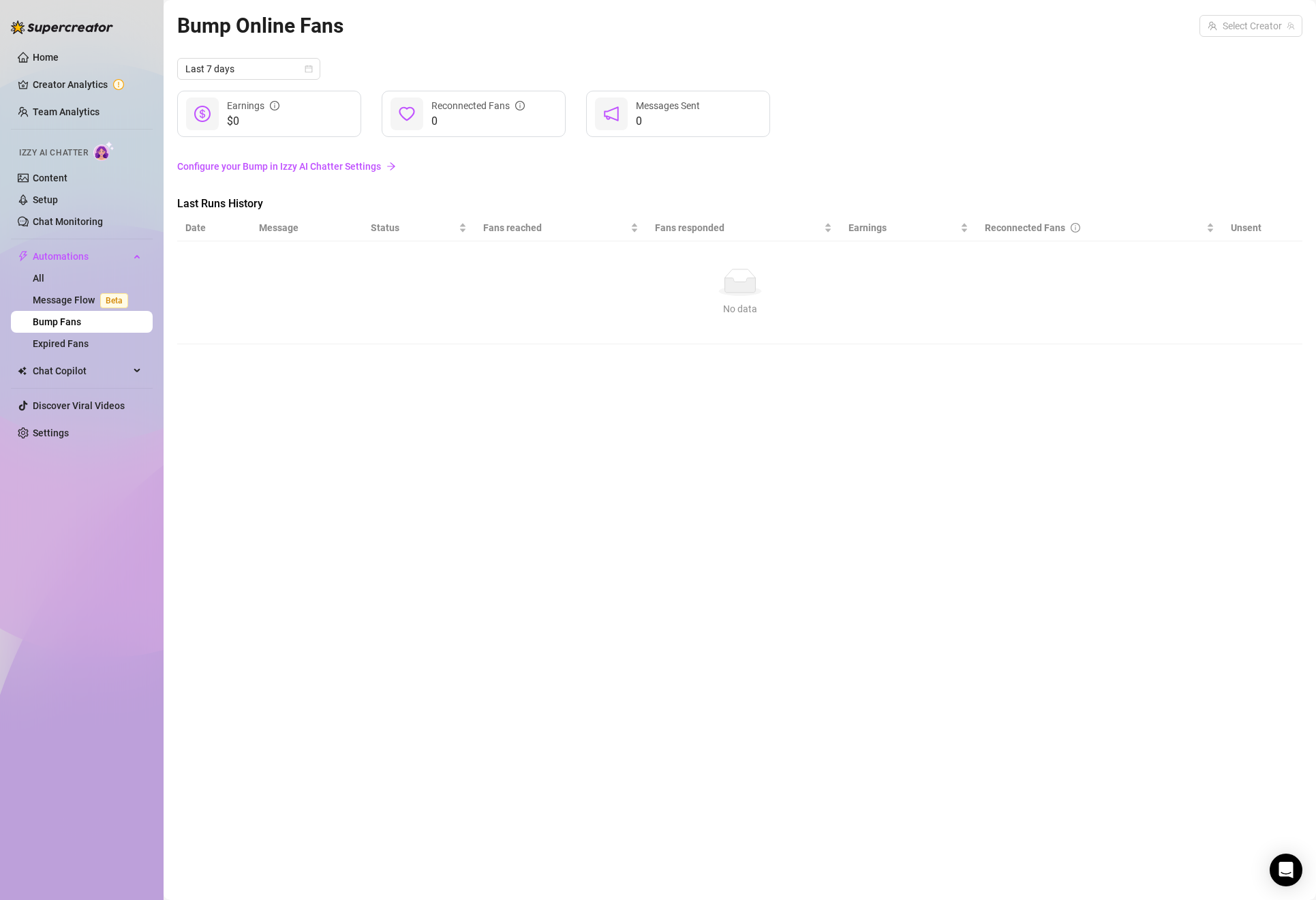
click at [197, 167] on link "Configure your Bump in Izzy AI Chatter Settings" at bounding box center [740, 166] width 1125 height 15
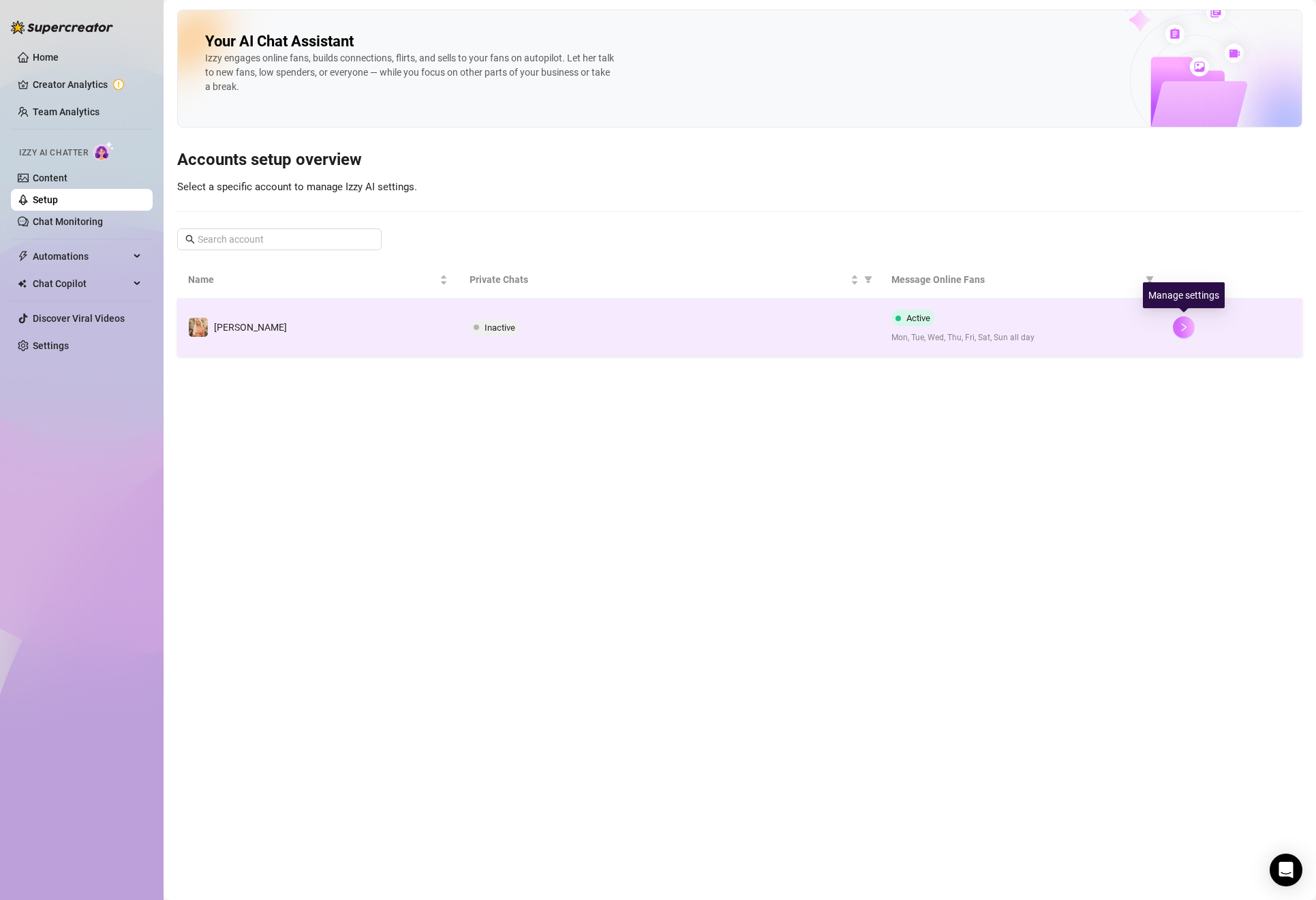
click at [1176, 325] on button "button" at bounding box center [1184, 327] width 22 height 22
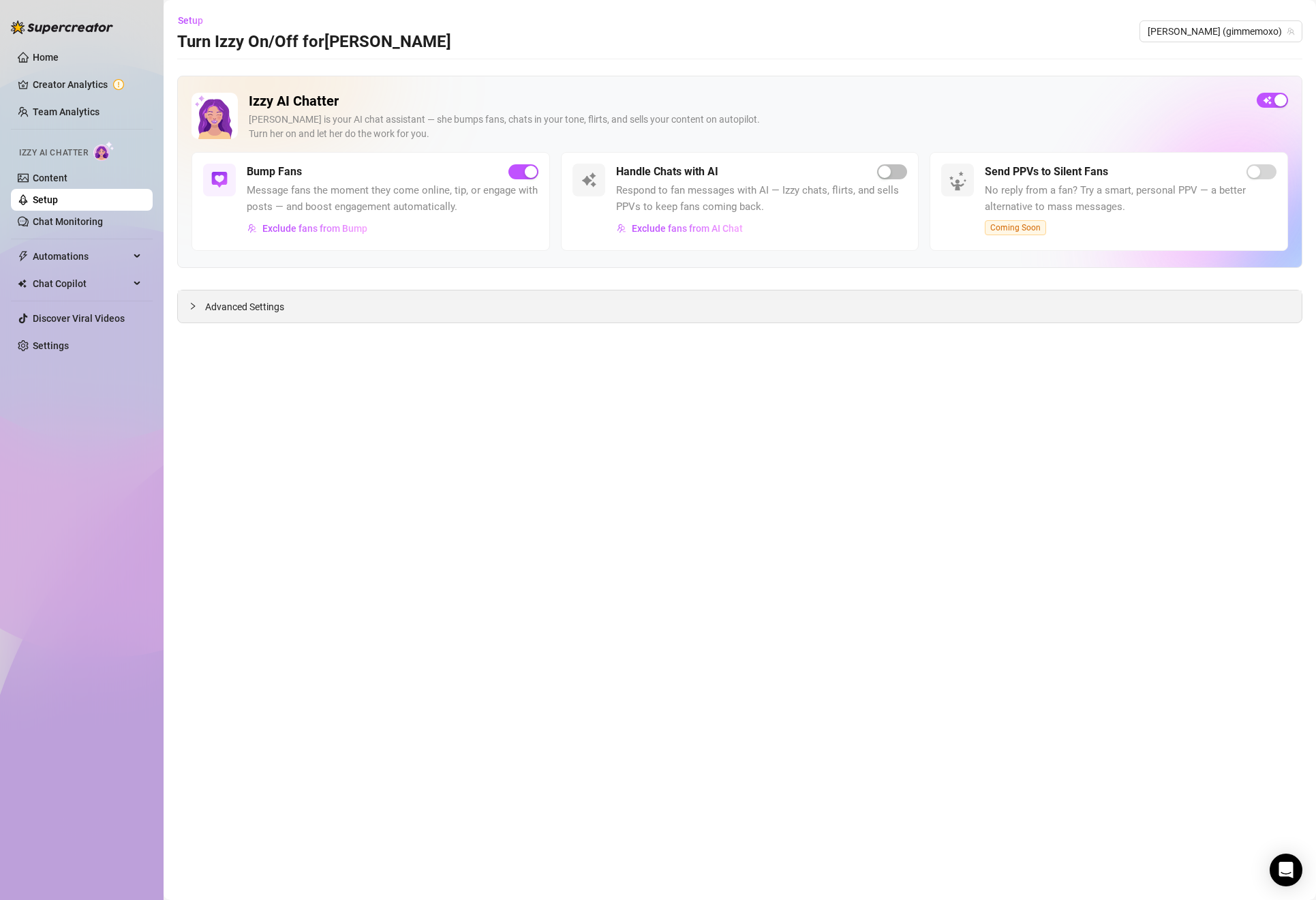
click at [865, 322] on div "Advanced Settings" at bounding box center [740, 306] width 1125 height 33
click at [865, 304] on div "Advanced Settings" at bounding box center [740, 306] width 1124 height 32
click at [200, 302] on div at bounding box center [197, 305] width 16 height 15
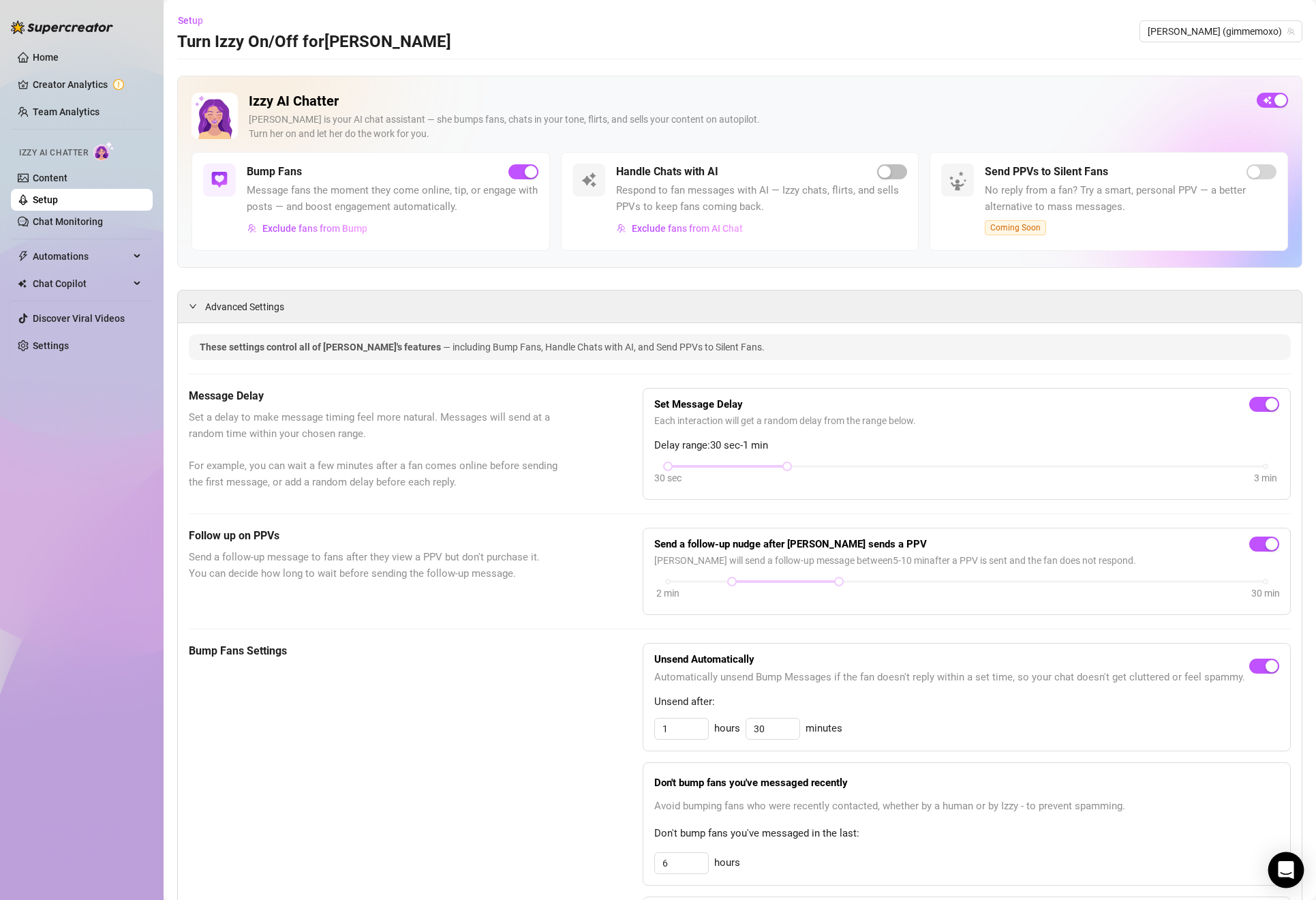
click at [1280, 859] on div "Open Intercom Messenger" at bounding box center [1286, 870] width 36 height 36
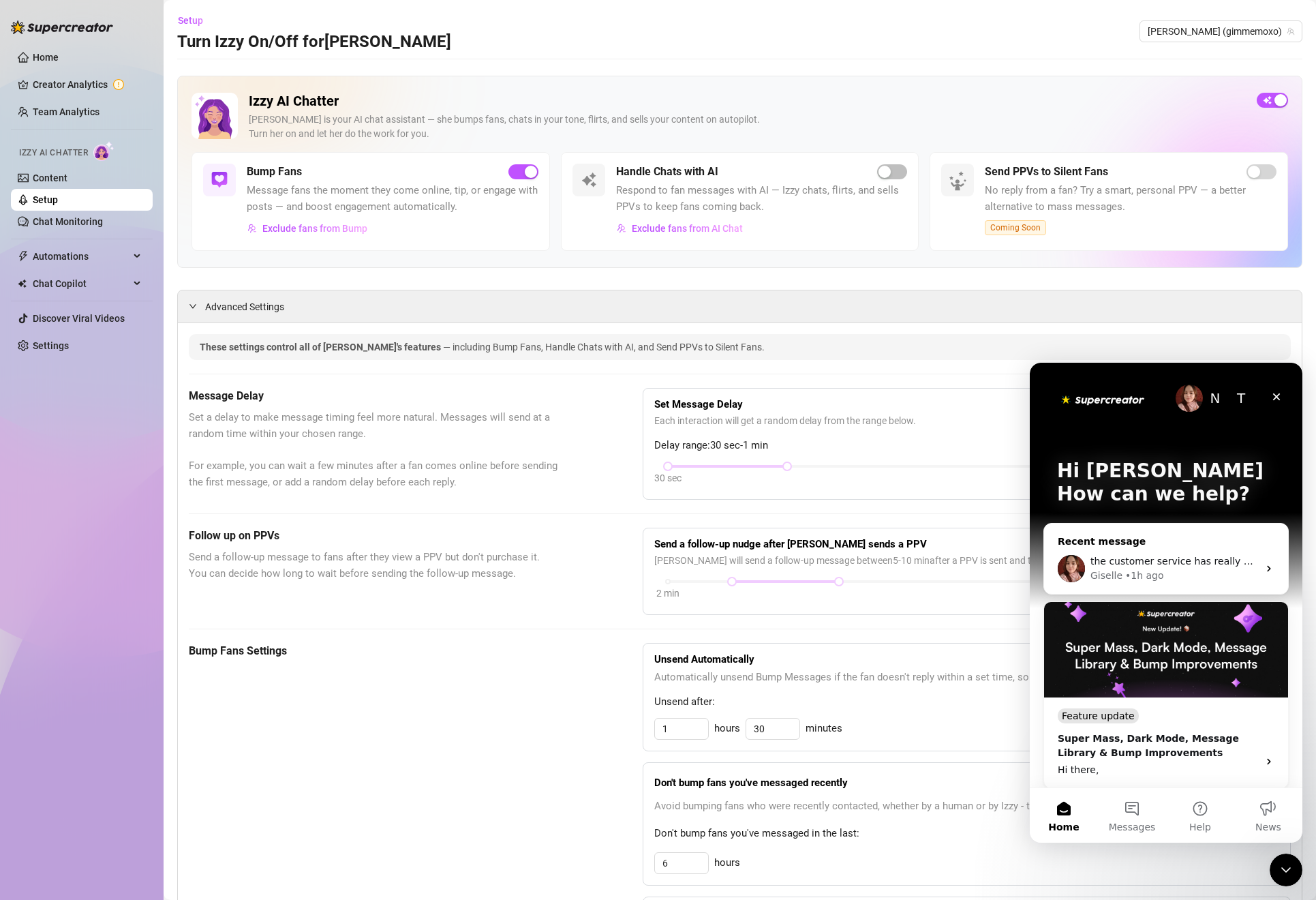
click at [1158, 570] on div "Giselle • 1h ago" at bounding box center [1174, 575] width 167 height 14
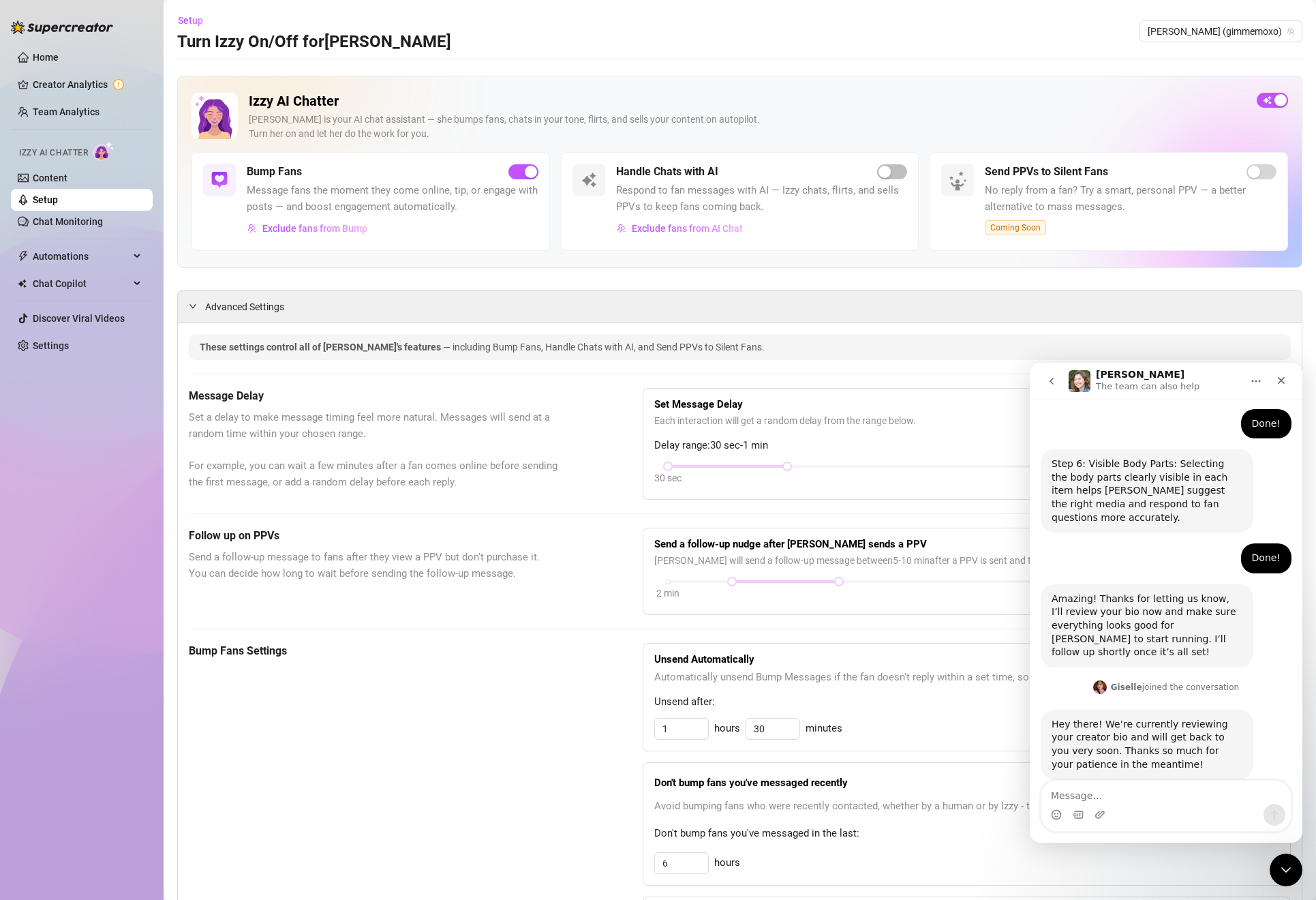
scroll to position [1097, 0]
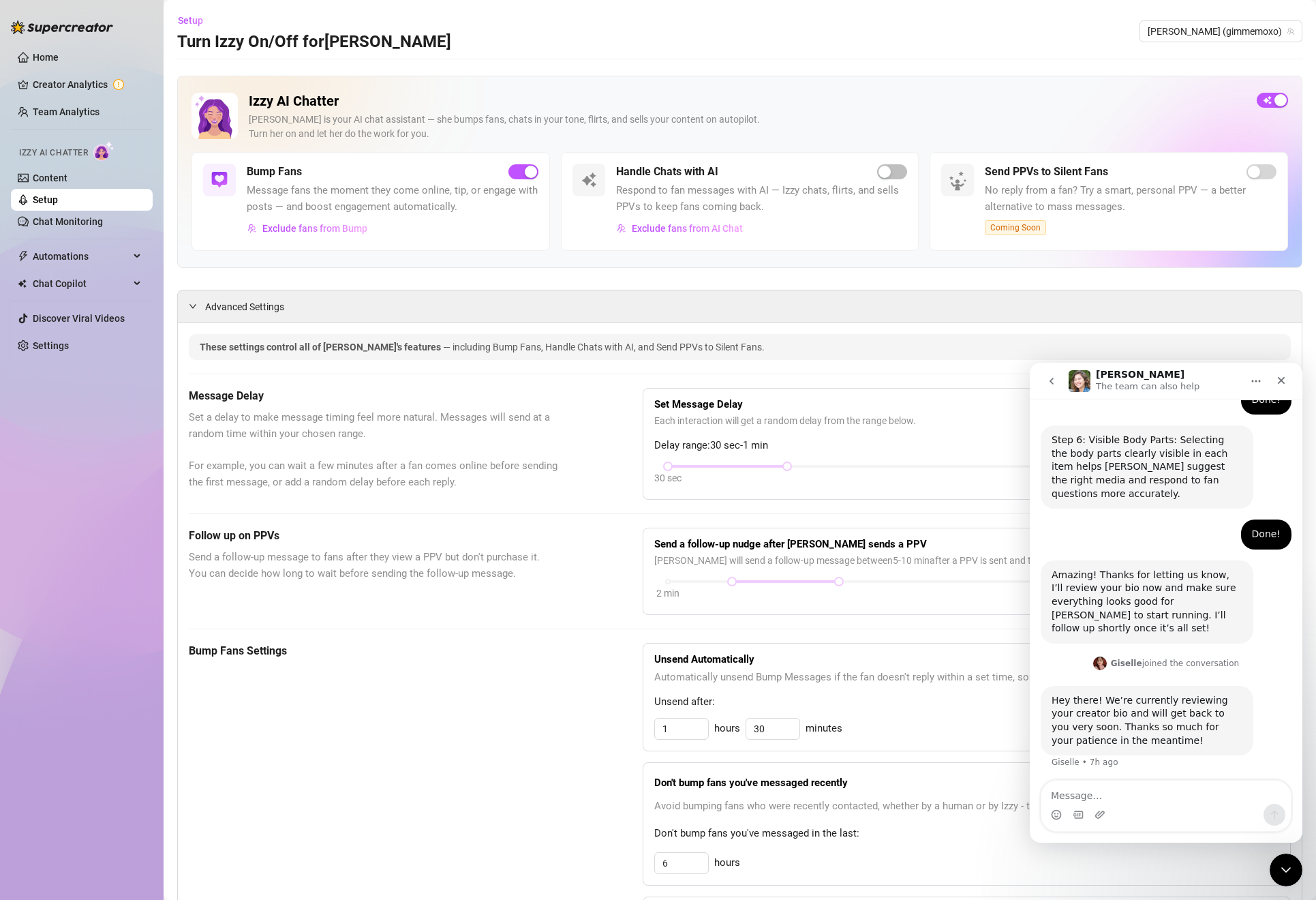
click at [1109, 793] on textarea "Message…" at bounding box center [1166, 793] width 249 height 23
type textarea "Also, my bumps don't seem to be working"
click at [1279, 816] on icon "Send a message…" at bounding box center [1274, 814] width 11 height 11
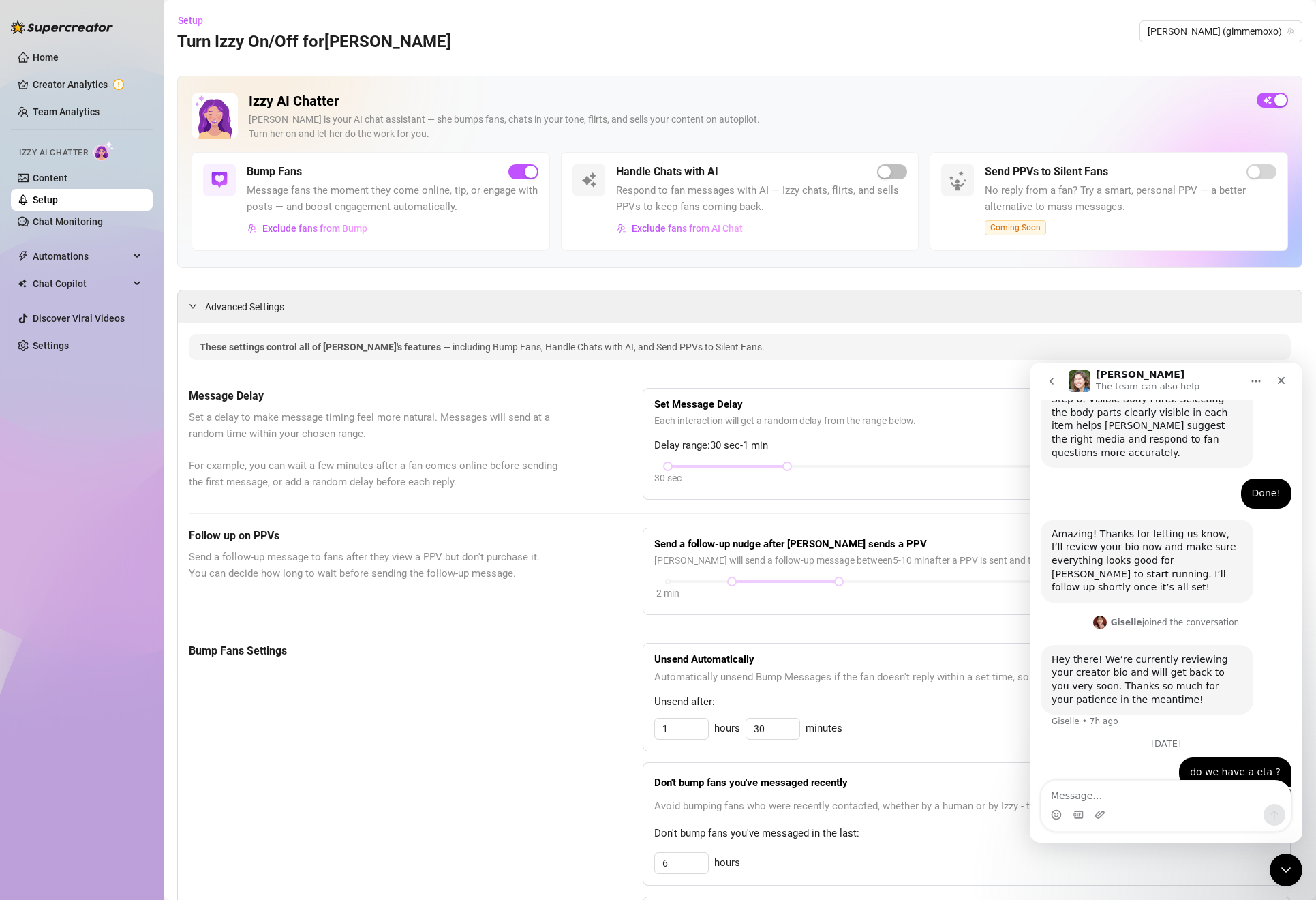
click at [877, 348] on div "These settings control all of Izzy's features — including Bump Fans, Handle Cha…" at bounding box center [740, 346] width 1080 height 15
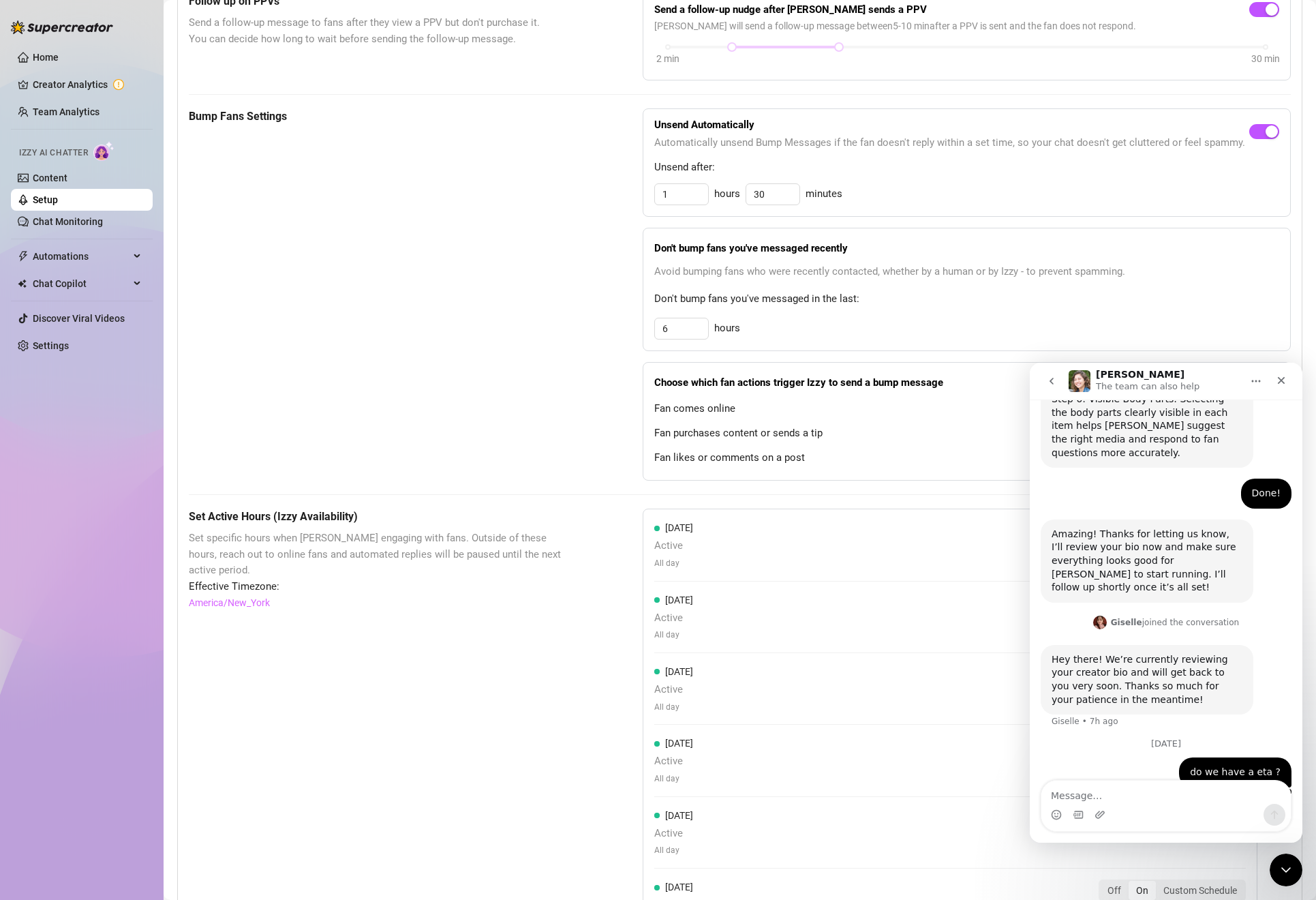
scroll to position [533, 0]
click at [669, 200] on input "1" at bounding box center [681, 196] width 53 height 20
drag, startPoint x: 679, startPoint y: 200, endPoint x: 627, endPoint y: 196, distance: 52.2
click at [637, 196] on div "Bump Fans Settings Unsend Automatically Automatically unsend Bump Messages if t…" at bounding box center [740, 297] width 1102 height 372
type input "2"
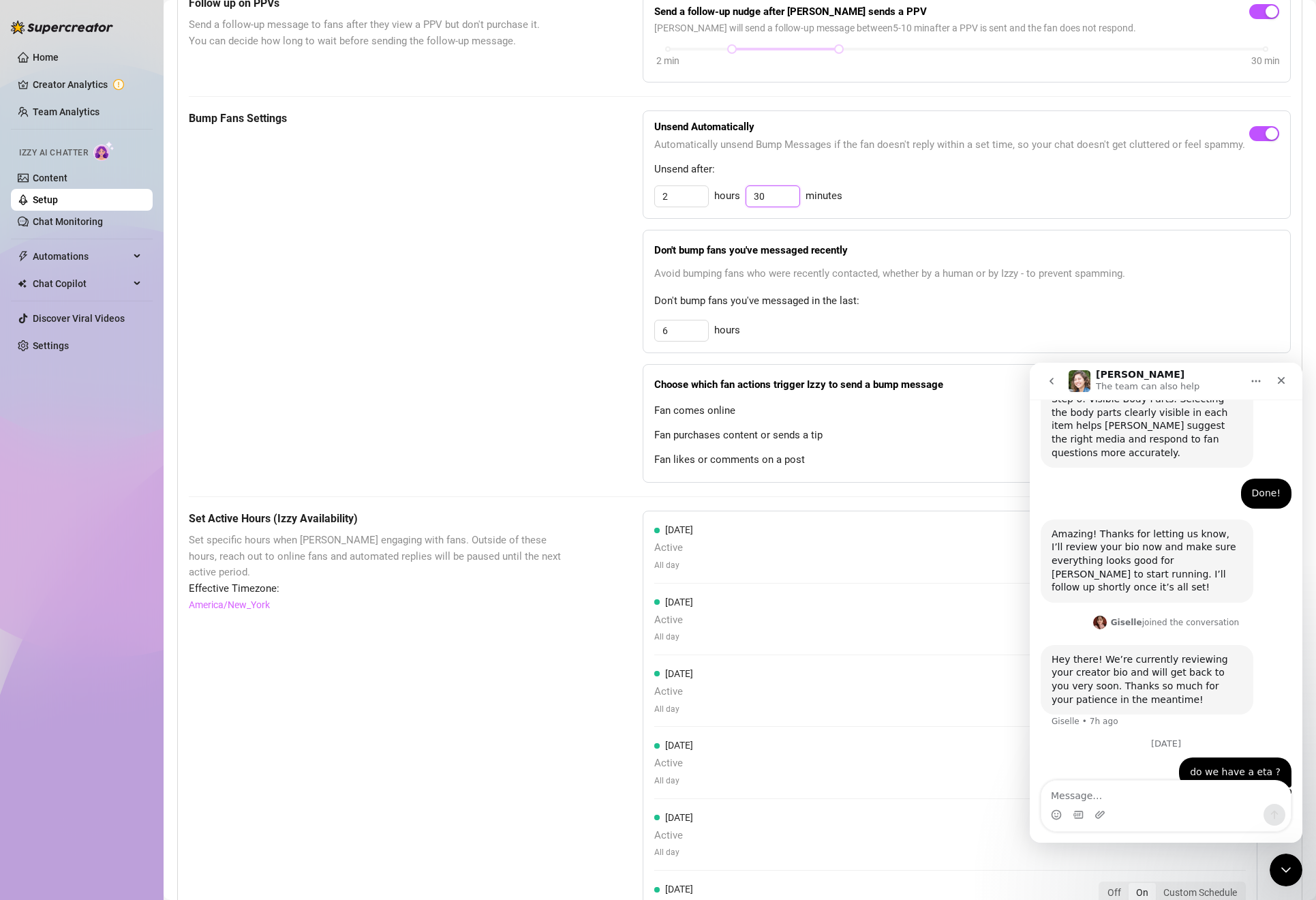
drag, startPoint x: 776, startPoint y: 191, endPoint x: 668, endPoint y: 162, distance: 111.8
click at [674, 162] on div "Unsend Automatically Automatically unsend Bump Messages if the fan doesn't repl…" at bounding box center [967, 164] width 648 height 108
click at [682, 323] on input "6" at bounding box center [681, 331] width 53 height 20
drag, startPoint x: 676, startPoint y: 329, endPoint x: 567, endPoint y: 311, distance: 110.5
click at [570, 314] on div "Bump Fans Settings Unsend Automatically Automatically unsend Bump Messages if t…" at bounding box center [740, 297] width 1102 height 372
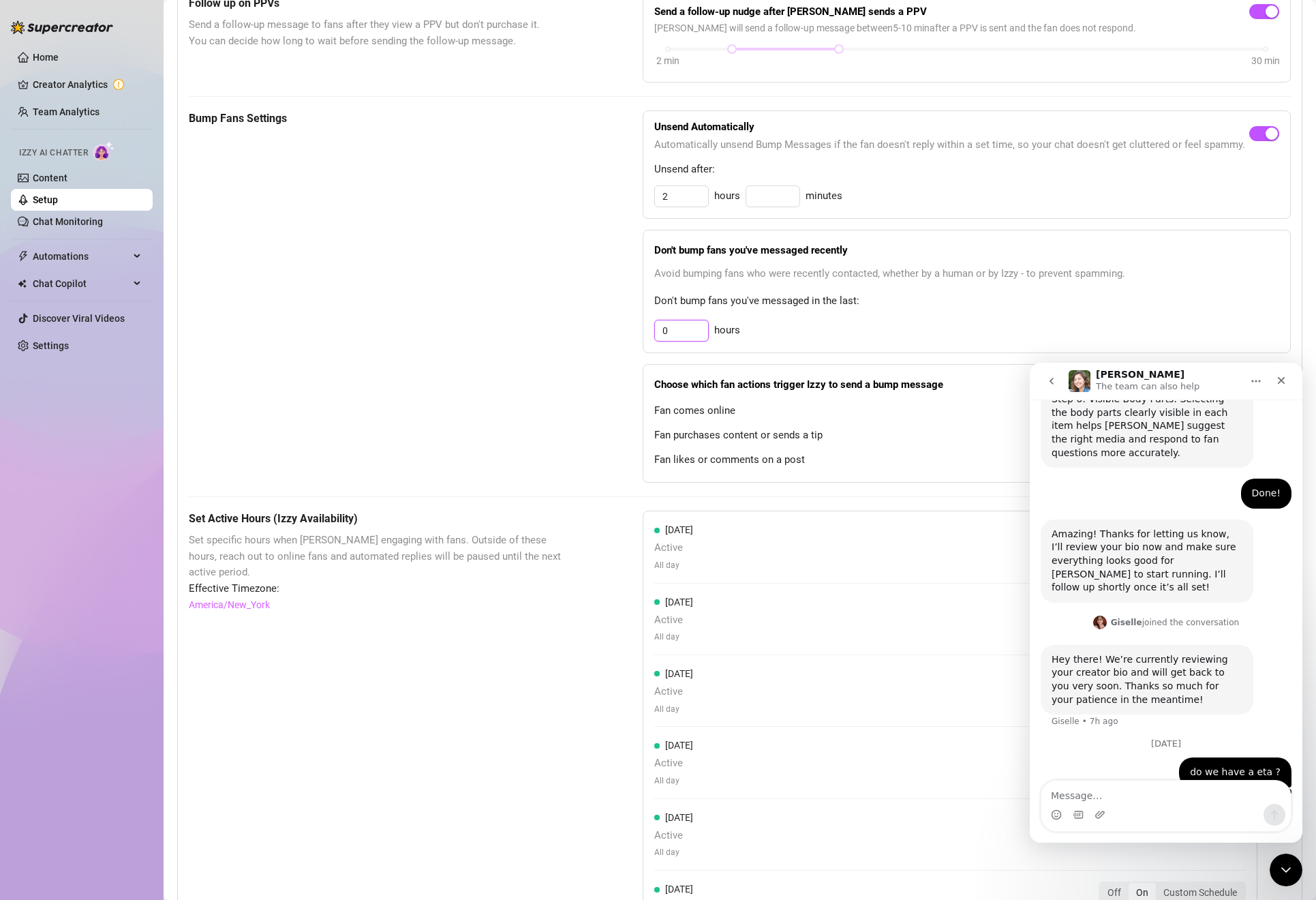
drag, startPoint x: 681, startPoint y: 336, endPoint x: 632, endPoint y: 335, distance: 49.0
click at [632, 335] on div "Bump Fans Settings Unsend Automatically Automatically unsend Bump Messages if t…" at bounding box center [740, 297] width 1102 height 372
type input "3"
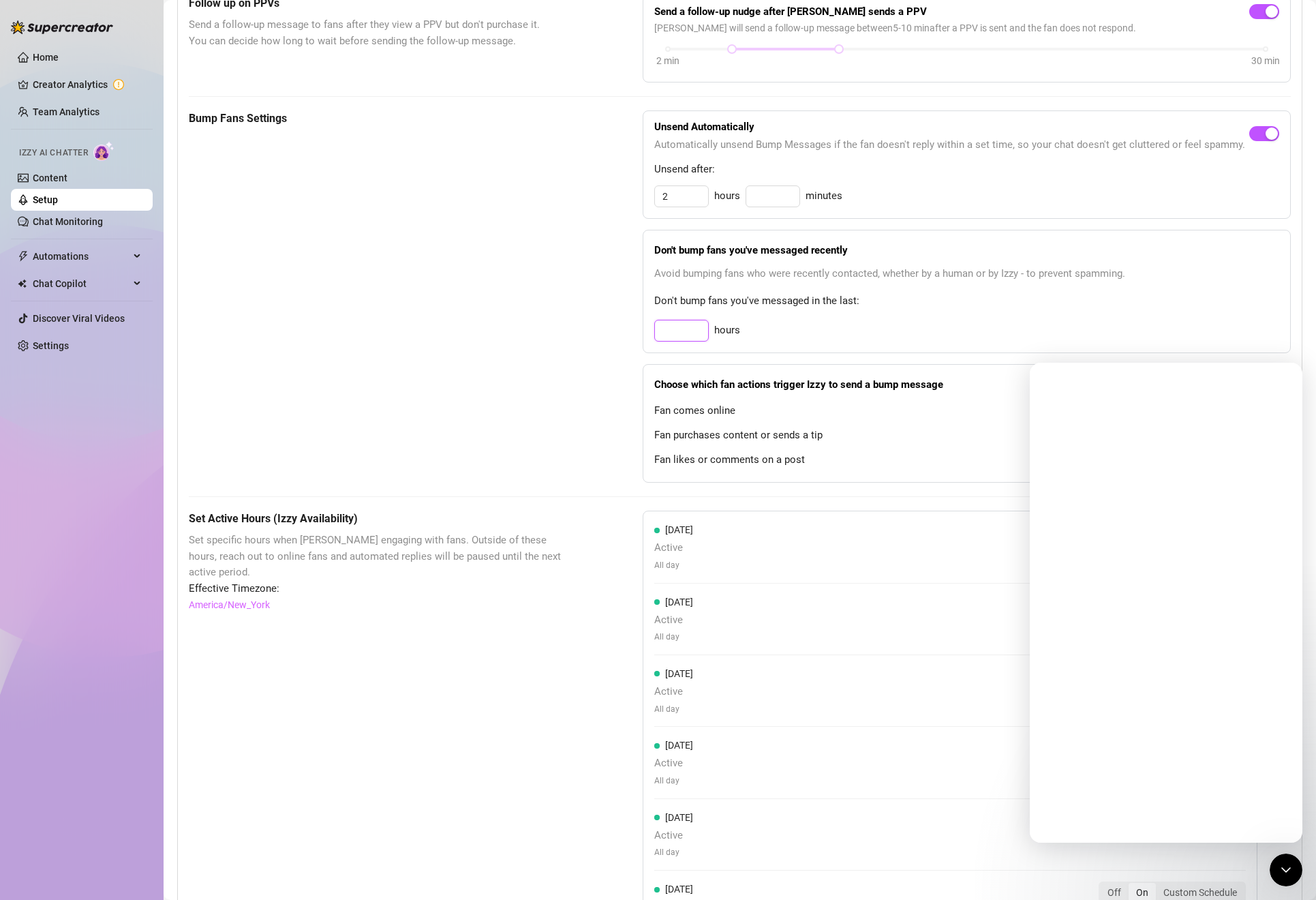
scroll to position [0, 0]
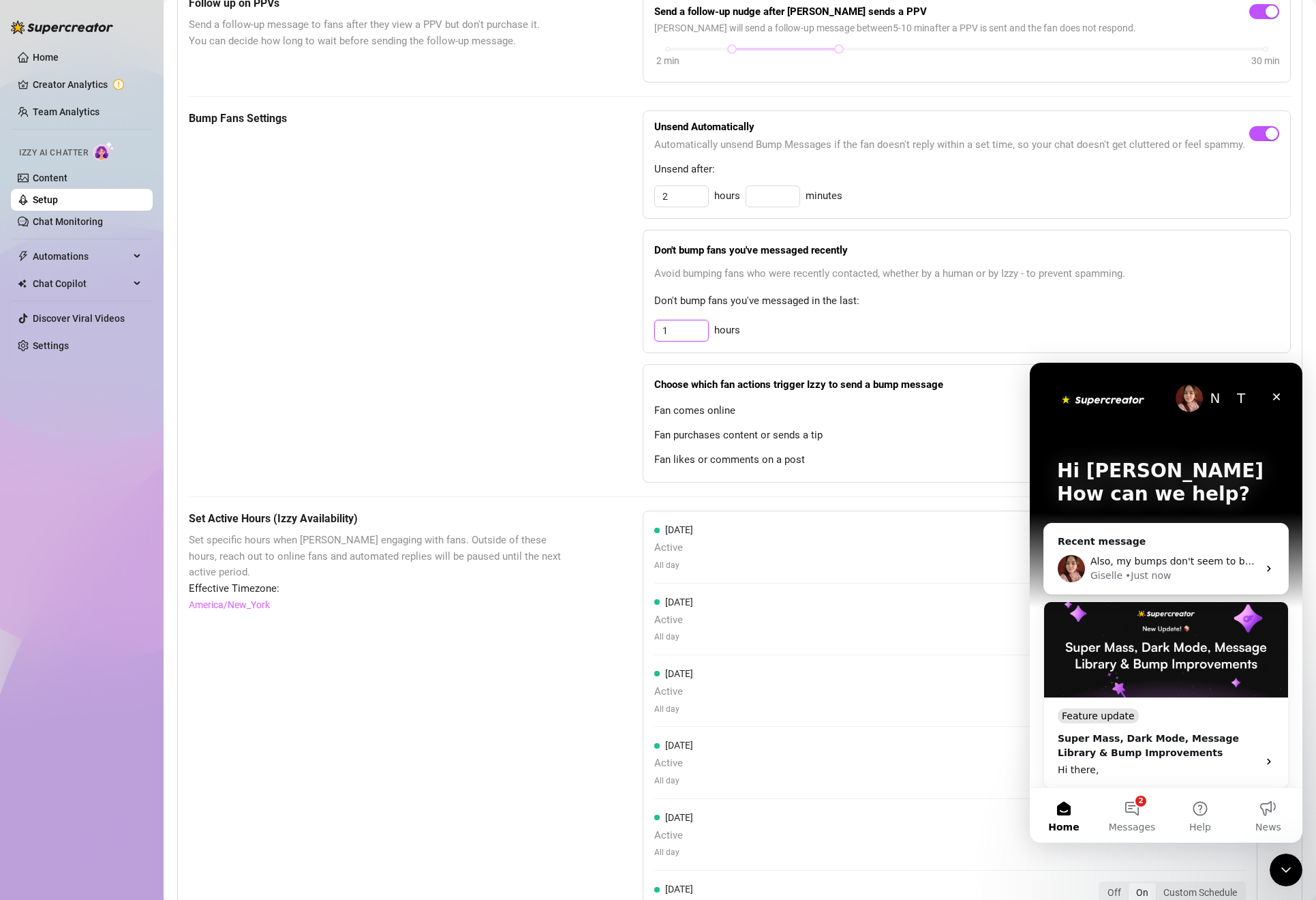
type input "3"
click at [858, 241] on div "Don't bump fans you've messaged recently Avoid bumping fans who were recently c…" at bounding box center [967, 291] width 648 height 123
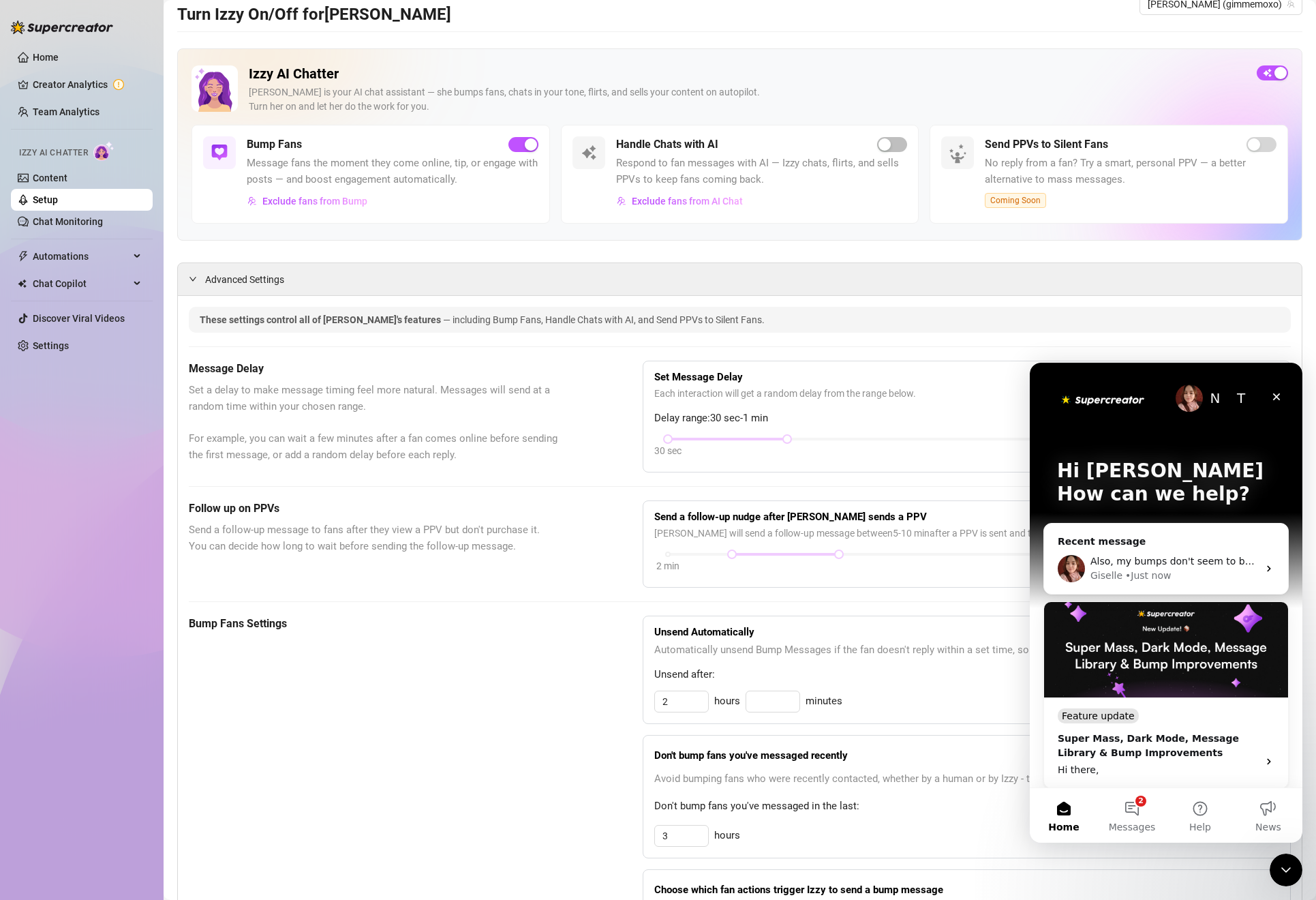
scroll to position [31, 0]
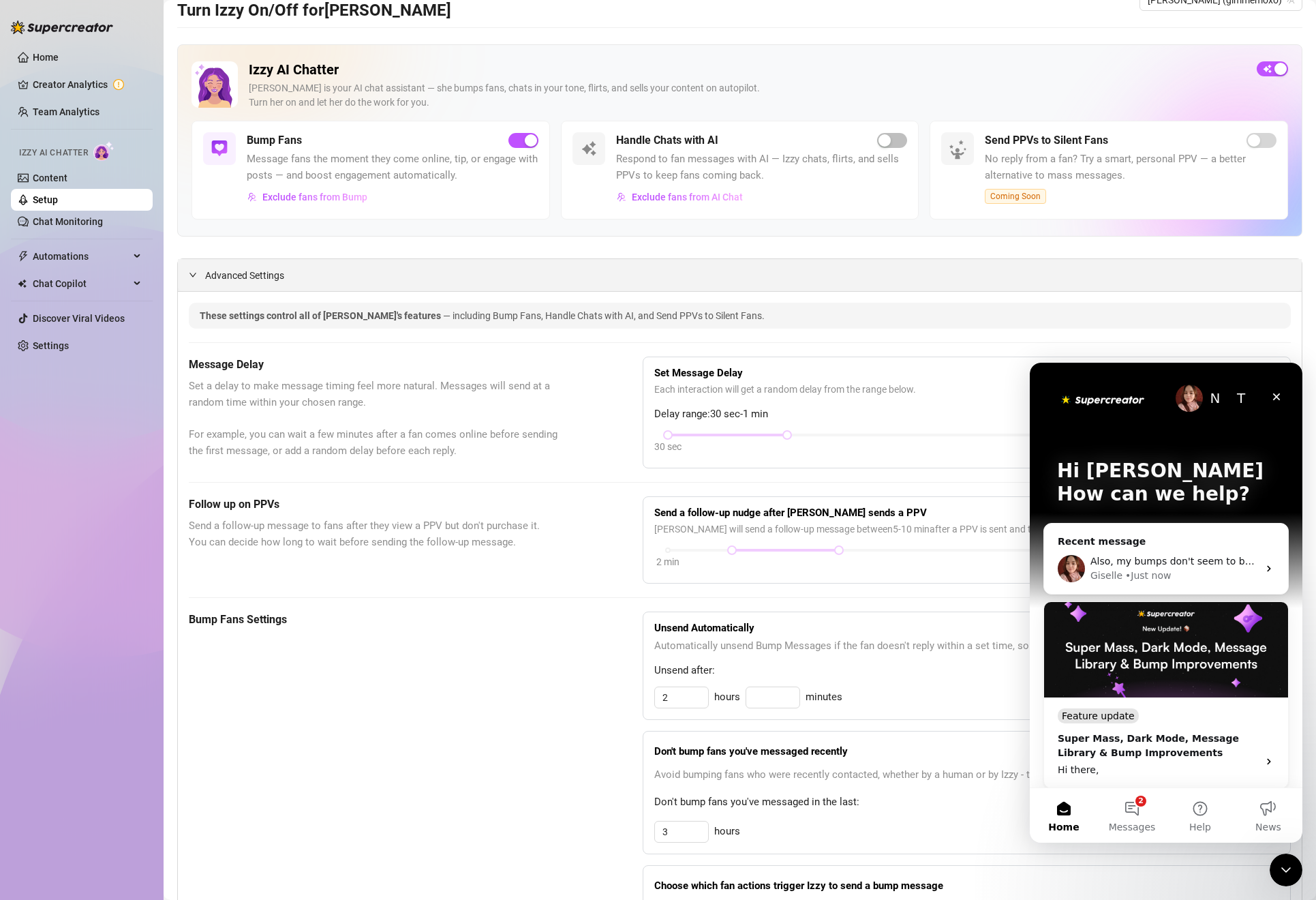
click at [210, 276] on span "Advanced Settings" at bounding box center [245, 275] width 79 height 15
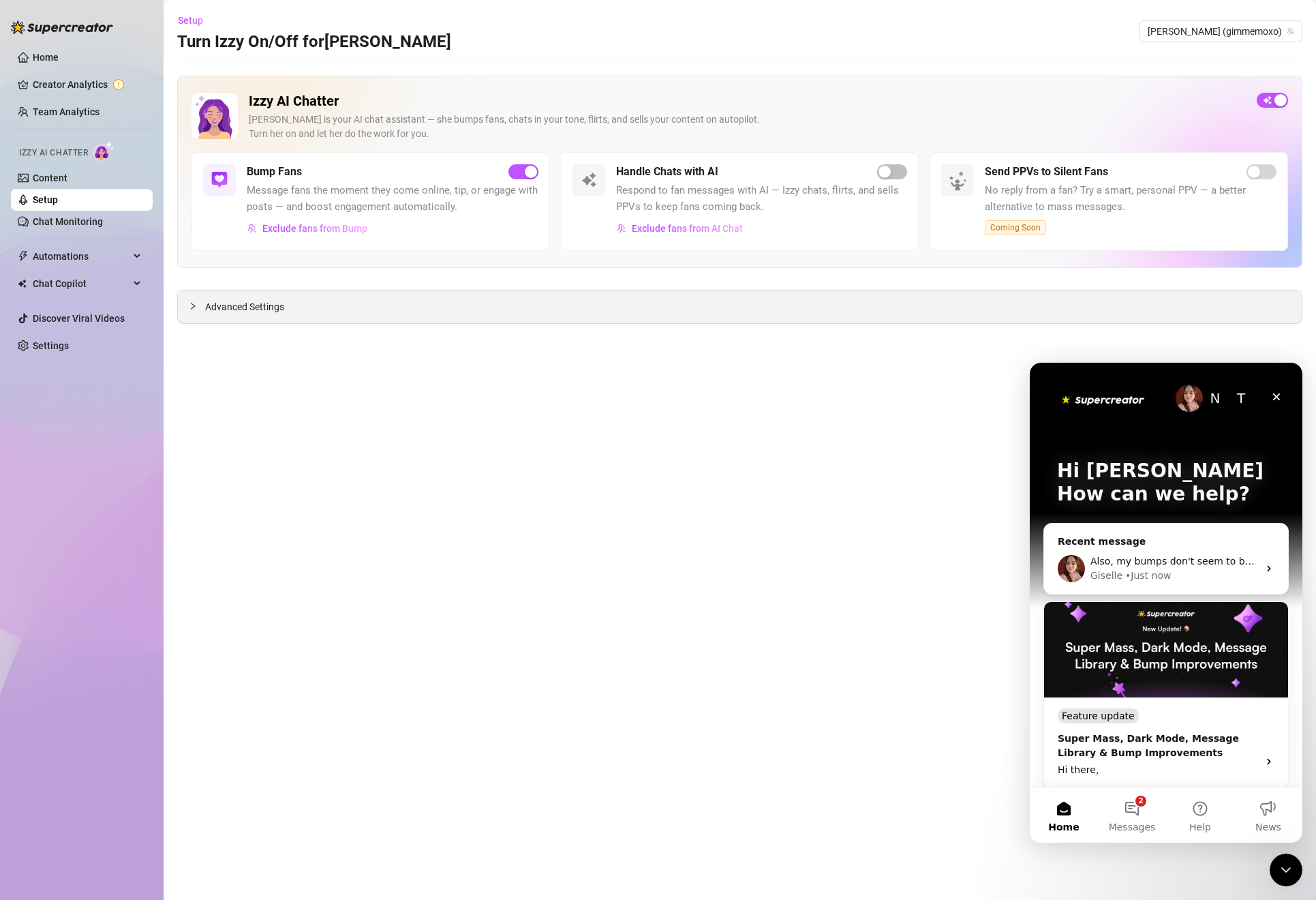
scroll to position [0, 0]
click at [209, 303] on span "Advanced Settings" at bounding box center [245, 306] width 79 height 15
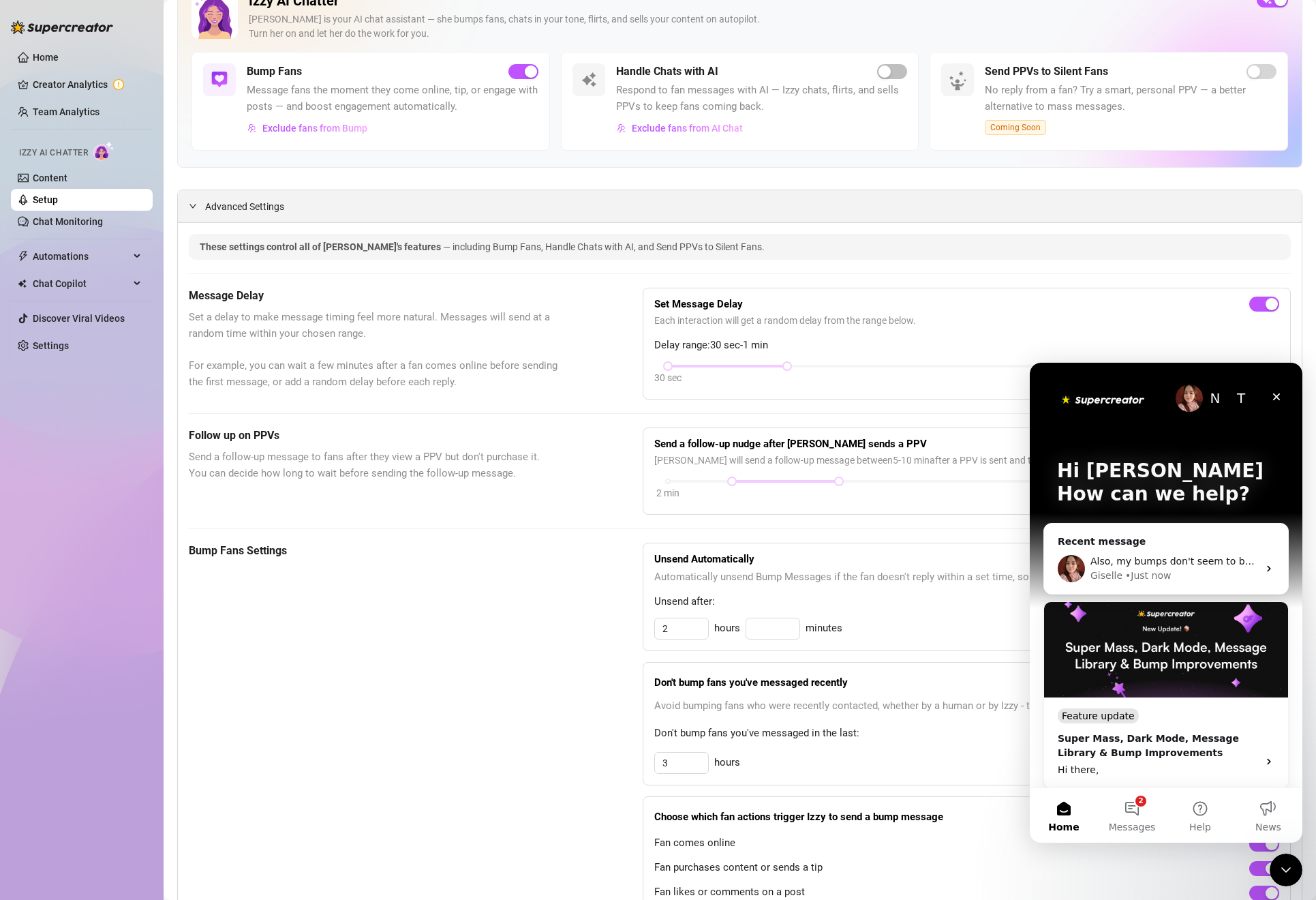
scroll to position [65, 0]
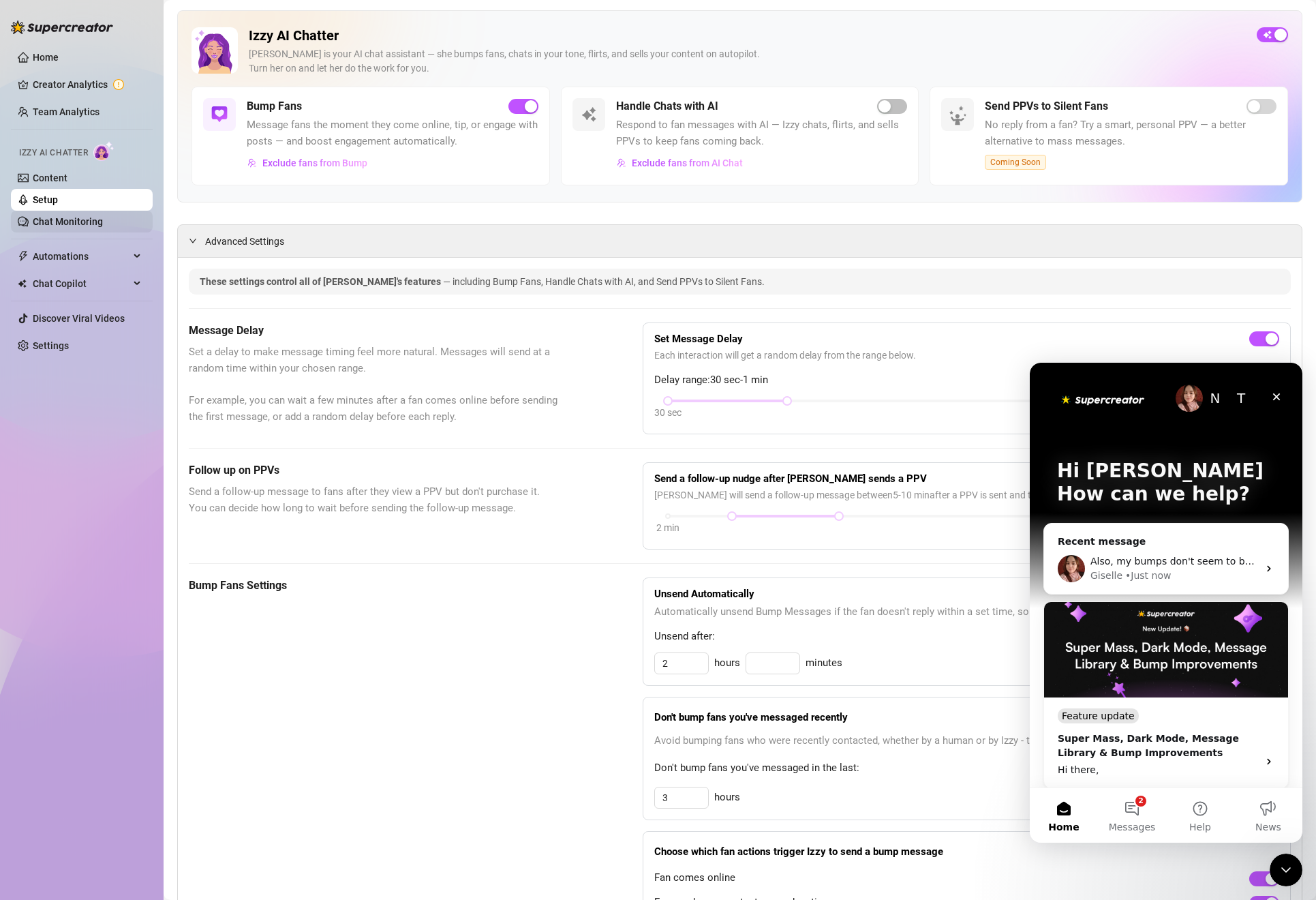
click at [68, 225] on link "Chat Monitoring" at bounding box center [68, 222] width 70 height 11
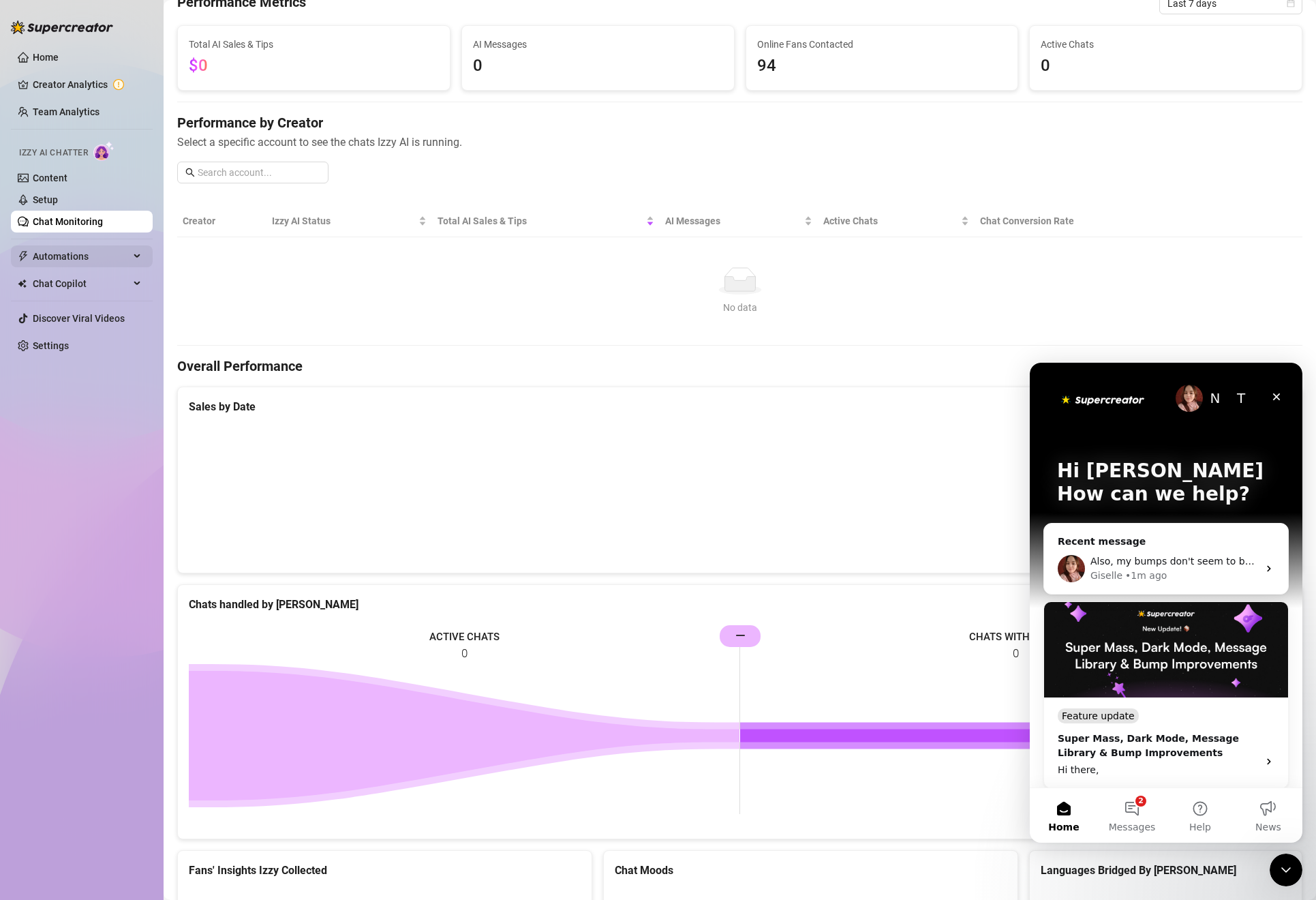
click at [75, 255] on span "Automations" at bounding box center [81, 256] width 97 height 22
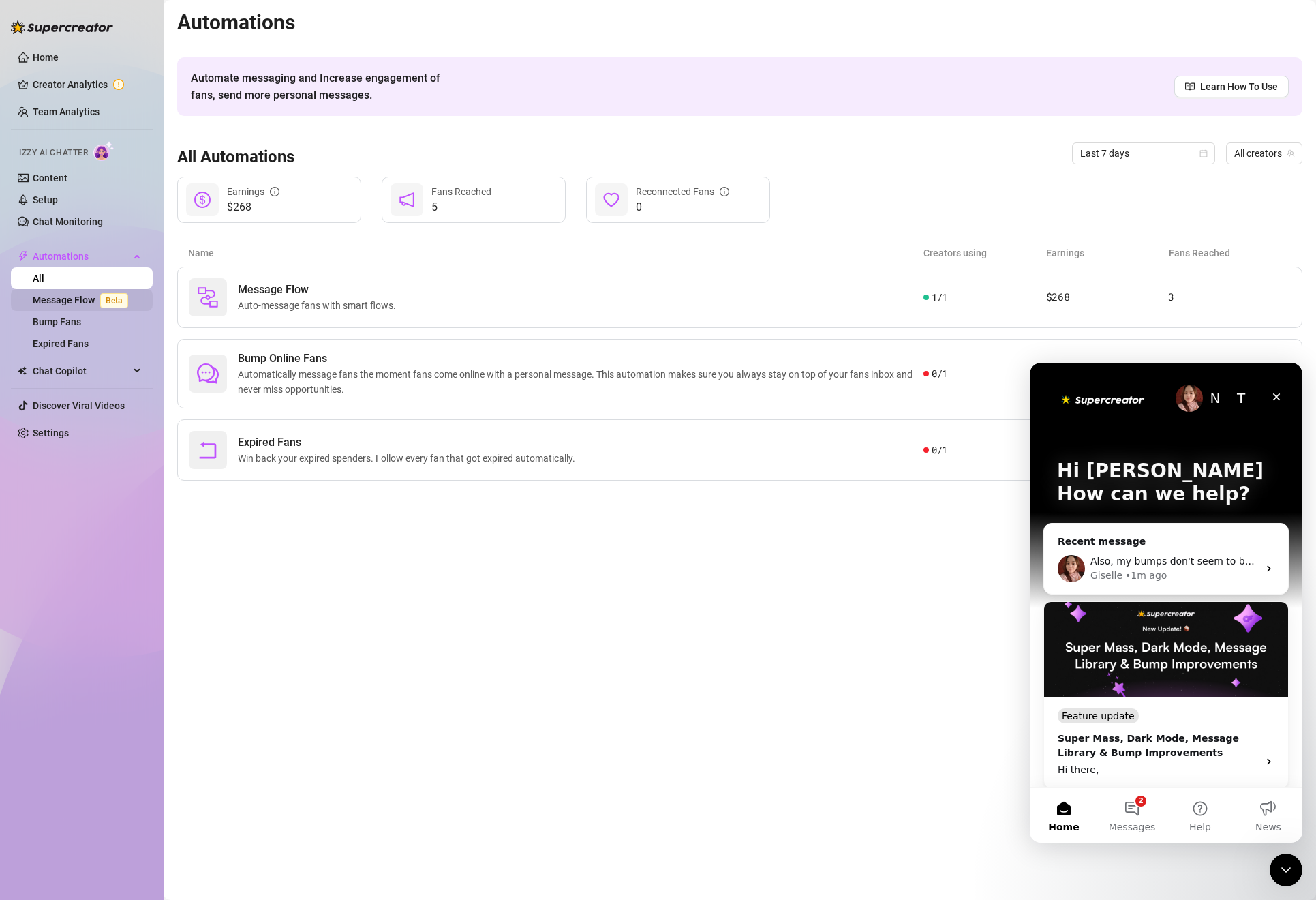
click at [66, 298] on link "Message Flow Beta" at bounding box center [83, 300] width 101 height 11
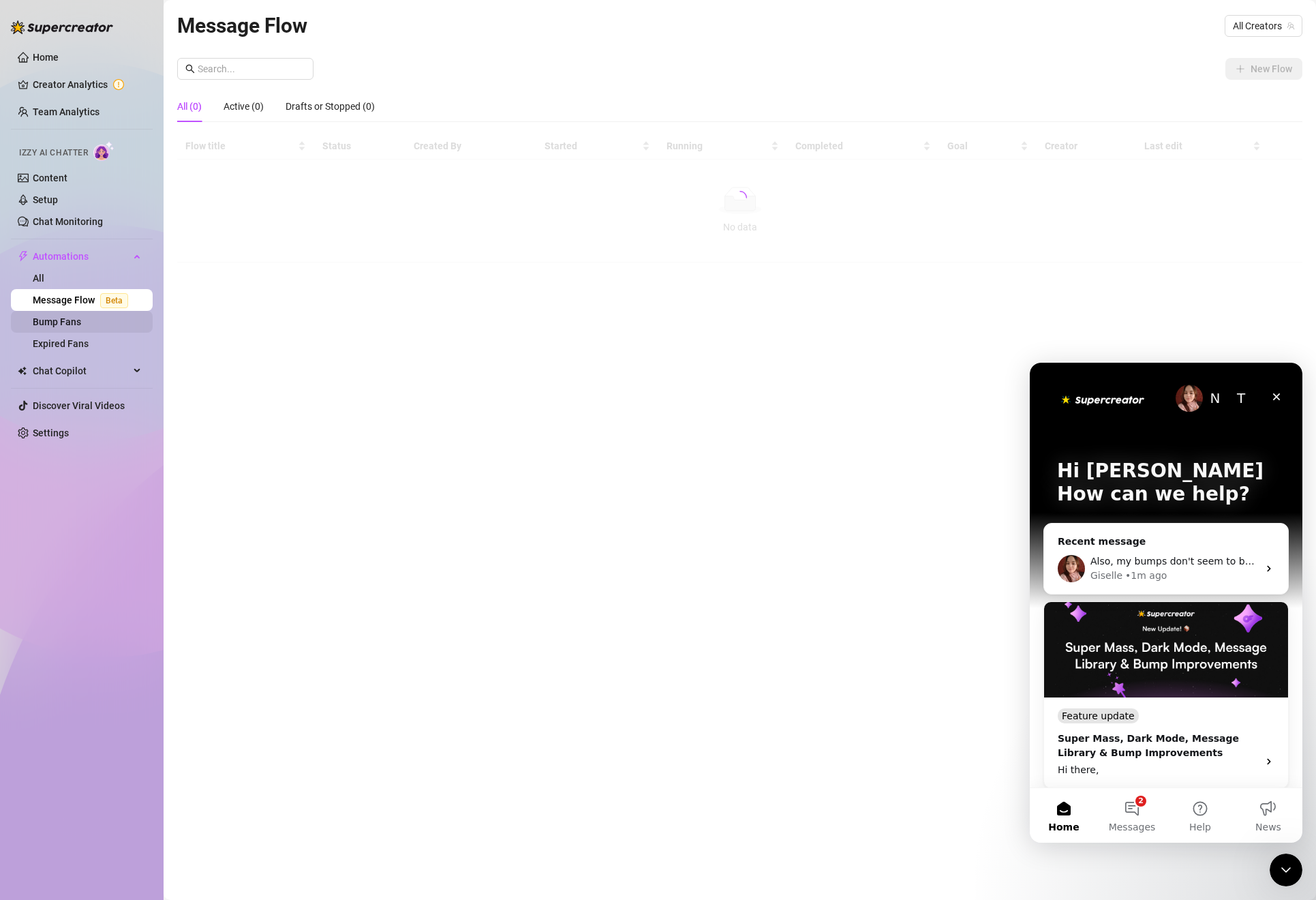
click at [81, 318] on link "Bump Fans" at bounding box center [57, 322] width 48 height 11
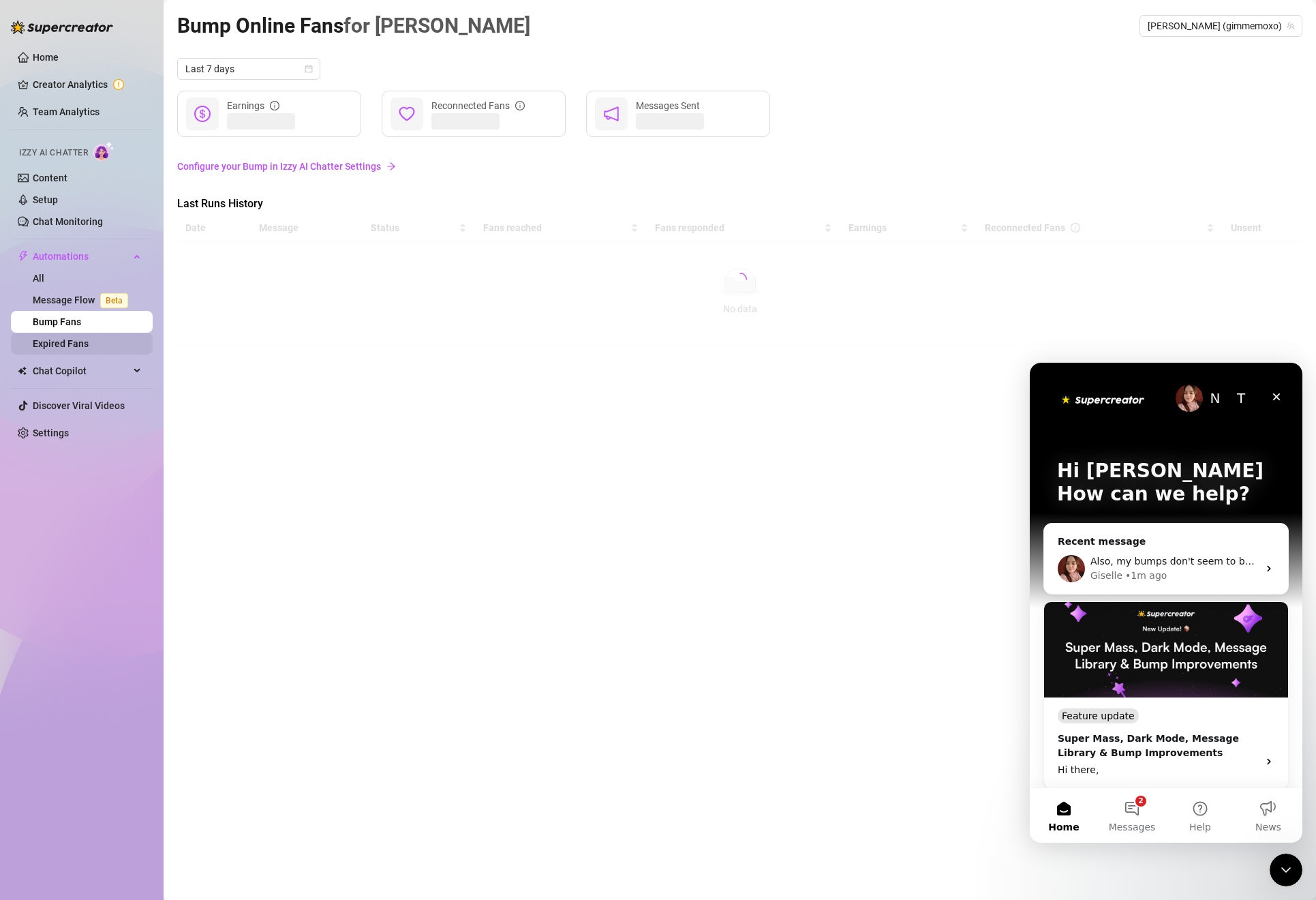
click at [86, 341] on link "Expired Fans" at bounding box center [61, 343] width 56 height 11
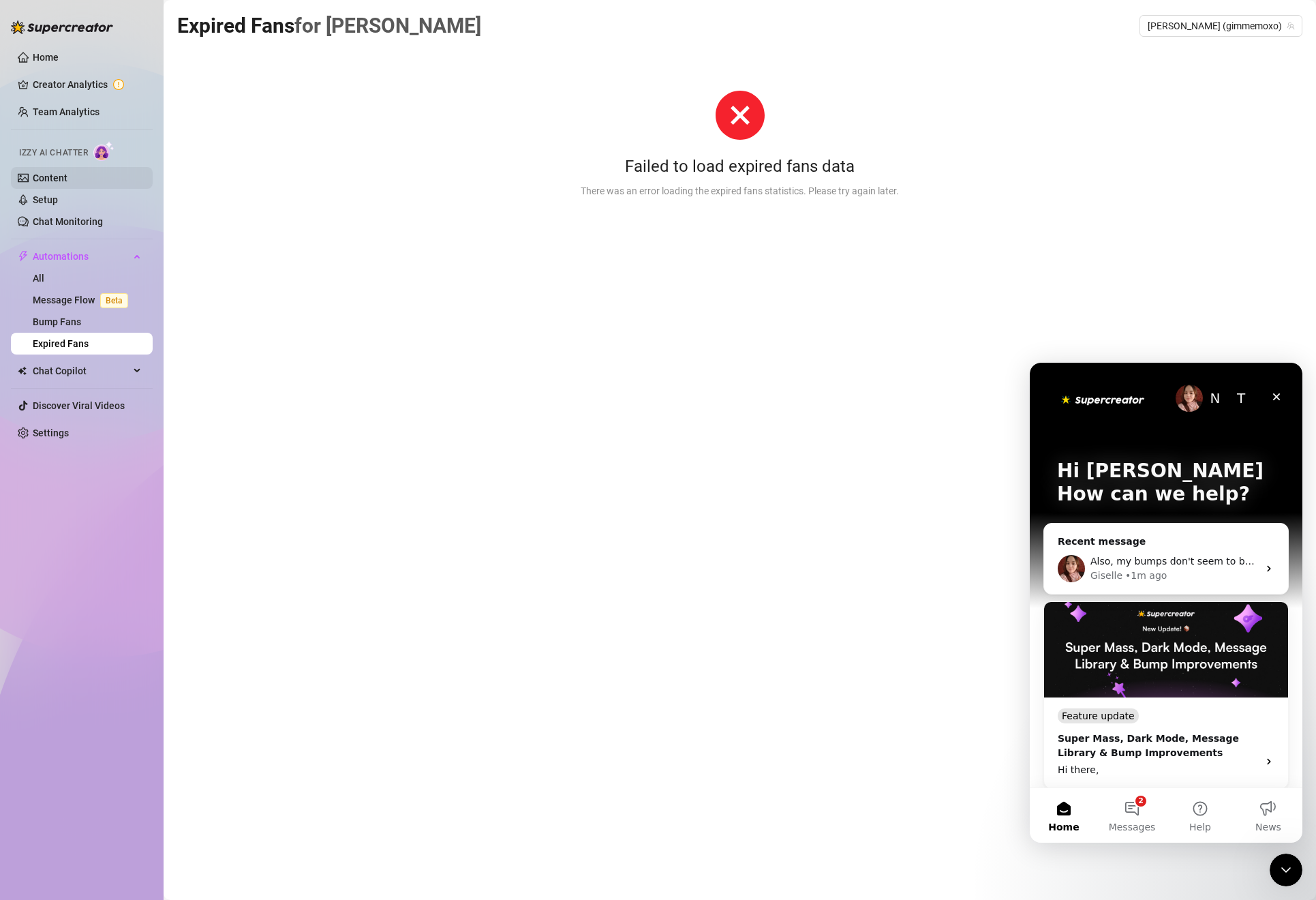
click at [68, 182] on link "Content" at bounding box center [50, 178] width 35 height 11
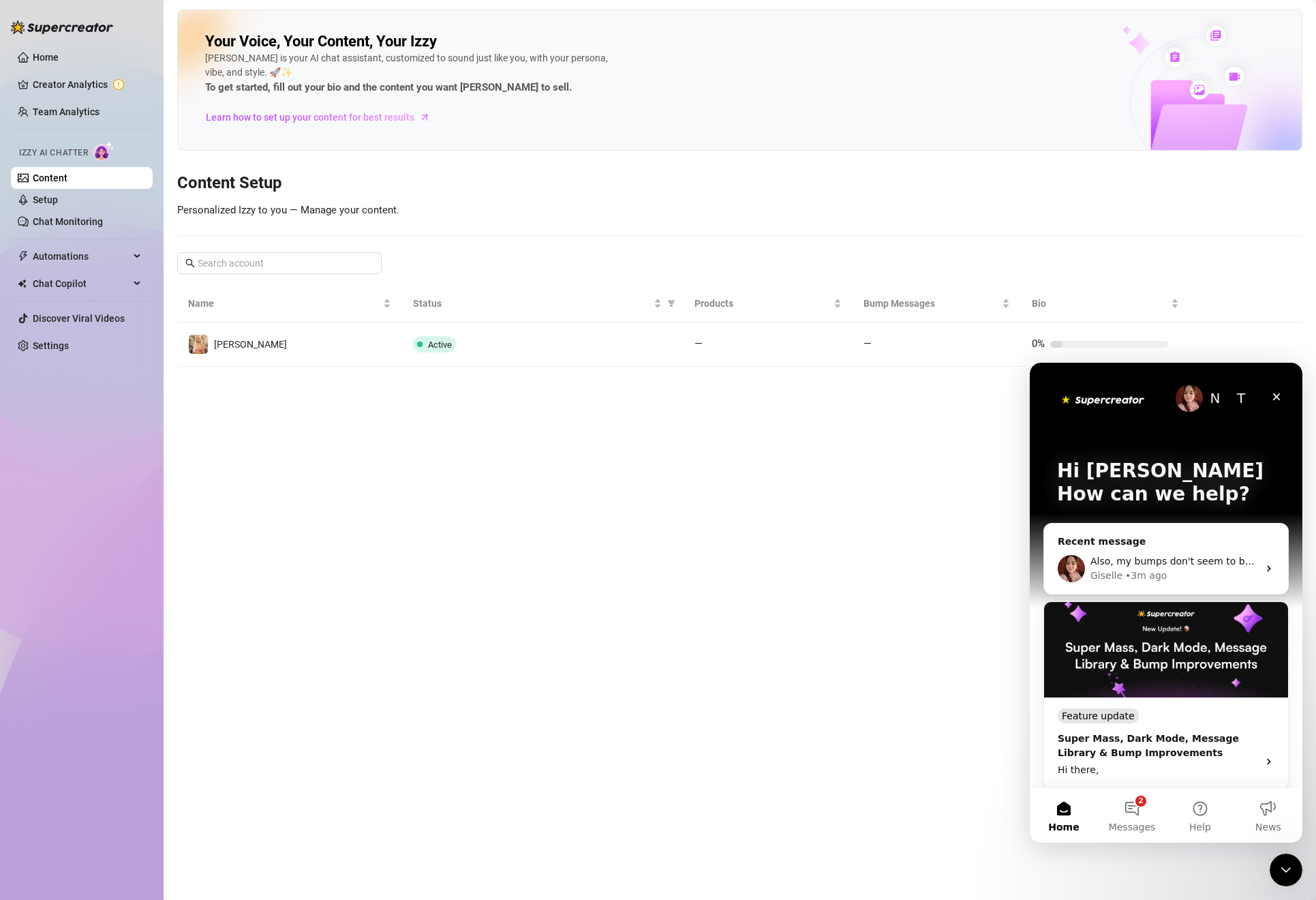
click at [821, 272] on div "Your Voice, Your Content, Your Izzy Izzy is your AI chat assistant, customized …" at bounding box center [740, 188] width 1125 height 357
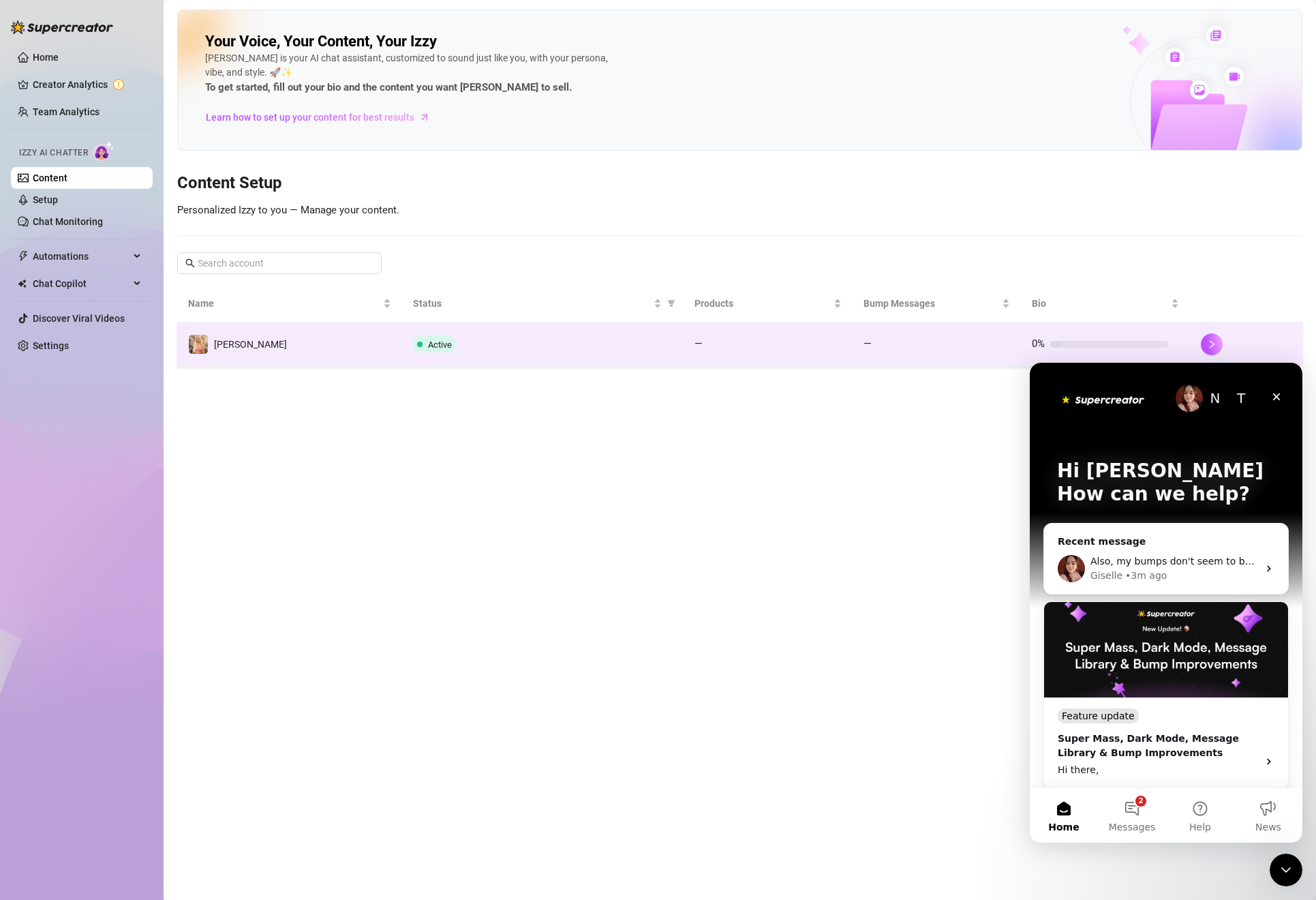
click at [484, 323] on td "Active" at bounding box center [543, 344] width 282 height 44
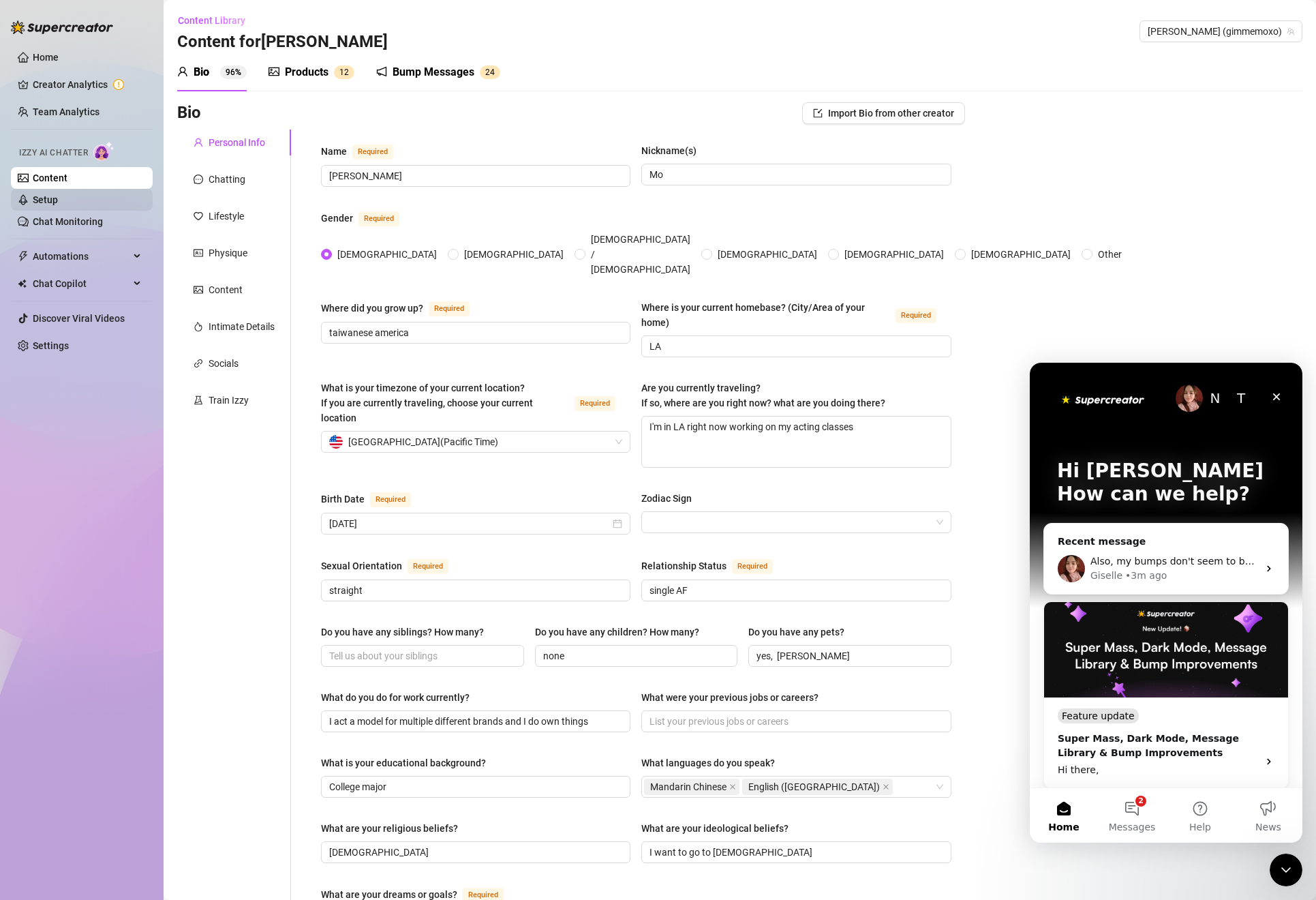
click at [55, 200] on link "Setup" at bounding box center [45, 200] width 25 height 11
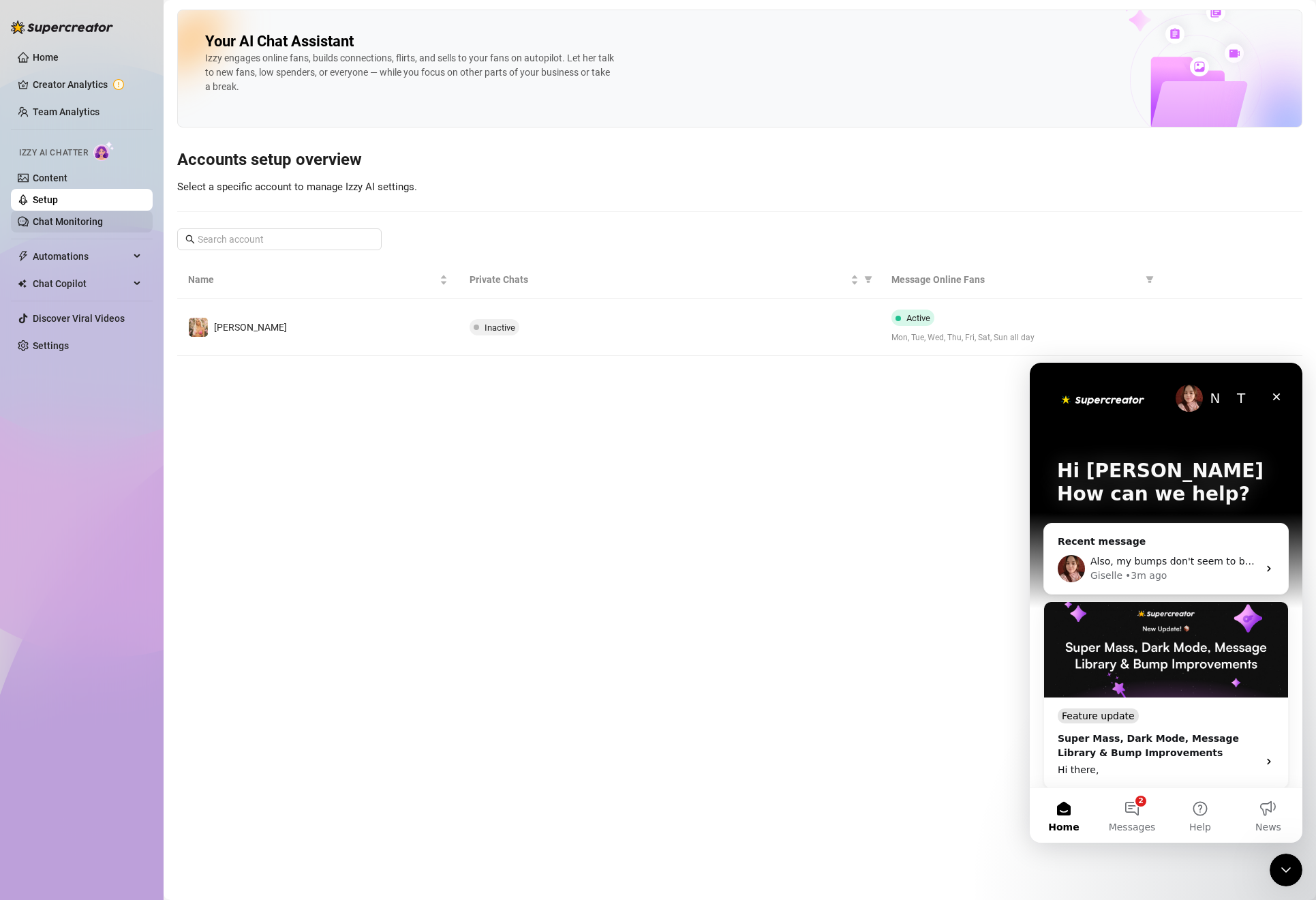
click at [64, 220] on link "Chat Monitoring" at bounding box center [68, 222] width 70 height 11
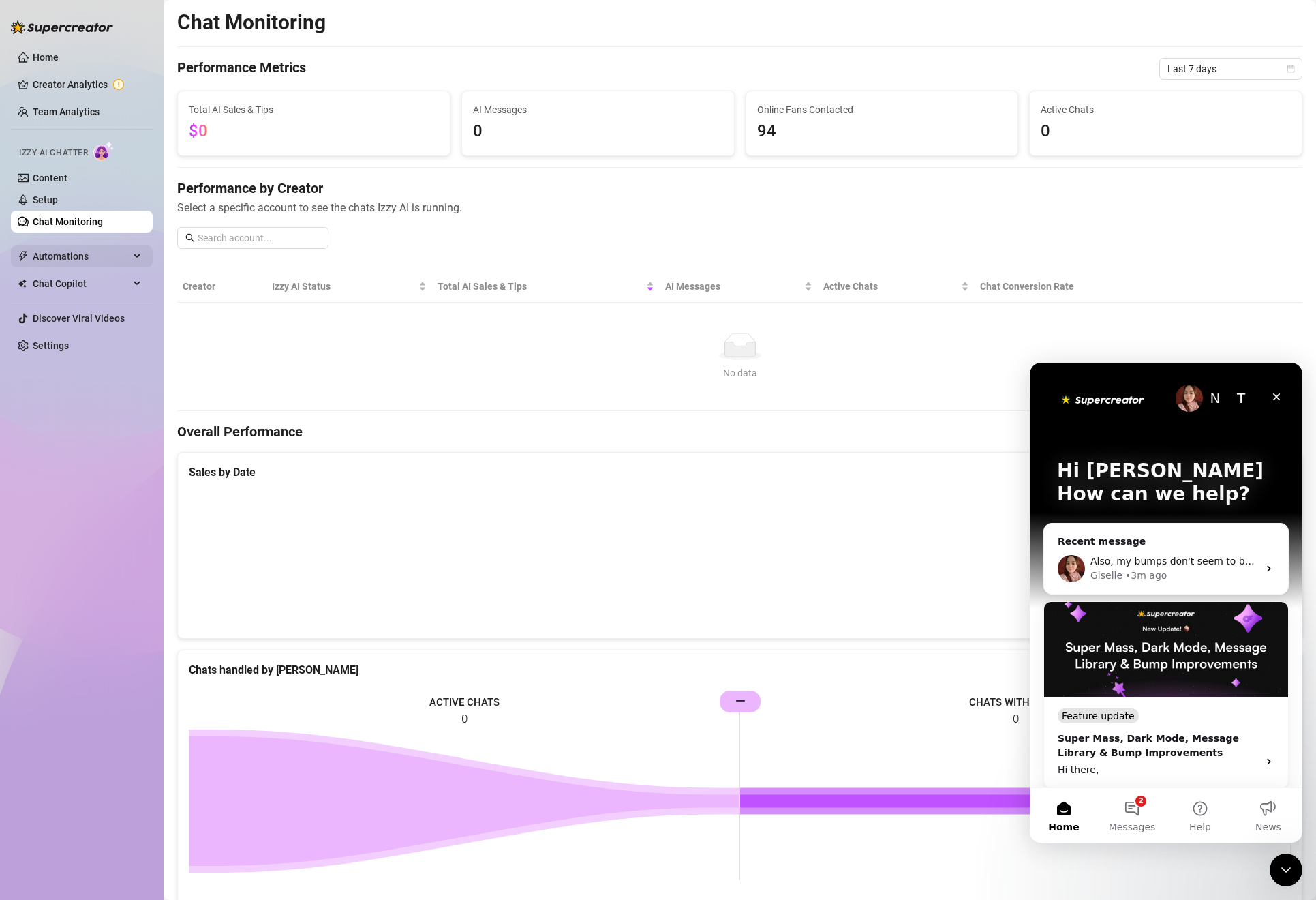
click at [65, 251] on span "Automations" at bounding box center [81, 256] width 97 height 22
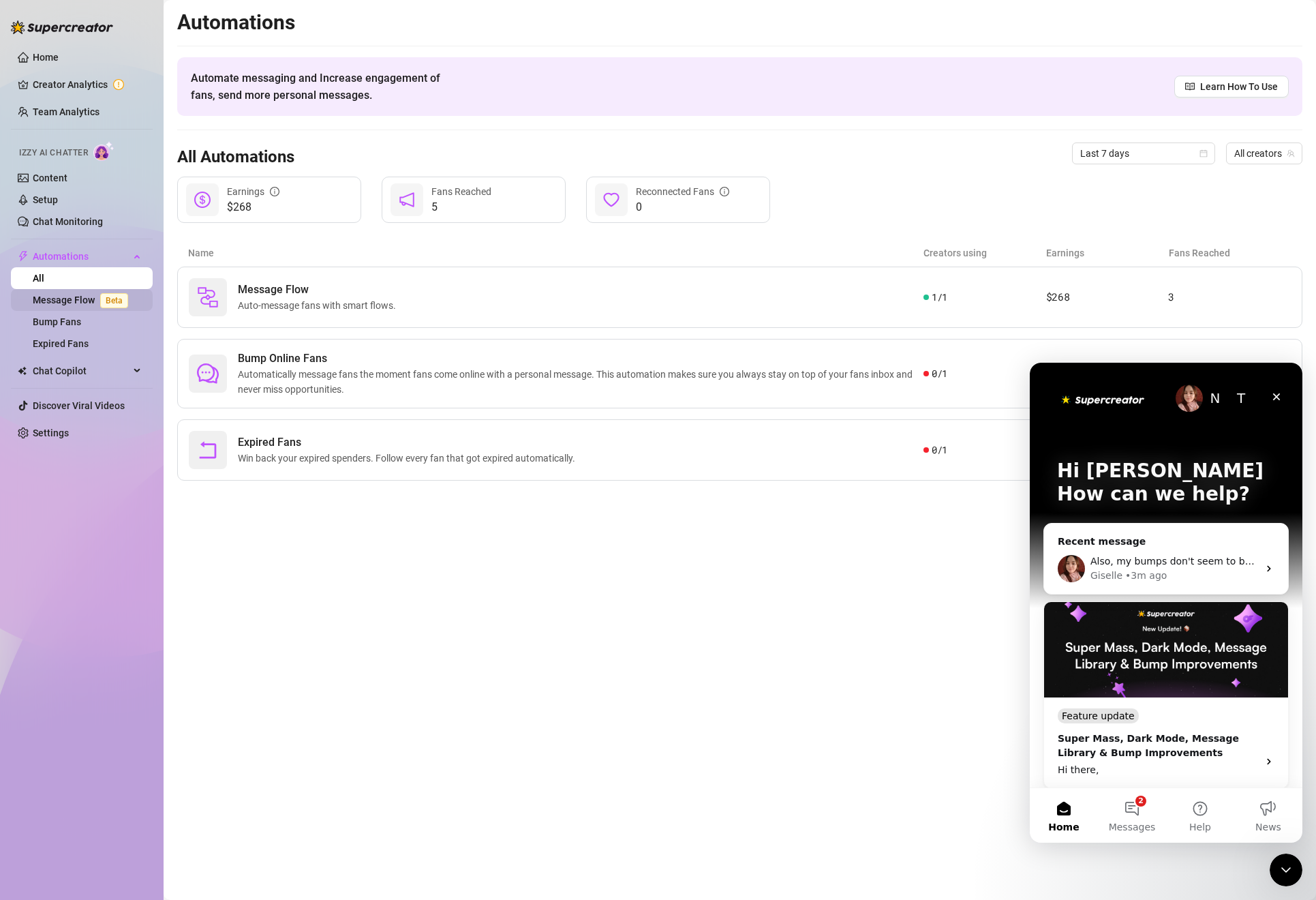
click at [72, 294] on link "Message Flow Beta" at bounding box center [83, 300] width 101 height 11
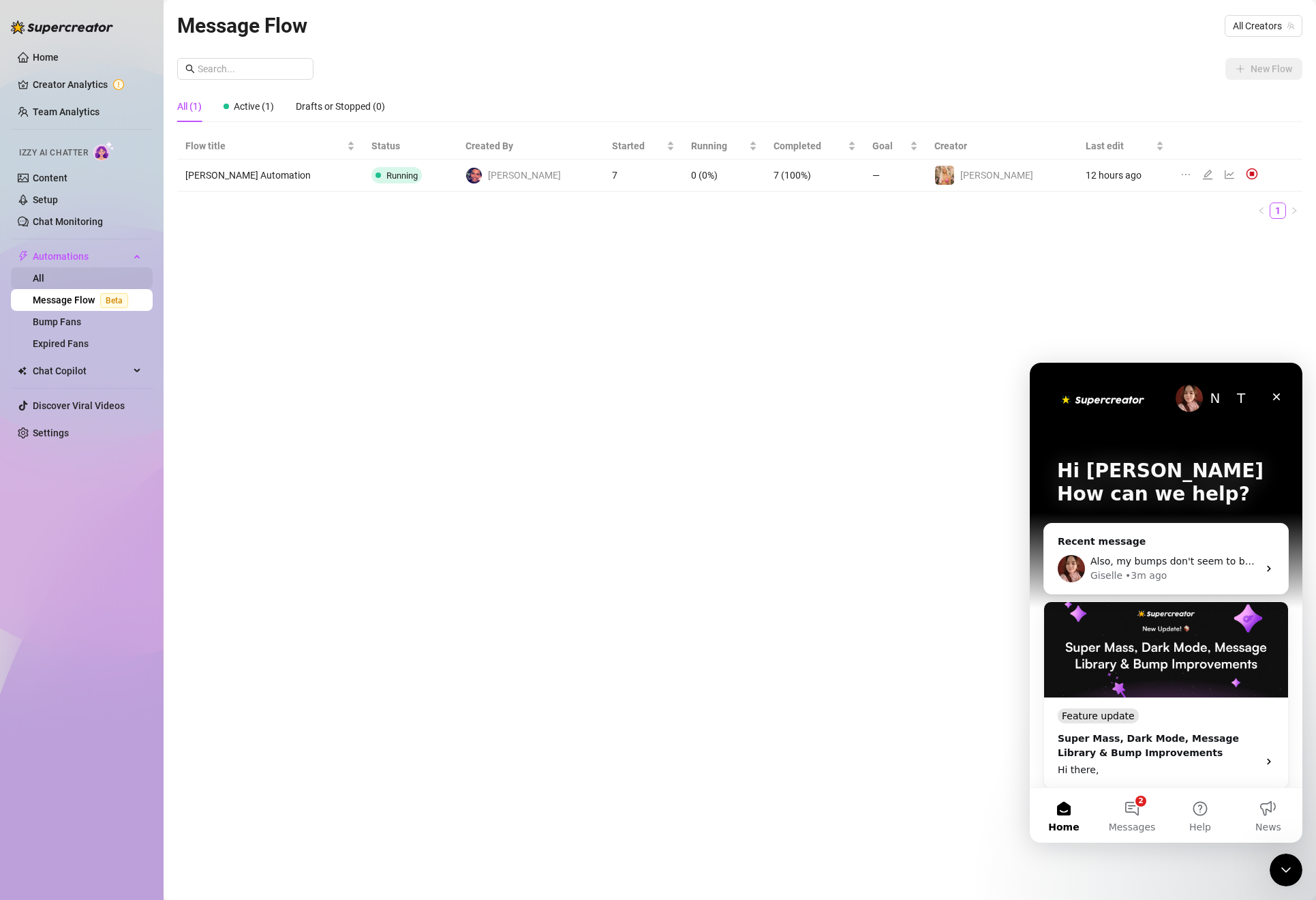
click at [44, 272] on link "All" at bounding box center [38, 278] width 12 height 11
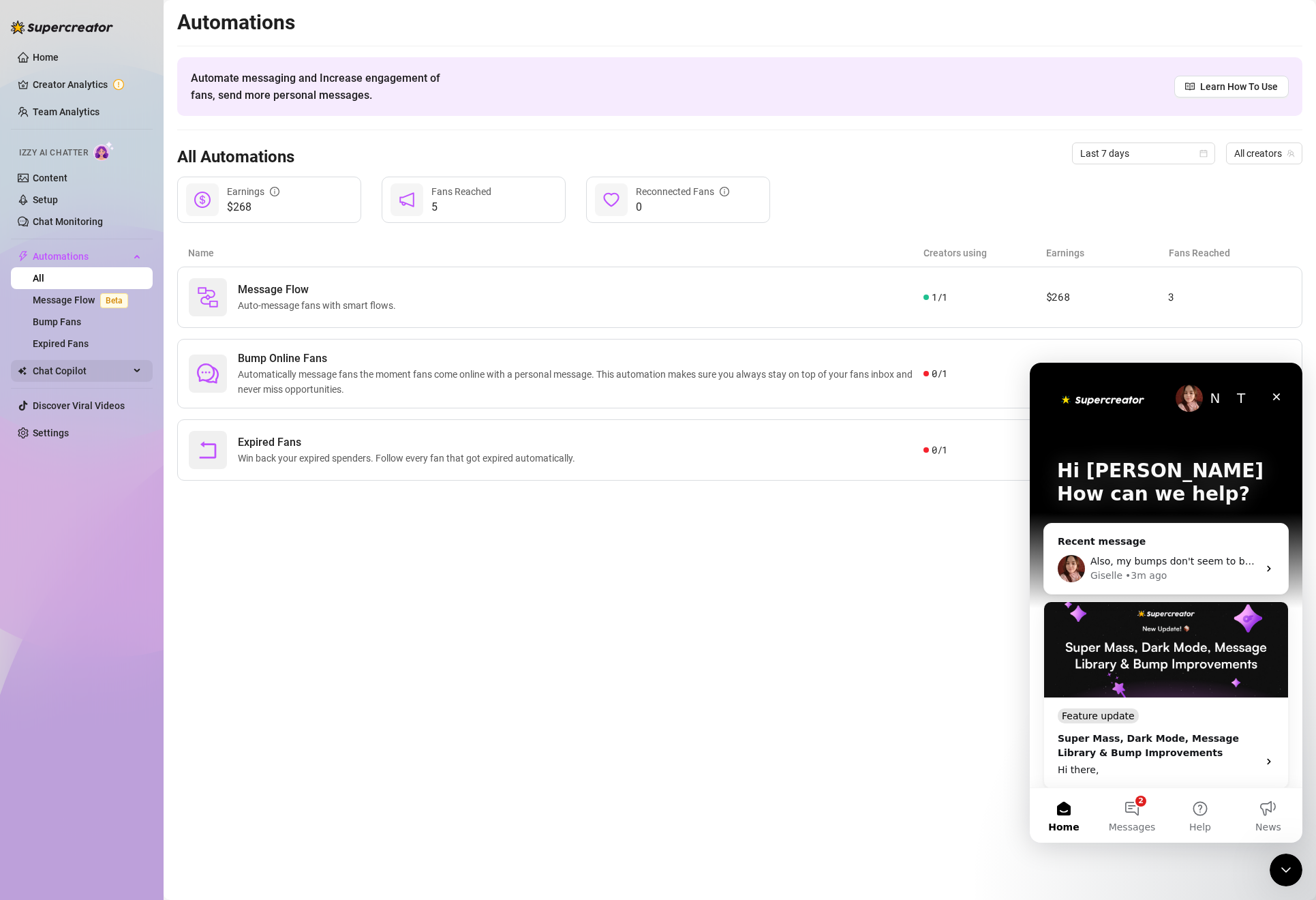
click at [54, 375] on span "Chat Copilot" at bounding box center [81, 371] width 97 height 22
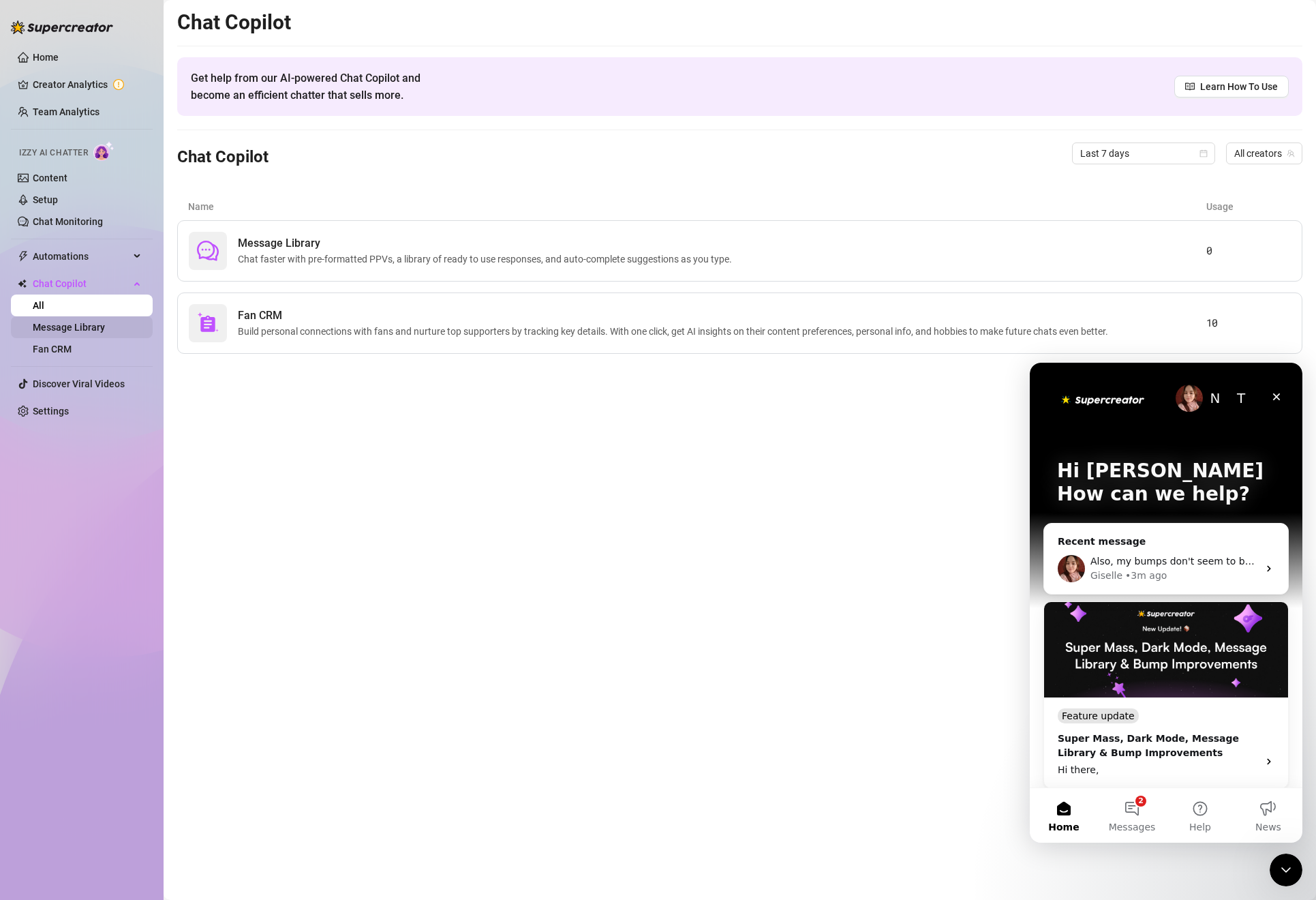
click at [72, 324] on link "Message Library" at bounding box center [68, 327] width 72 height 11
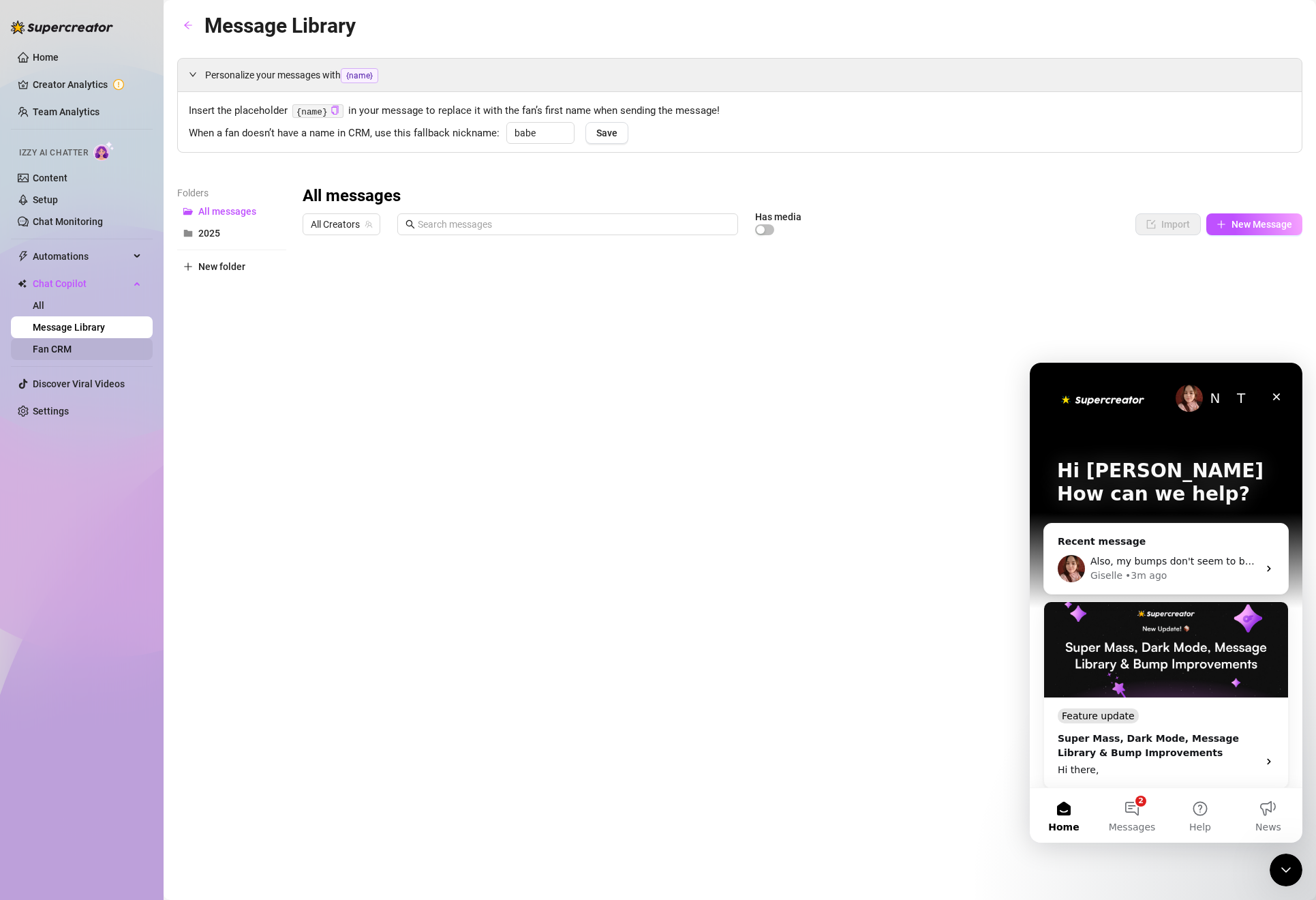
click at [71, 345] on link "Fan CRM" at bounding box center [52, 349] width 39 height 11
